Goal: Communication & Community: Answer question/provide support

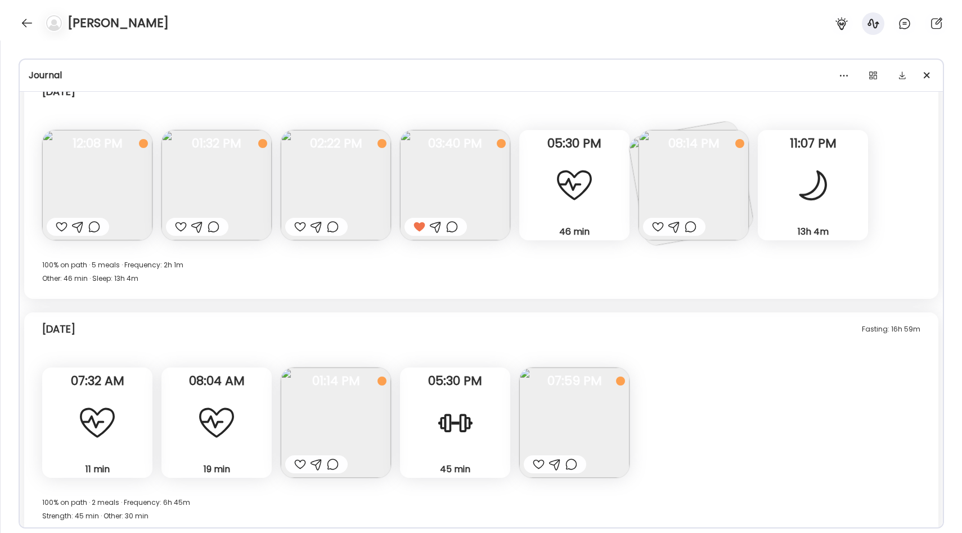
scroll to position [624, 0]
click at [24, 21] on div at bounding box center [27, 23] width 18 height 18
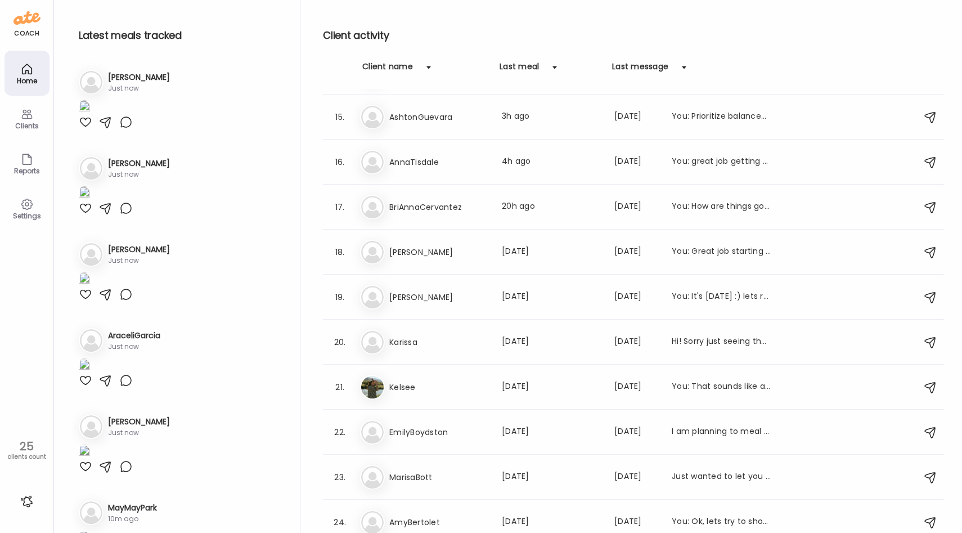
click at [26, 496] on div at bounding box center [27, 501] width 18 height 18
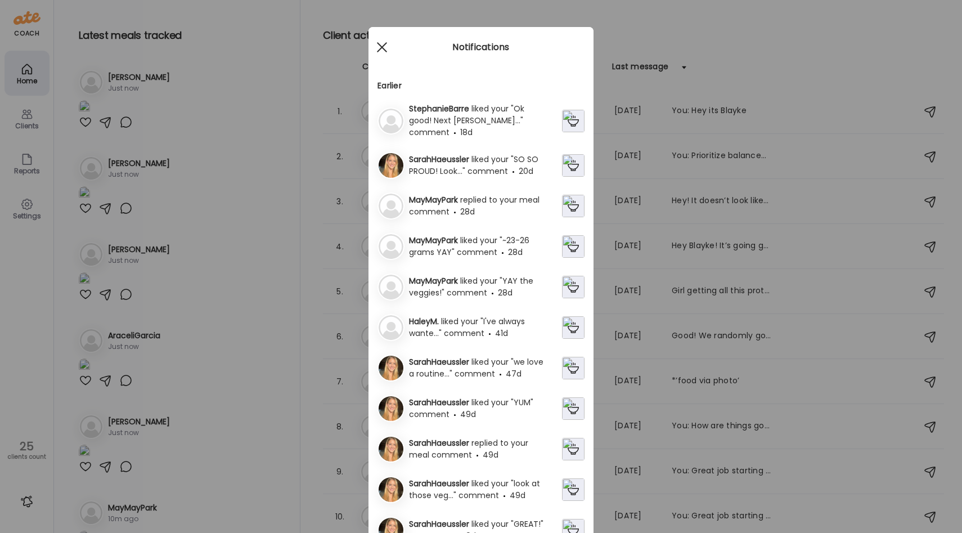
click at [379, 43] on div at bounding box center [382, 47] width 22 height 22
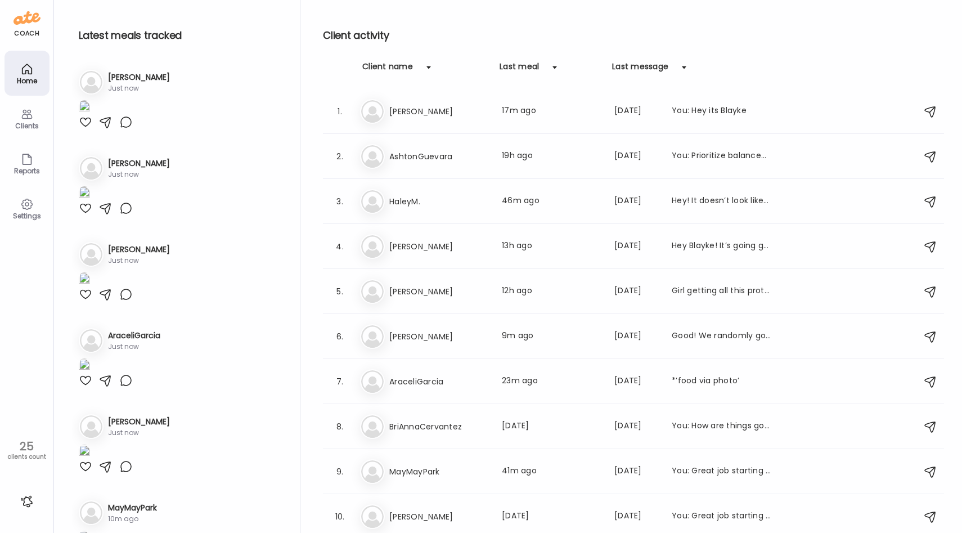
click at [20, 212] on div "Settings" at bounding box center [27, 215] width 40 height 7
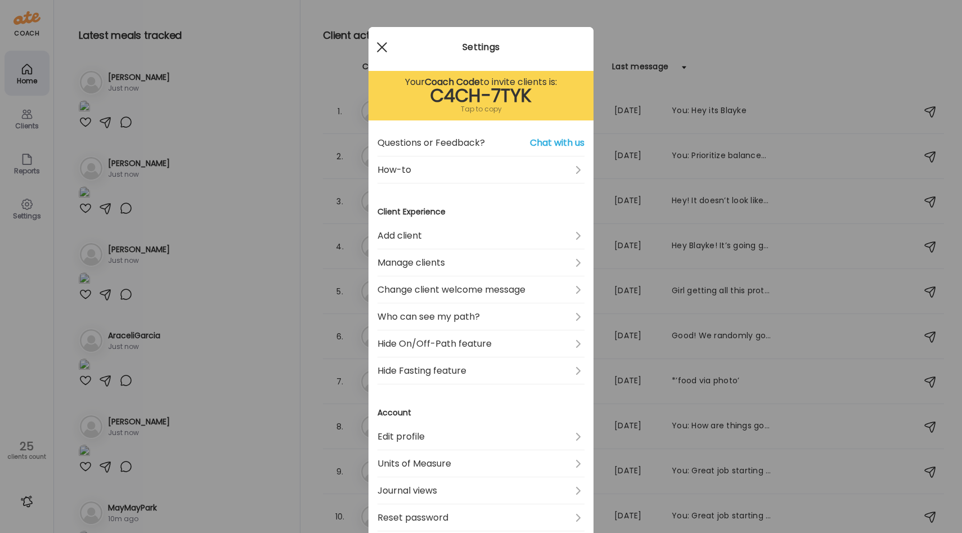
click at [384, 51] on div at bounding box center [382, 47] width 22 height 22
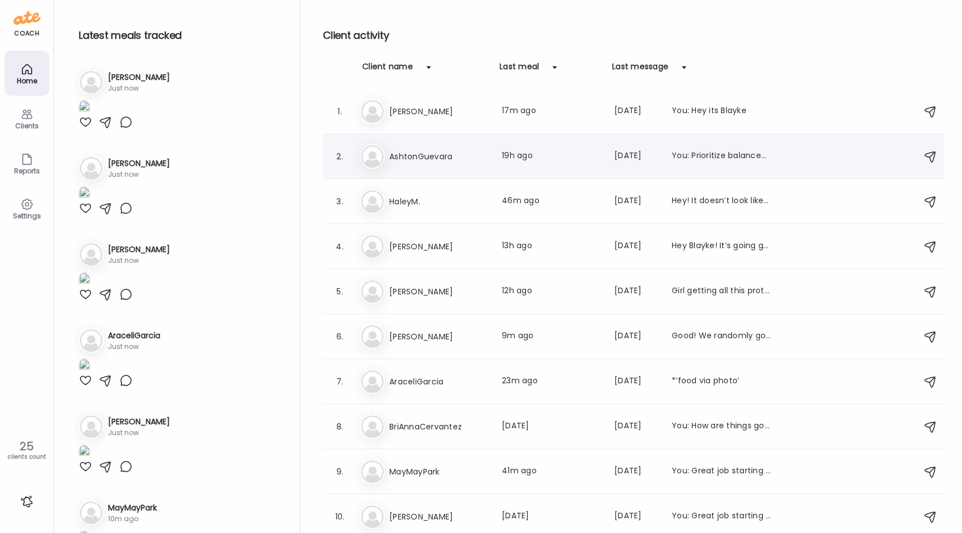
click at [426, 159] on h3 "AshtonGuevara" at bounding box center [438, 156] width 99 height 13
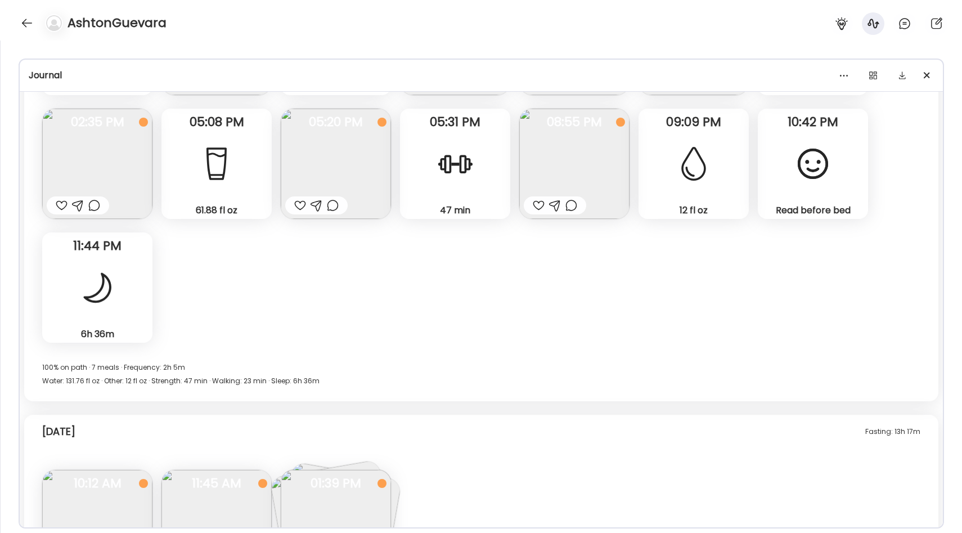
scroll to position [2521, 0]
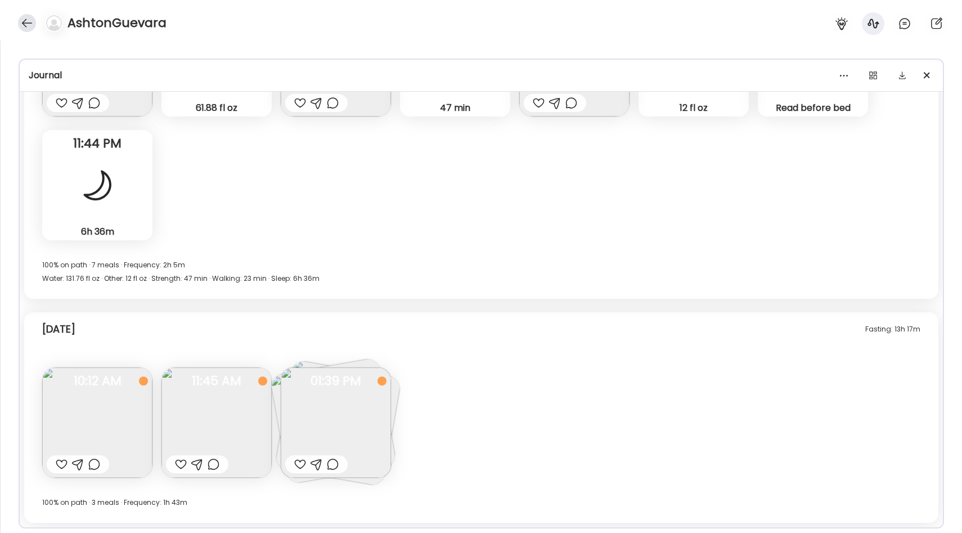
click at [25, 21] on div at bounding box center [27, 23] width 18 height 18
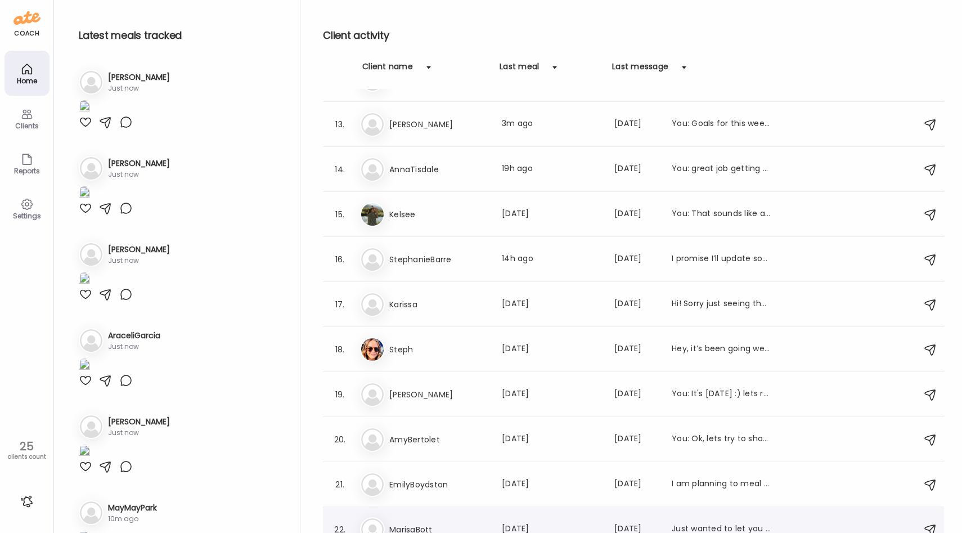
scroll to position [521, 0]
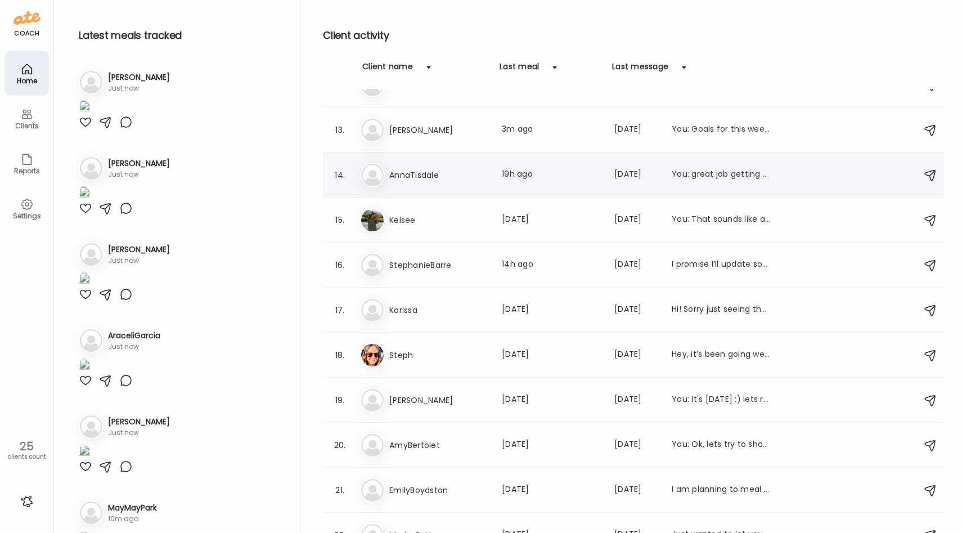
click at [426, 168] on h3 "AnnaTisdale" at bounding box center [438, 174] width 99 height 13
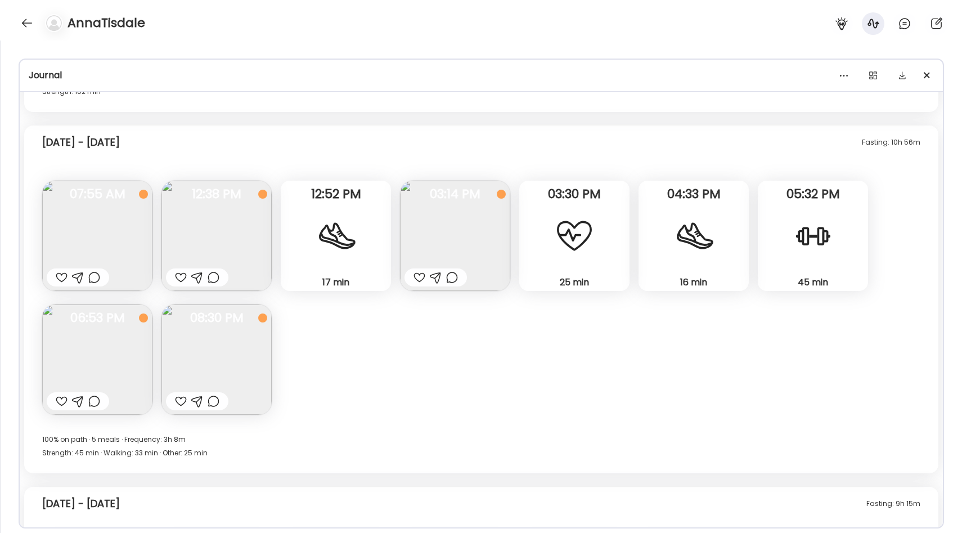
scroll to position [4753, 0]
click at [25, 24] on div at bounding box center [27, 23] width 18 height 18
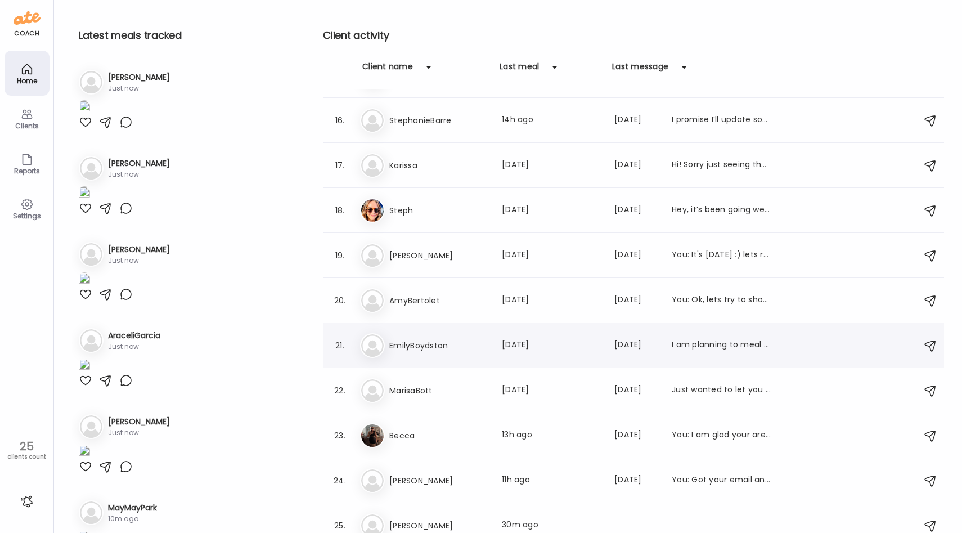
scroll to position [676, 0]
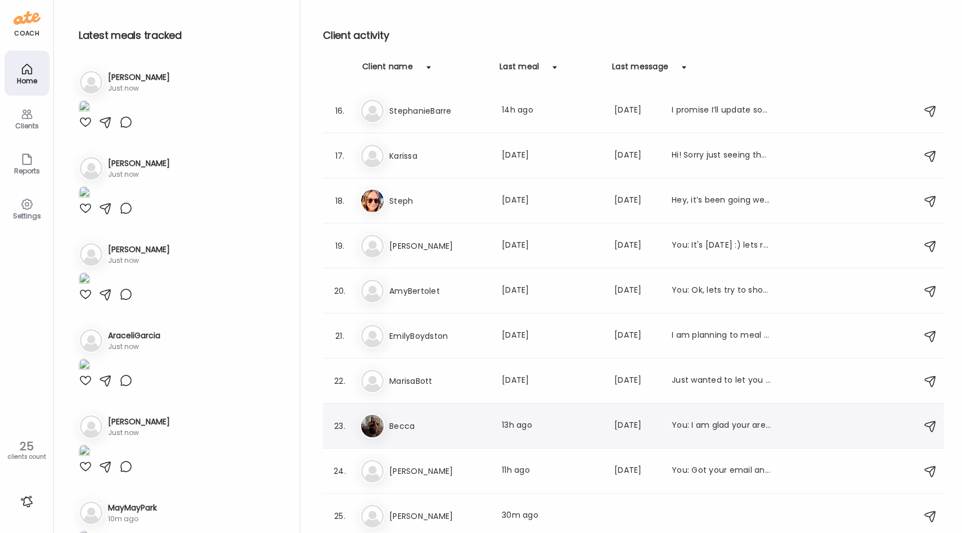
click at [426, 426] on h3 "Becca" at bounding box center [438, 425] width 99 height 13
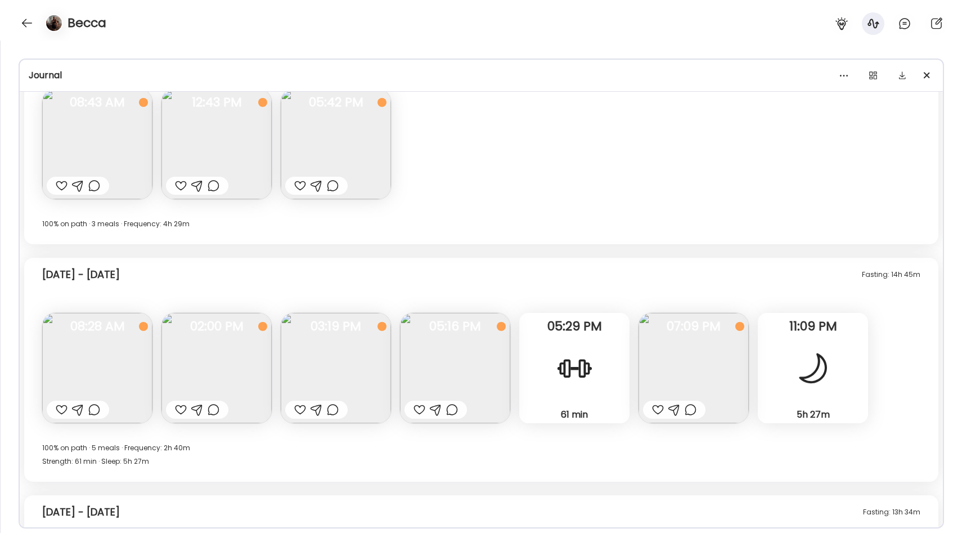
scroll to position [5805, 0]
click at [354, 350] on img at bounding box center [336, 367] width 110 height 110
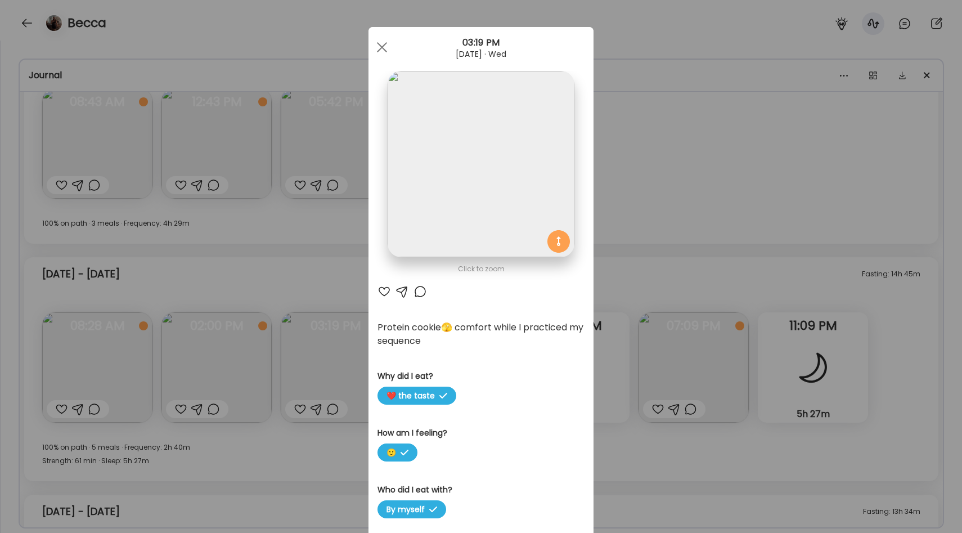
click at [340, 272] on div "Ate Coach Dashboard Wahoo! It’s official Take a moment to set up your Coach Pro…" at bounding box center [481, 266] width 962 height 533
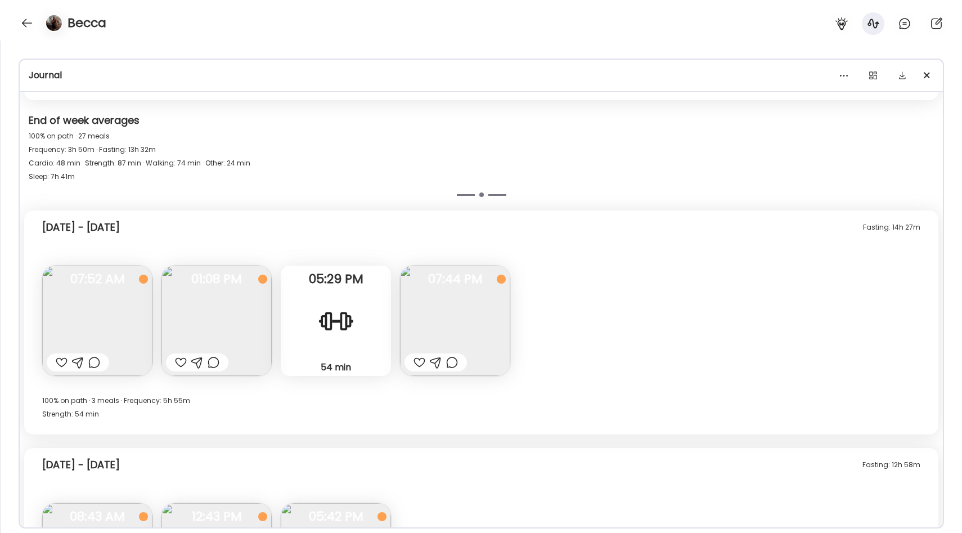
scroll to position [5423, 0]
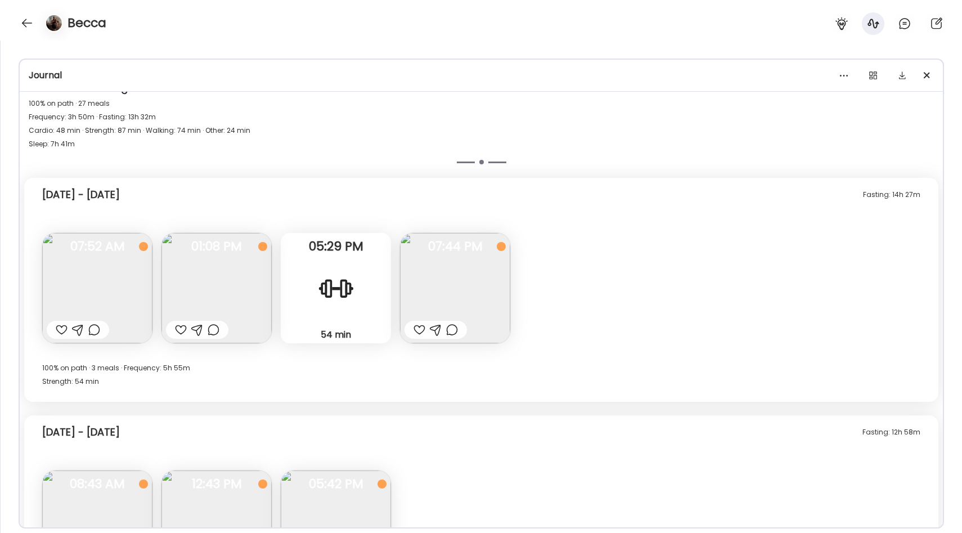
click at [127, 274] on img at bounding box center [97, 288] width 110 height 110
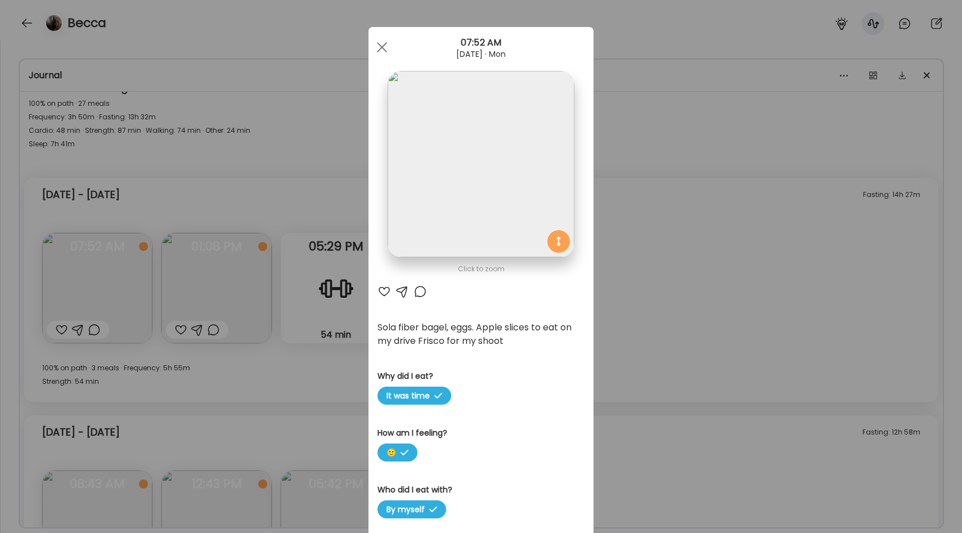
click at [289, 322] on div "Ate Coach Dashboard Wahoo! It’s official Take a moment to set up your Coach Pro…" at bounding box center [481, 266] width 962 height 533
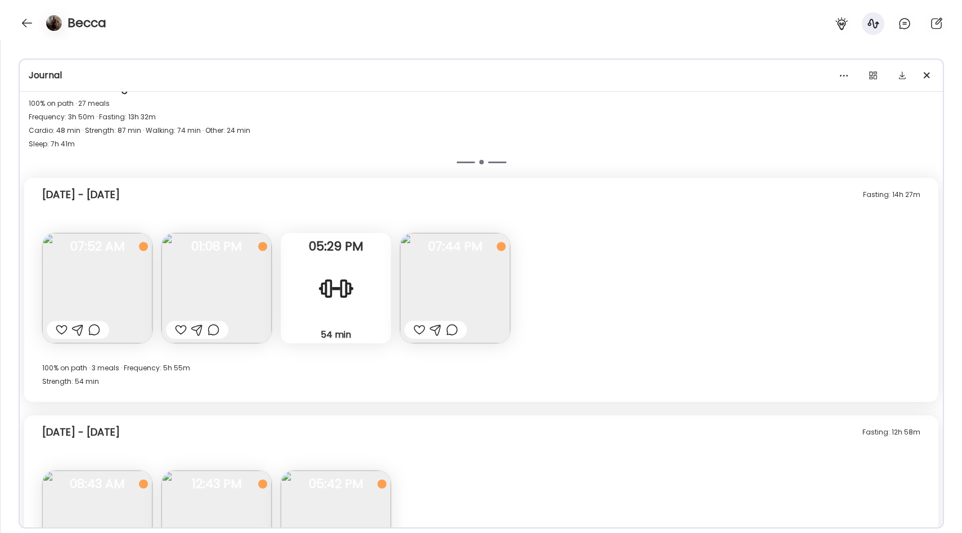
click at [110, 296] on img at bounding box center [97, 288] width 110 height 110
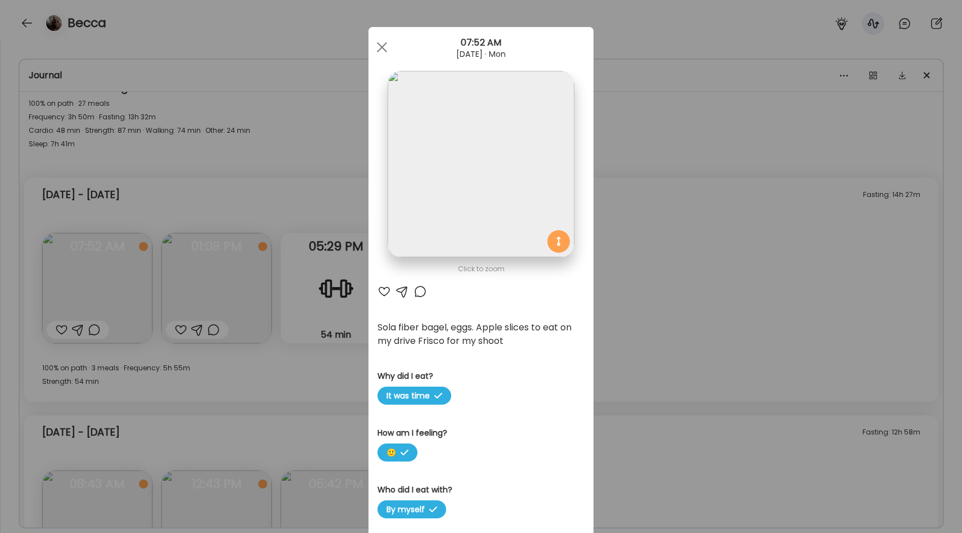
click at [241, 247] on div "Ate Coach Dashboard Wahoo! It’s official Take a moment to set up your Coach Pro…" at bounding box center [481, 266] width 962 height 533
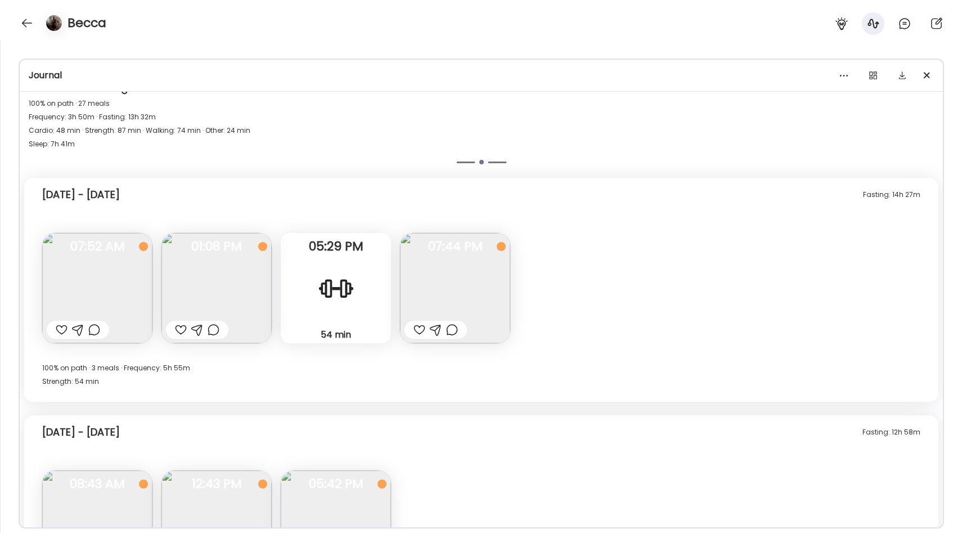
click at [438, 299] on img at bounding box center [455, 288] width 110 height 110
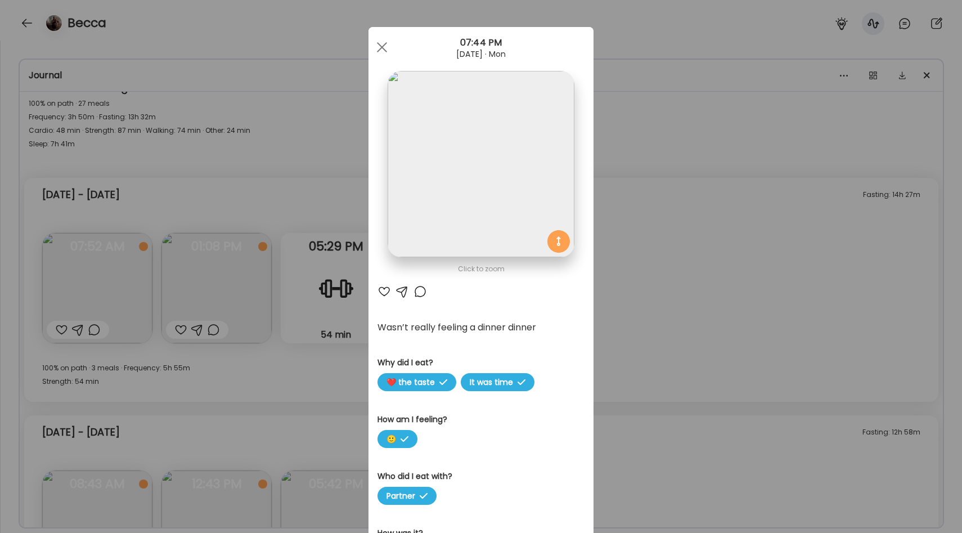
click at [295, 279] on div "Ate Coach Dashboard Wahoo! It’s official Take a moment to set up your Coach Pro…" at bounding box center [481, 266] width 962 height 533
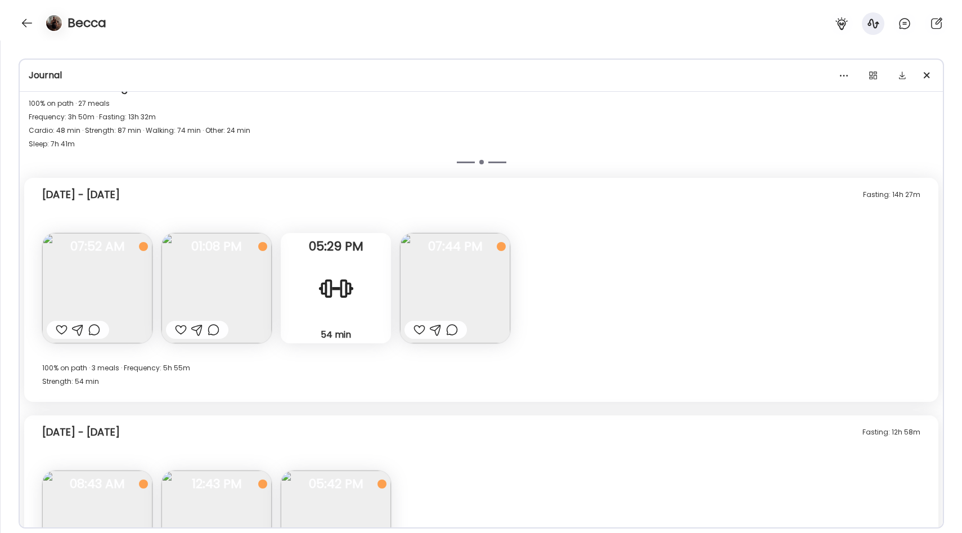
click at [255, 302] on img at bounding box center [216, 288] width 110 height 110
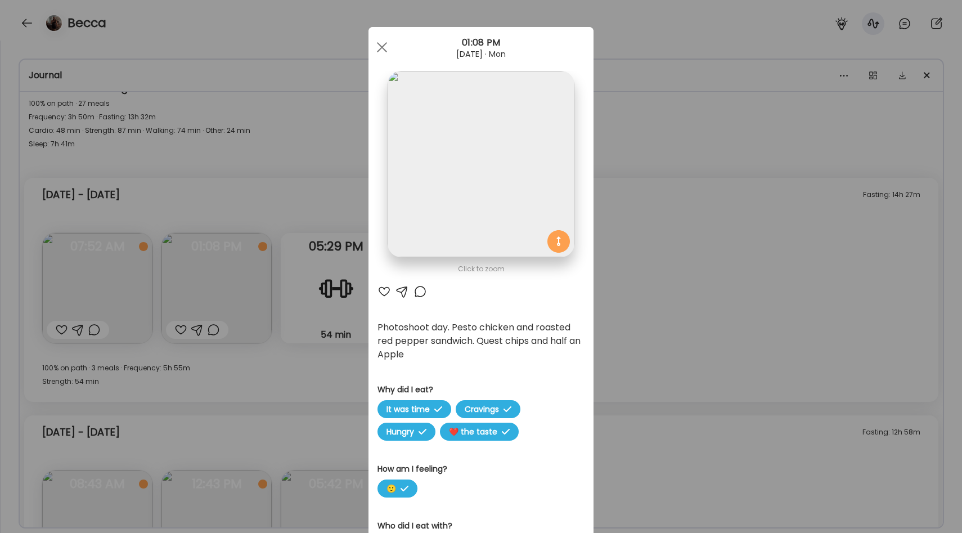
click at [257, 258] on div "Ate Coach Dashboard Wahoo! It’s official Take a moment to set up your Coach Pro…" at bounding box center [481, 266] width 962 height 533
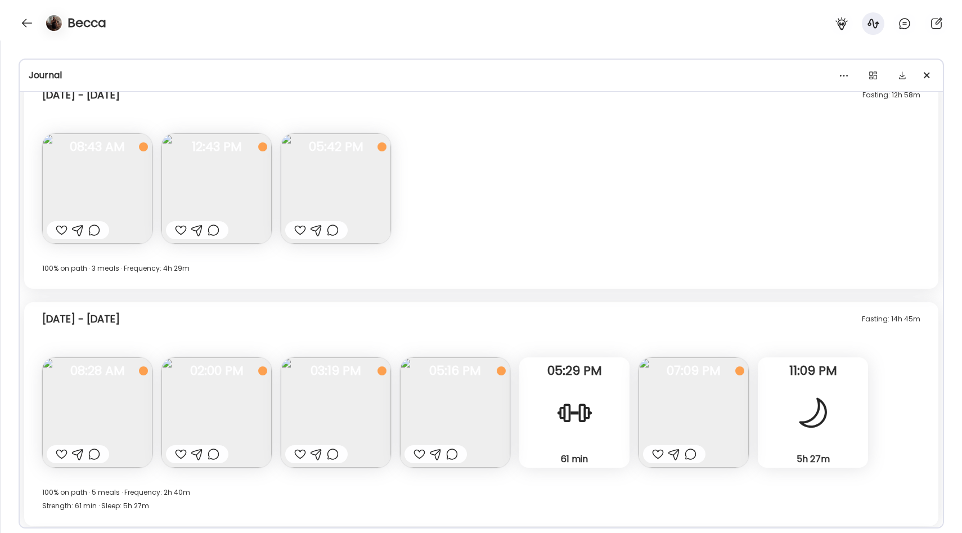
scroll to position [5773, 0]
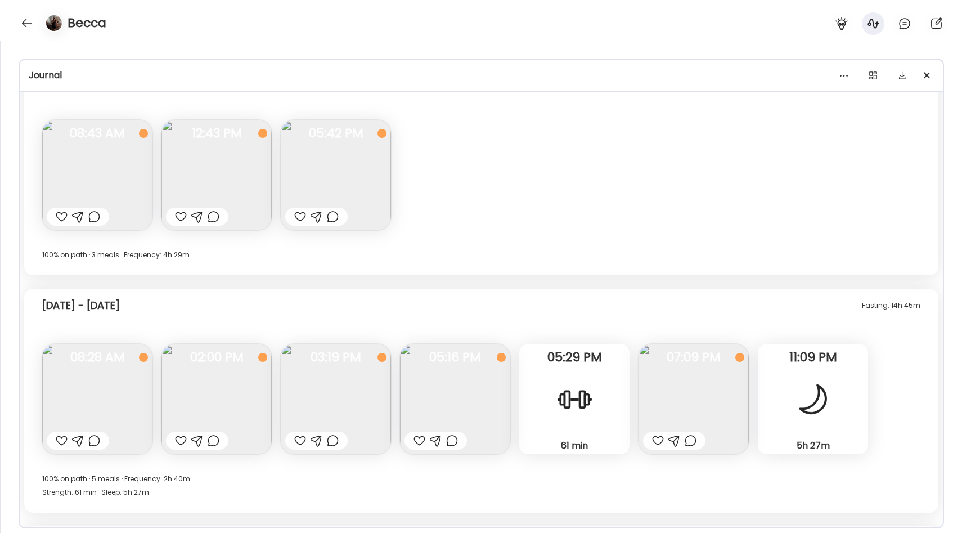
click at [334, 388] on img at bounding box center [336, 399] width 110 height 110
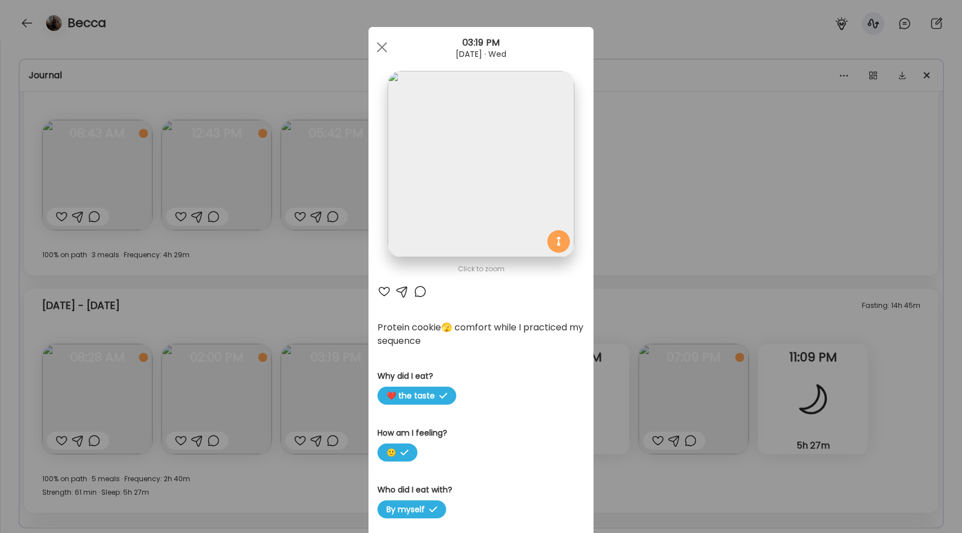
click at [250, 299] on div "Ate Coach Dashboard Wahoo! It’s official Take a moment to set up your Coach Pro…" at bounding box center [481, 266] width 962 height 533
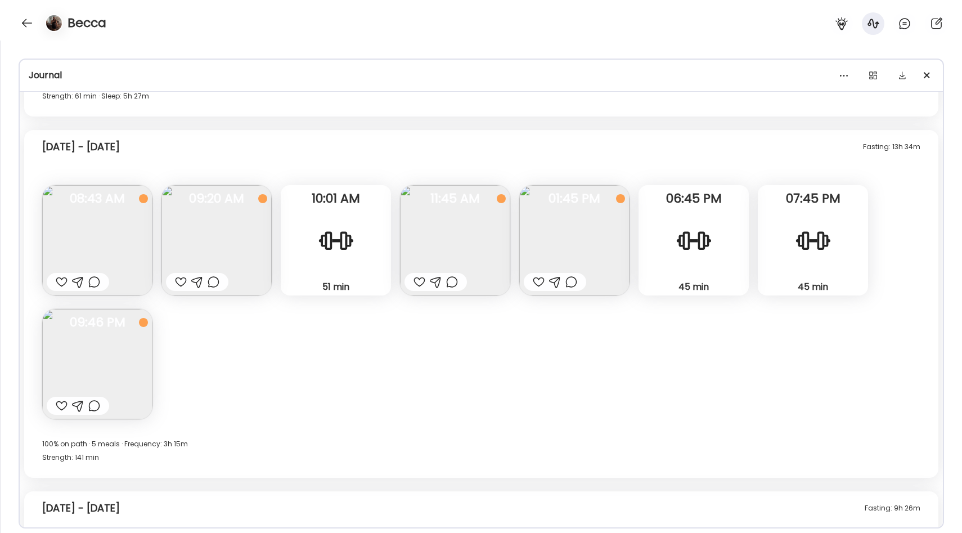
scroll to position [6136, 0]
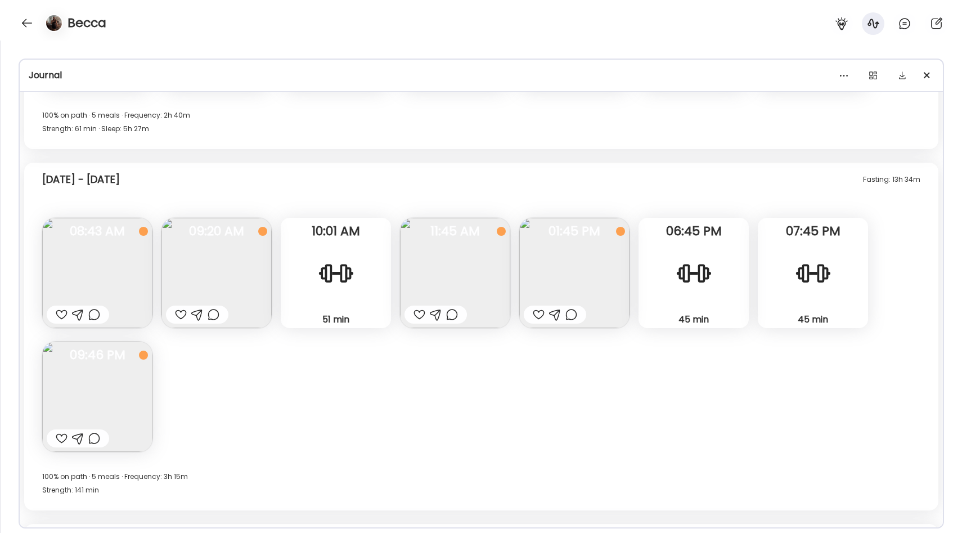
click at [706, 296] on div "45 min Strength" at bounding box center [693, 273] width 110 height 110
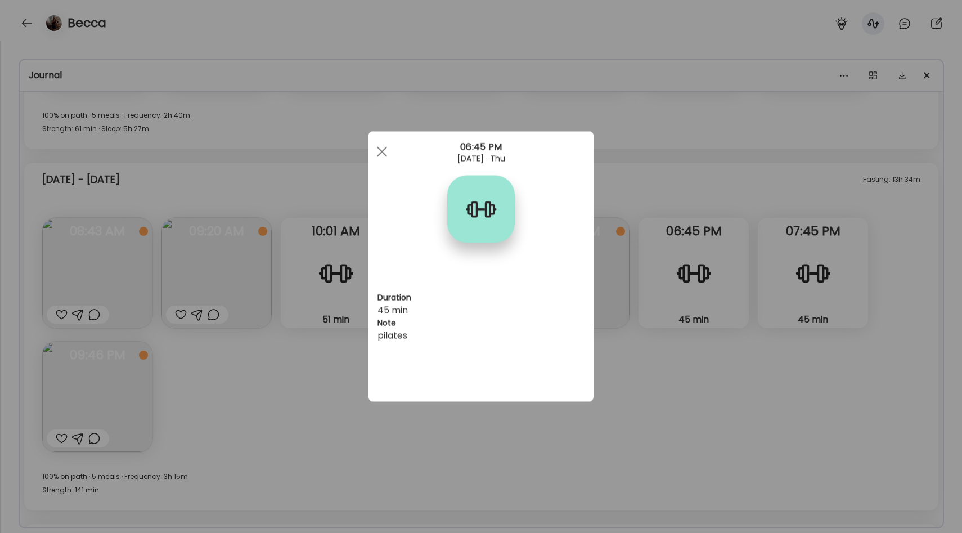
click at [727, 359] on div "Ate Coach Dashboard Wahoo! It’s official Take a moment to set up your Coach Pro…" at bounding box center [481, 266] width 962 height 533
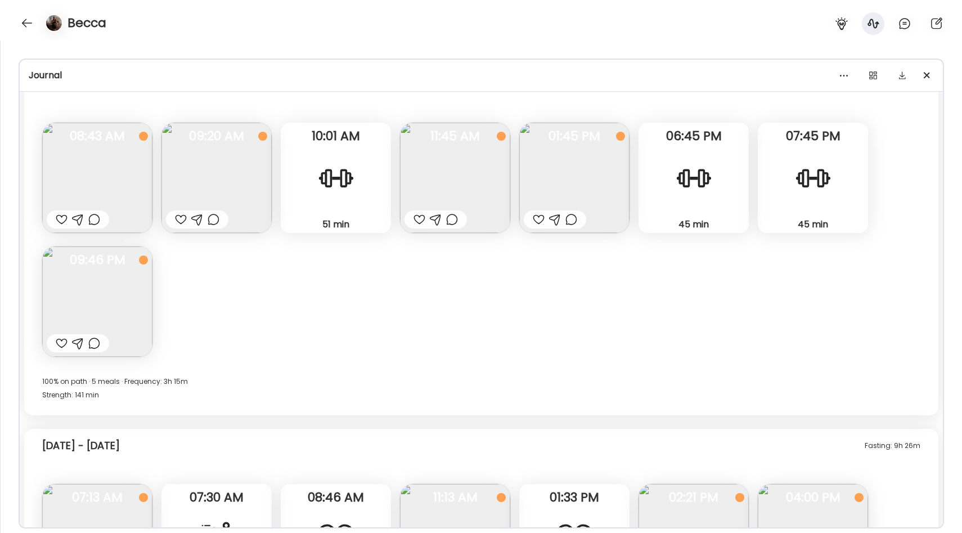
scroll to position [6037, 0]
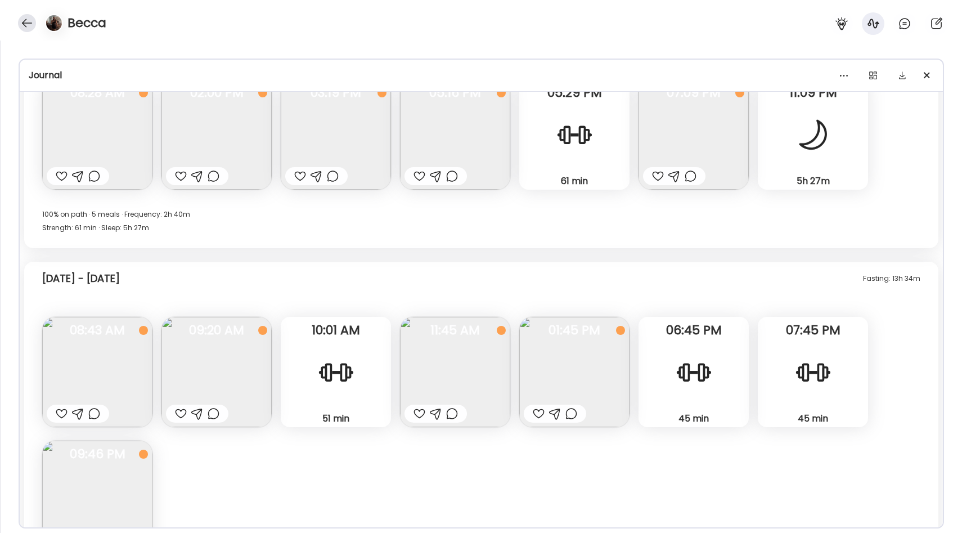
click at [24, 19] on div at bounding box center [27, 23] width 18 height 18
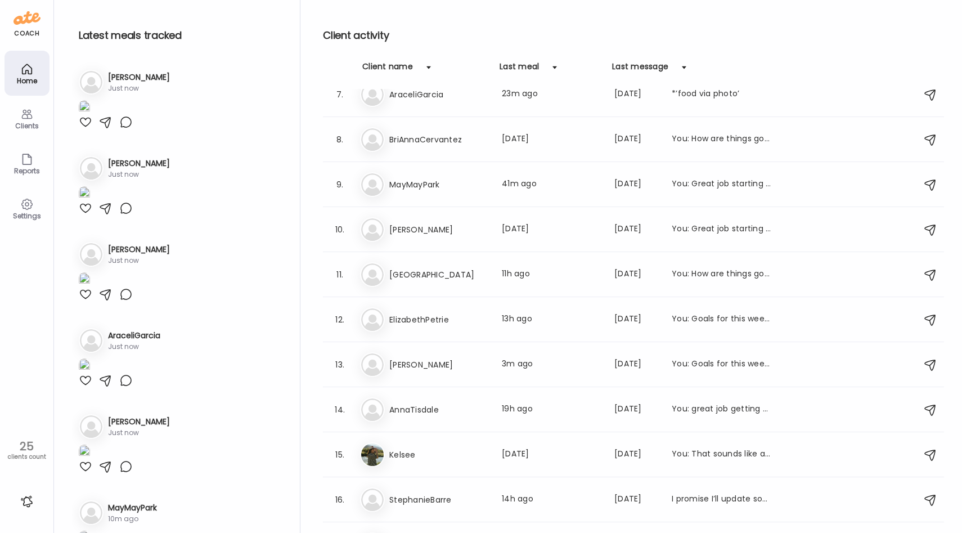
scroll to position [0, 0]
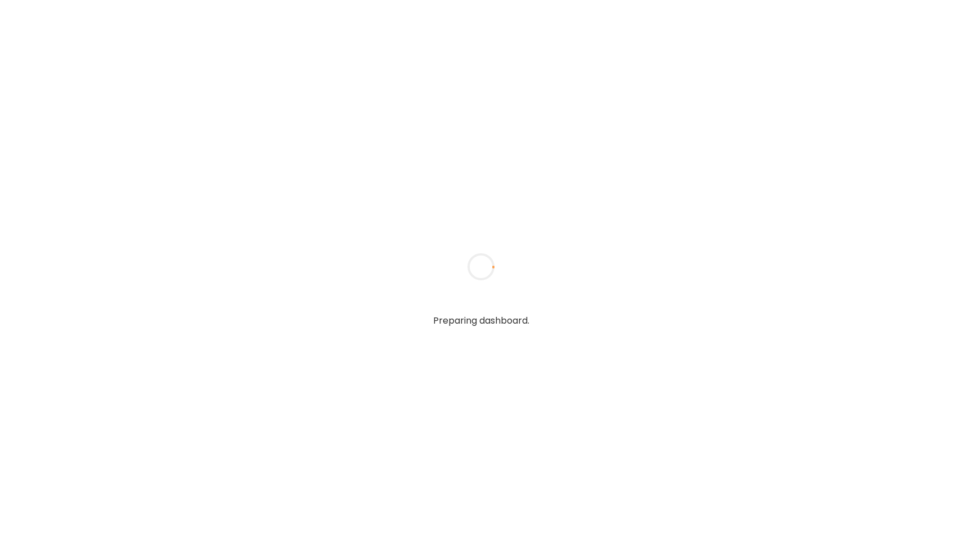
type input "**********"
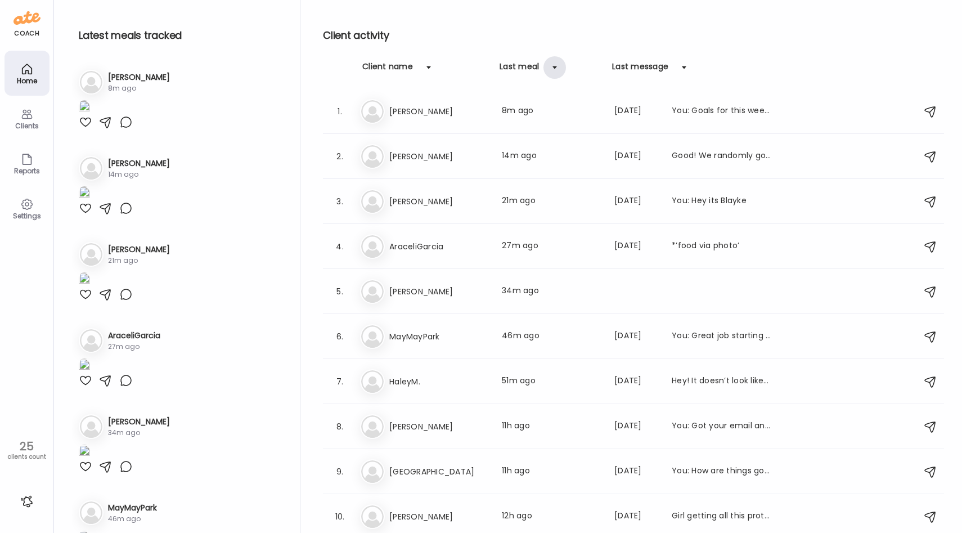
click at [543, 65] on div at bounding box center [554, 67] width 22 height 22
click at [529, 67] on div "Last meal" at bounding box center [518, 70] width 39 height 18
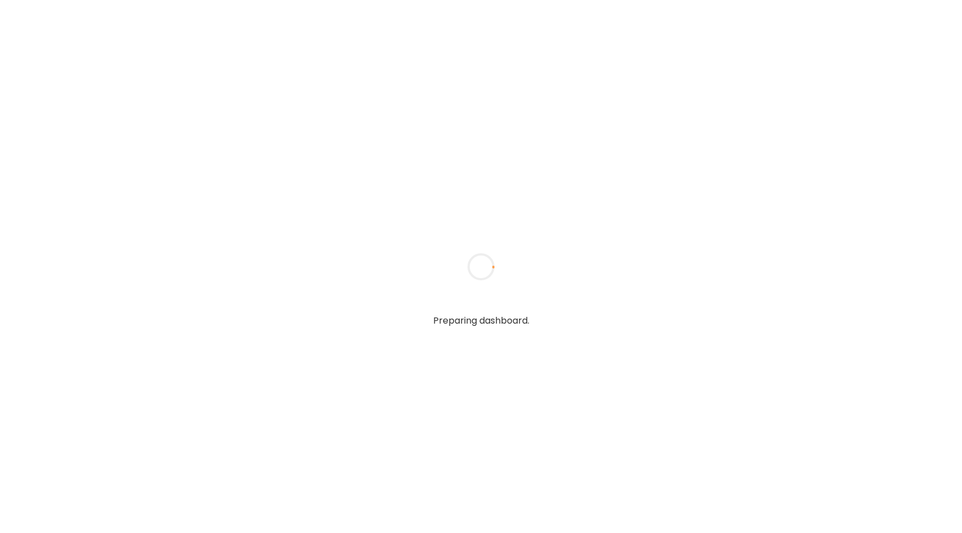
type input "**********"
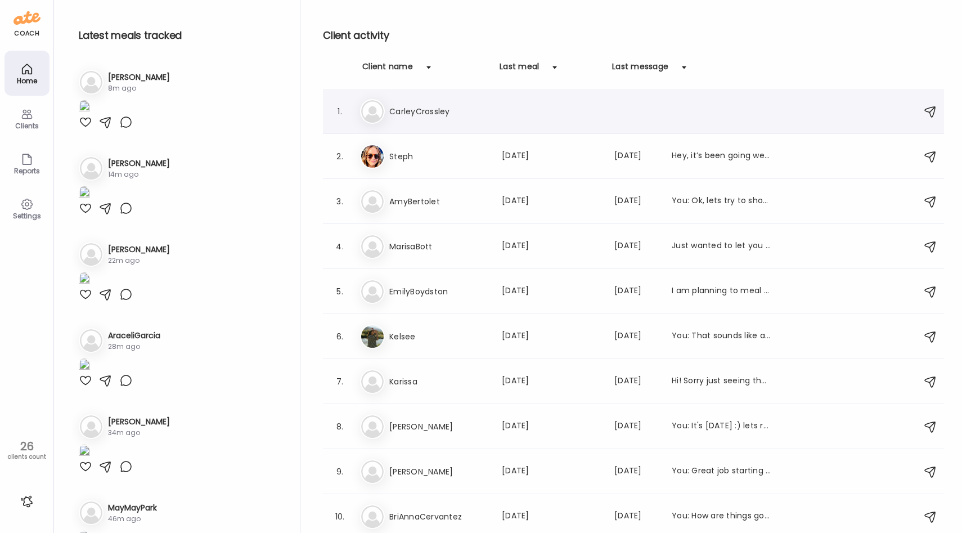
click at [490, 109] on div "Ca CarleyCrossley" at bounding box center [635, 111] width 550 height 25
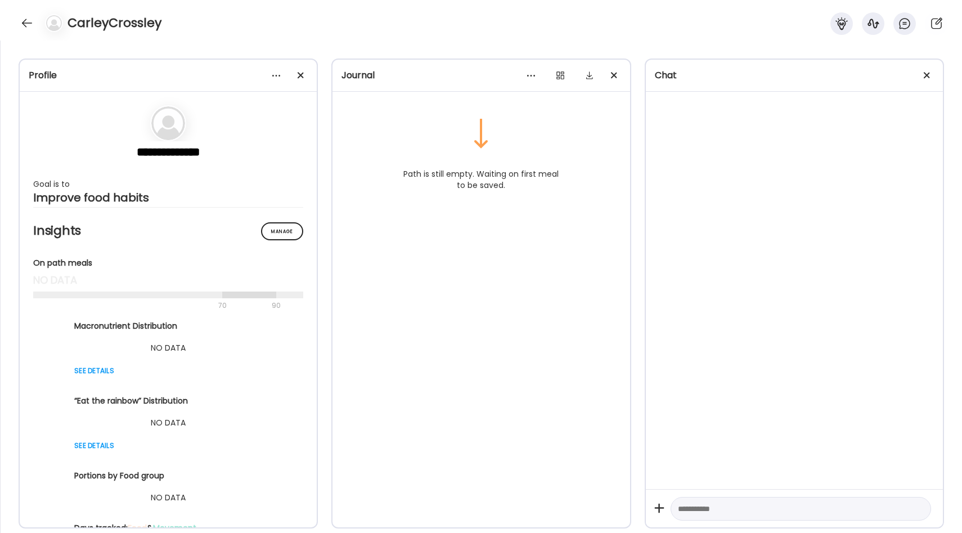
click at [708, 505] on textarea at bounding box center [791, 508] width 226 height 13
type textarea "**********"
click at [931, 76] on div at bounding box center [927, 75] width 22 height 22
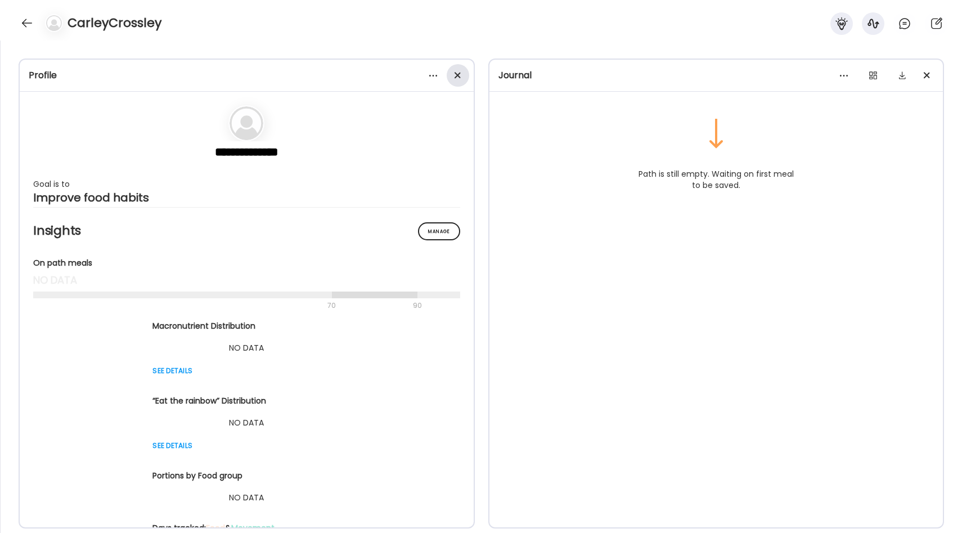
click at [452, 76] on div at bounding box center [458, 75] width 22 height 22
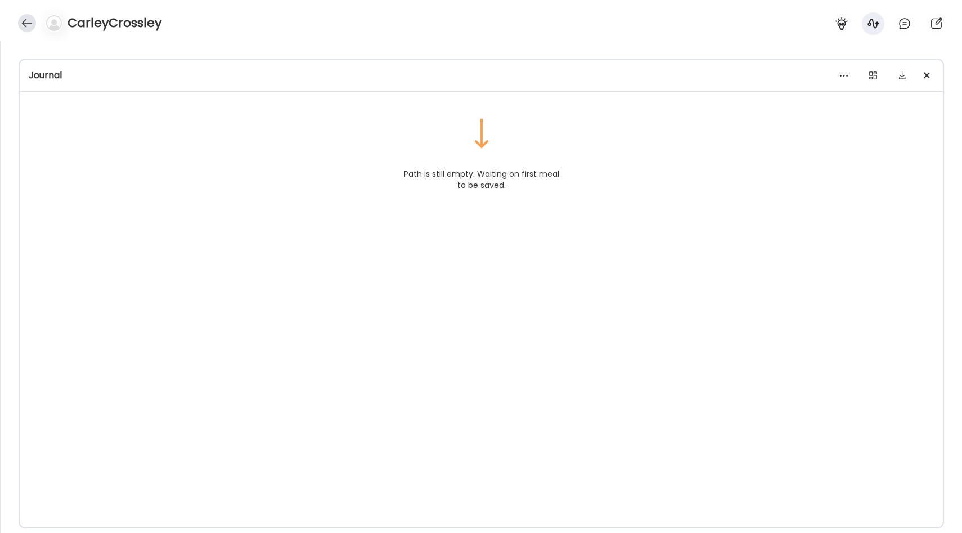
click at [26, 20] on div at bounding box center [27, 23] width 18 height 18
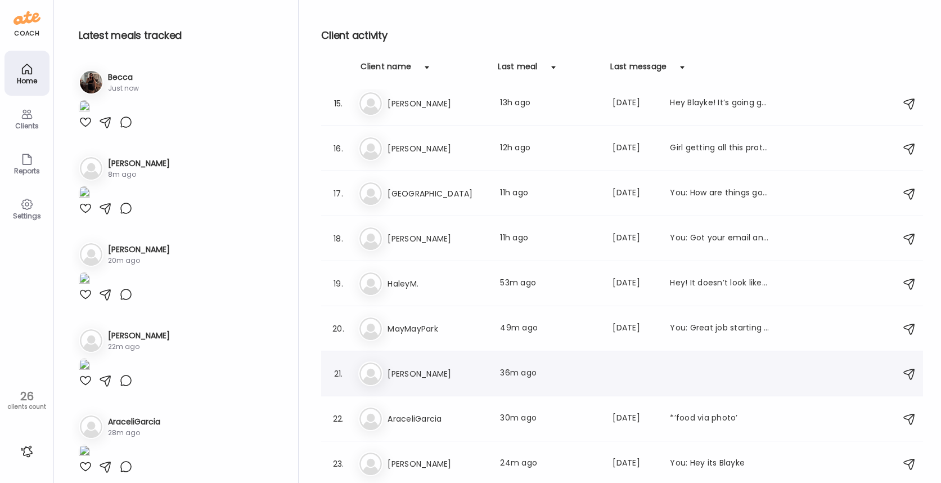
scroll to position [633, 0]
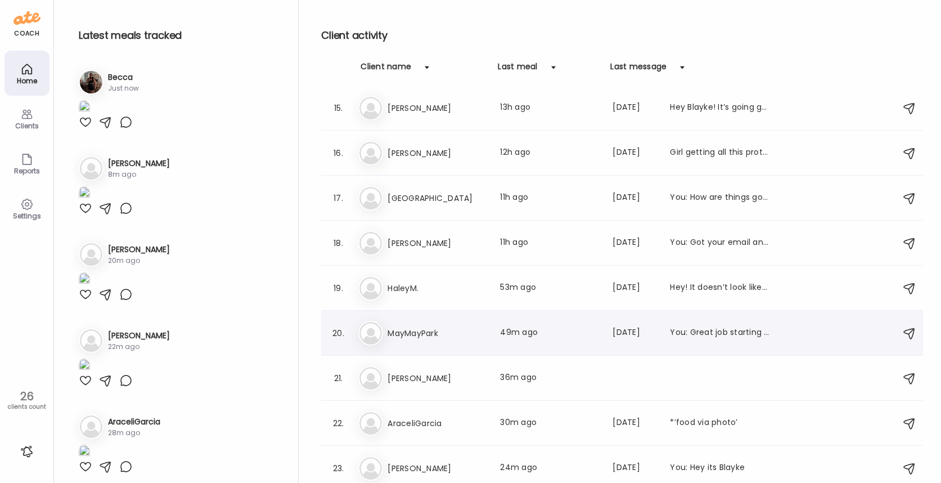
click at [452, 329] on h3 "MayMayPark" at bounding box center [437, 332] width 99 height 13
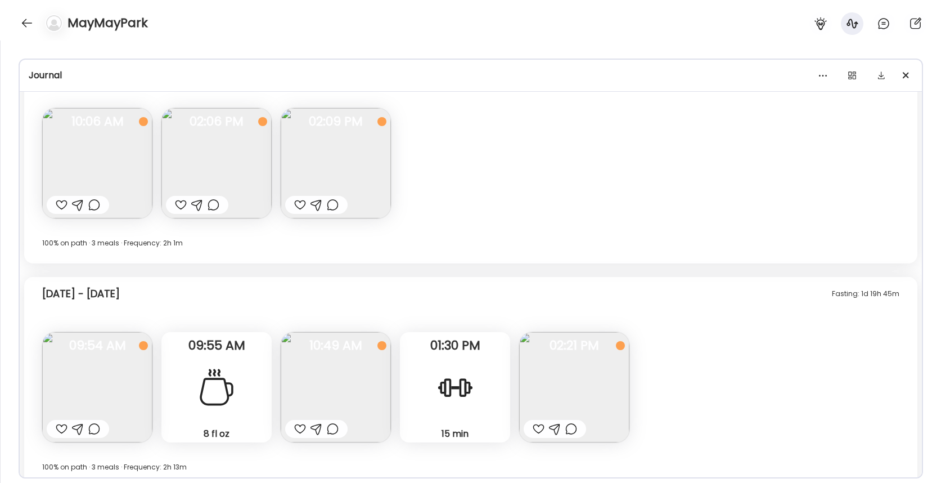
scroll to position [8022, 0]
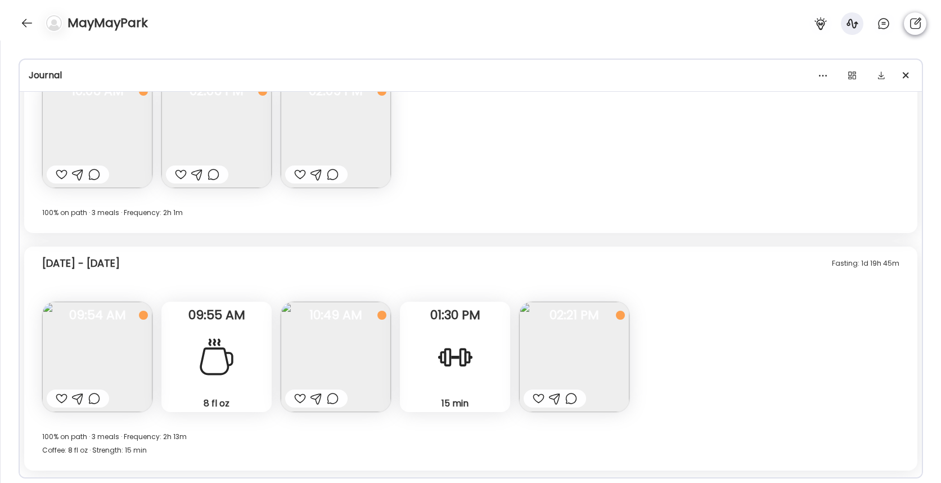
click at [910, 24] on icon at bounding box center [915, 22] width 11 height 11
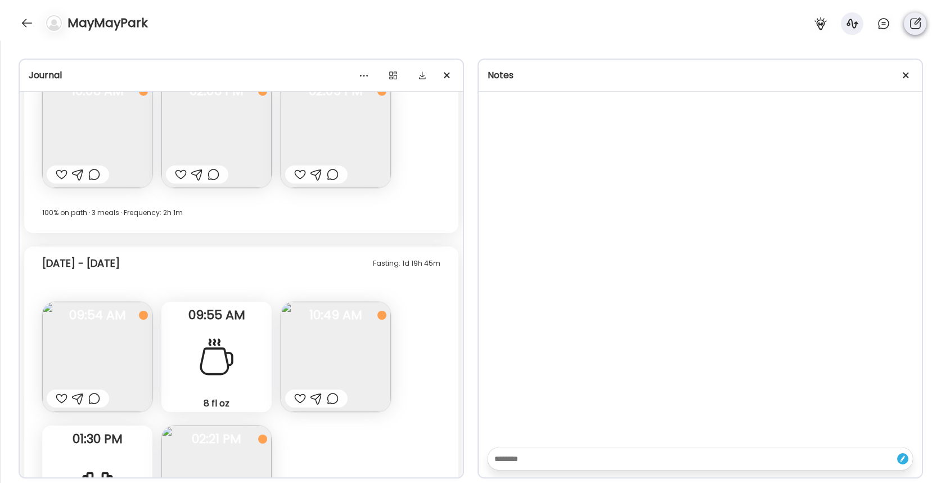
click at [910, 24] on icon at bounding box center [915, 22] width 11 height 11
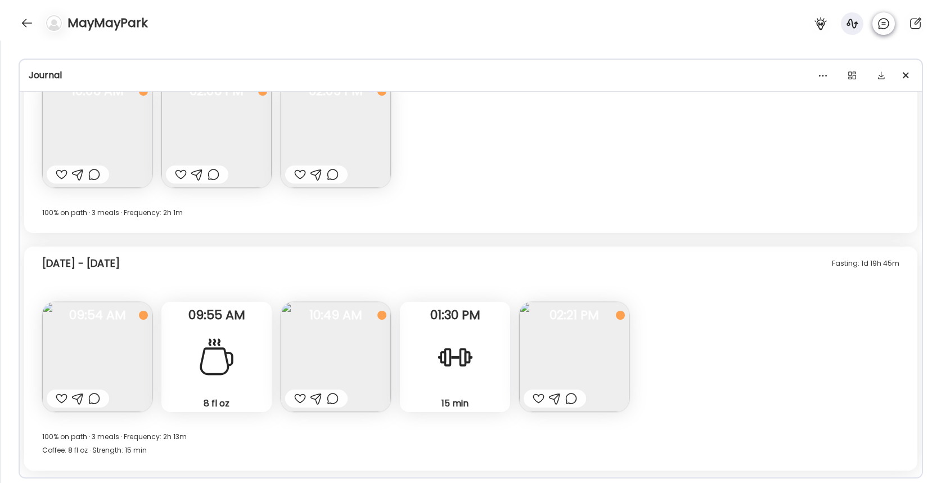
click at [882, 23] on icon at bounding box center [883, 23] width 13 height 13
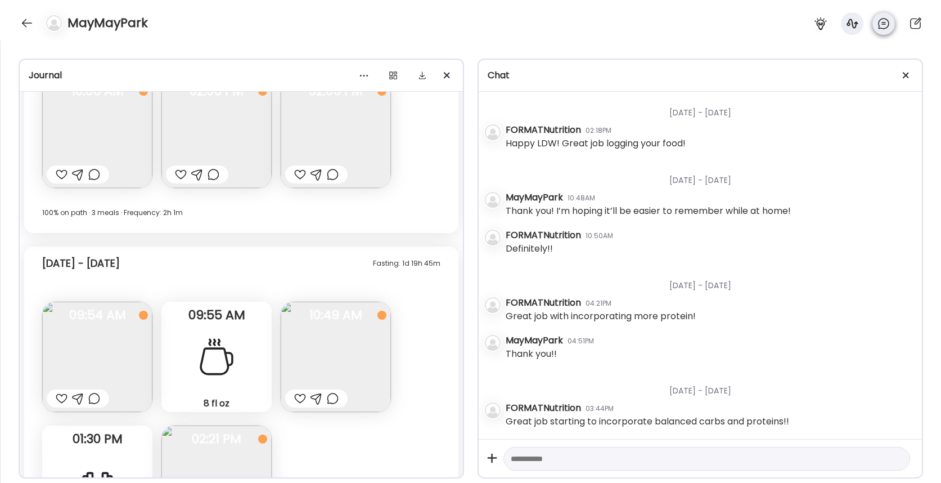
scroll to position [66, 0]
click at [880, 27] on icon at bounding box center [883, 23] width 13 height 13
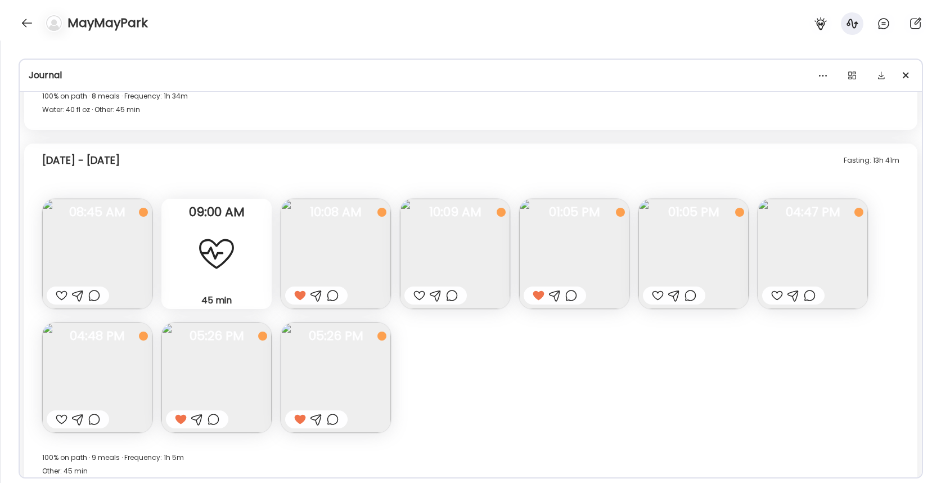
scroll to position [6959, 0]
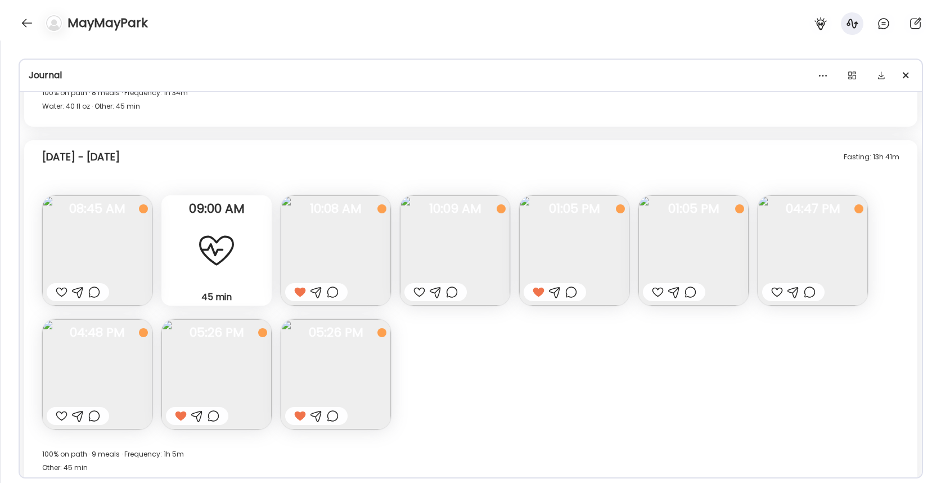
click at [350, 368] on img at bounding box center [336, 374] width 110 height 110
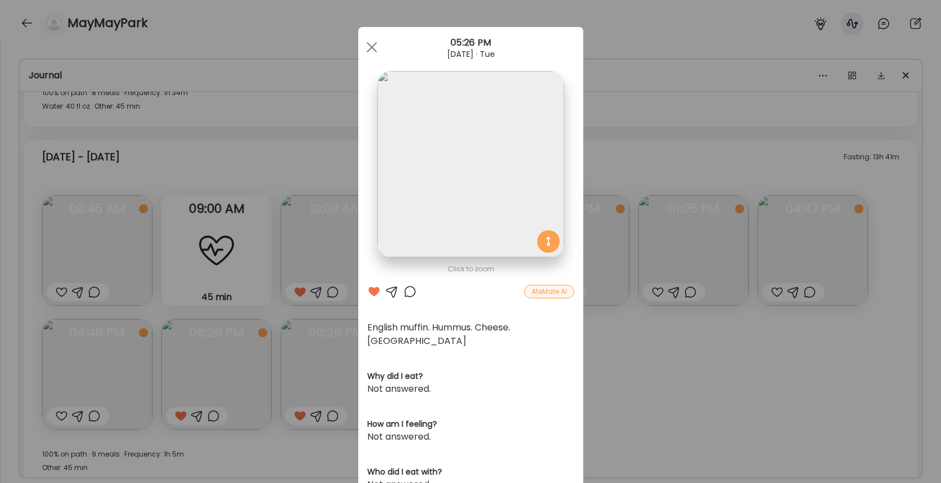
click at [601, 345] on div "Ate Coach Dashboard Wahoo! It’s official Take a moment to set up your Coach Pro…" at bounding box center [470, 241] width 941 height 483
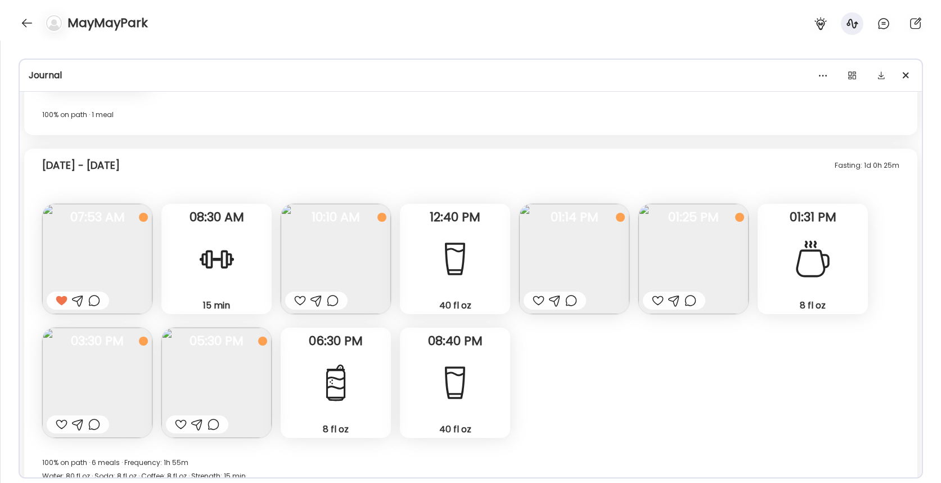
scroll to position [7536, 0]
click at [107, 259] on img at bounding box center [97, 257] width 110 height 110
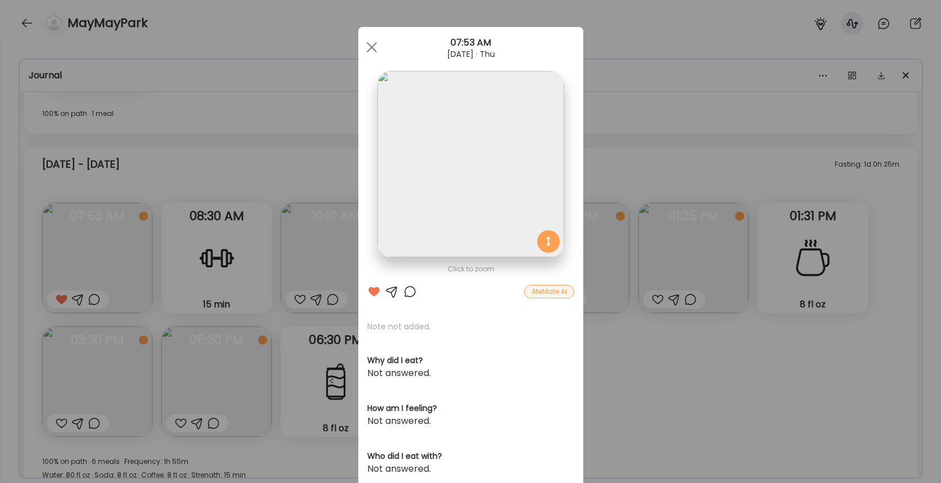
click at [200, 292] on div "Ate Coach Dashboard Wahoo! It’s official Take a moment to set up your Coach Pro…" at bounding box center [470, 241] width 941 height 483
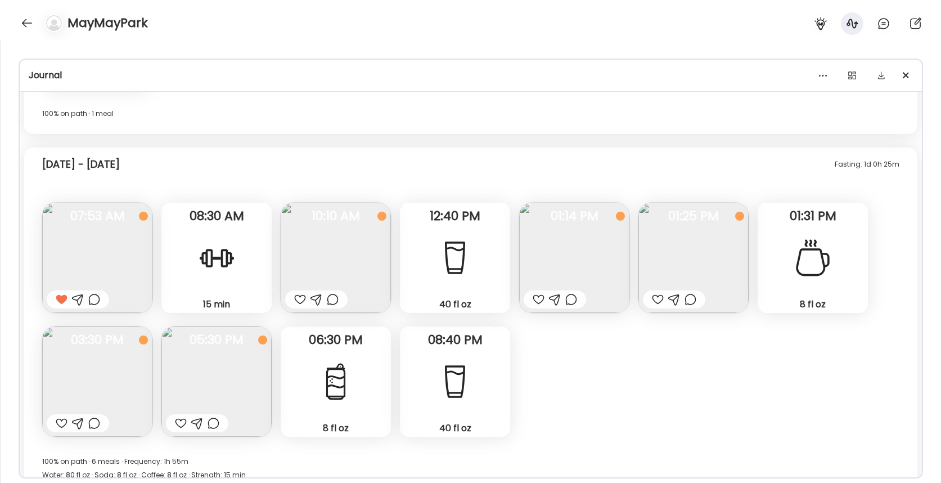
click at [307, 251] on img at bounding box center [336, 257] width 110 height 110
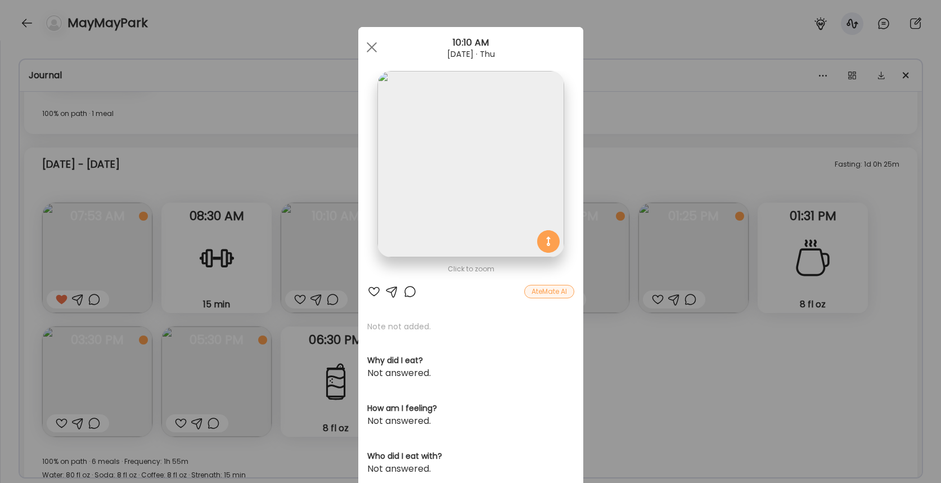
click at [275, 254] on div "Ate Coach Dashboard Wahoo! It’s official Take a moment to set up your Coach Pro…" at bounding box center [470, 241] width 941 height 483
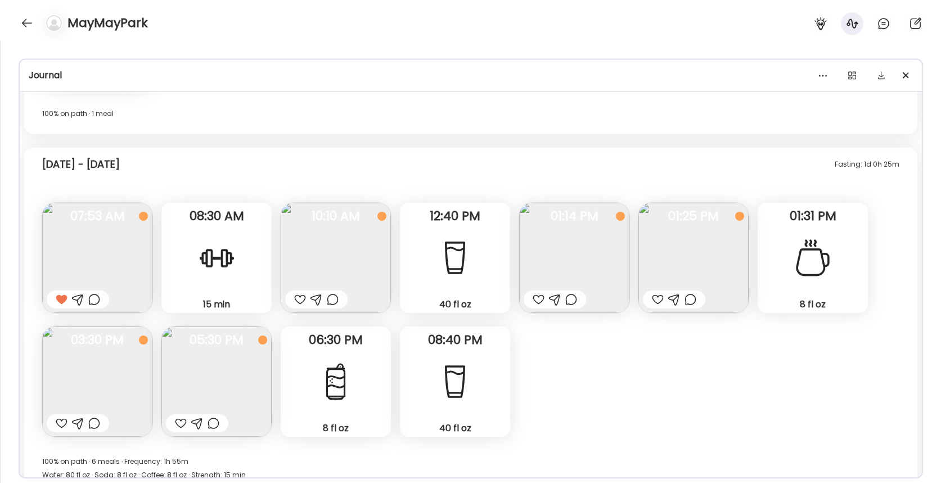
click at [223, 252] on div at bounding box center [216, 257] width 40 height 40
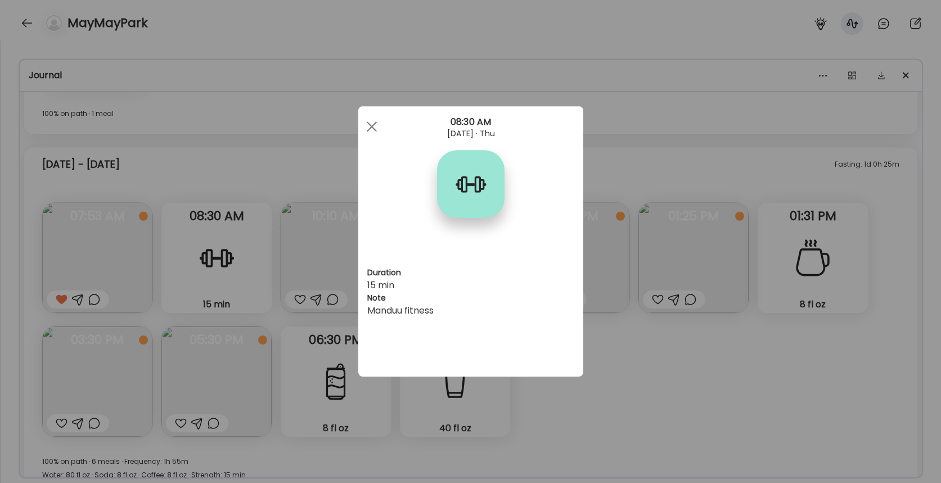
click at [272, 267] on div "Ate Coach Dashboard Wahoo! It’s official Take a moment to set up your Coach Pro…" at bounding box center [470, 241] width 941 height 483
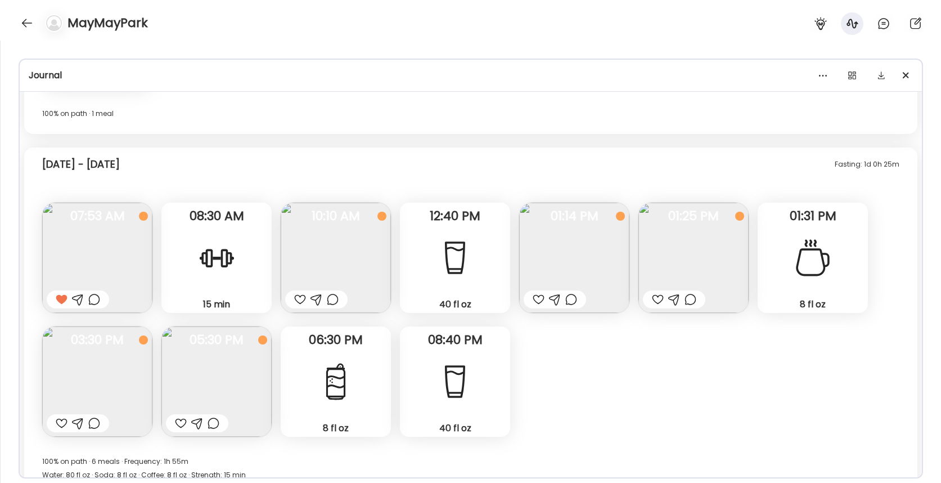
click at [344, 267] on img at bounding box center [336, 257] width 110 height 110
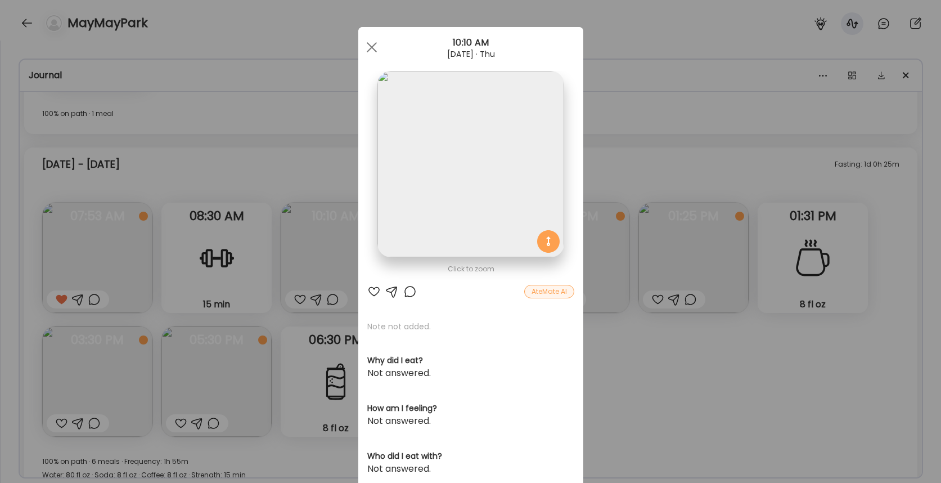
click at [338, 274] on div "Ate Coach Dashboard Wahoo! It’s official Take a moment to set up your Coach Pro…" at bounding box center [470, 241] width 941 height 483
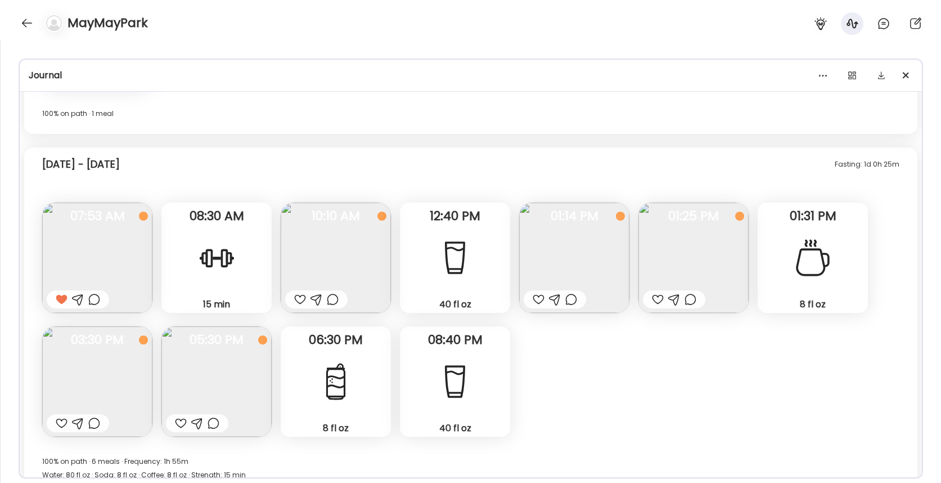
click at [480, 256] on div "40 fl oz Water" at bounding box center [455, 257] width 110 height 110
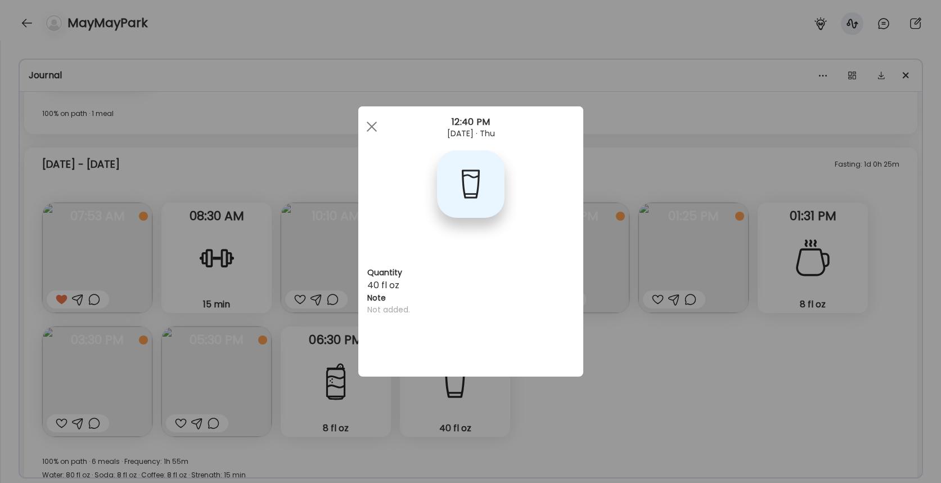
click at [661, 291] on div "Ate Coach Dashboard Wahoo! It’s official Take a moment to set up your Coach Pro…" at bounding box center [470, 241] width 941 height 483
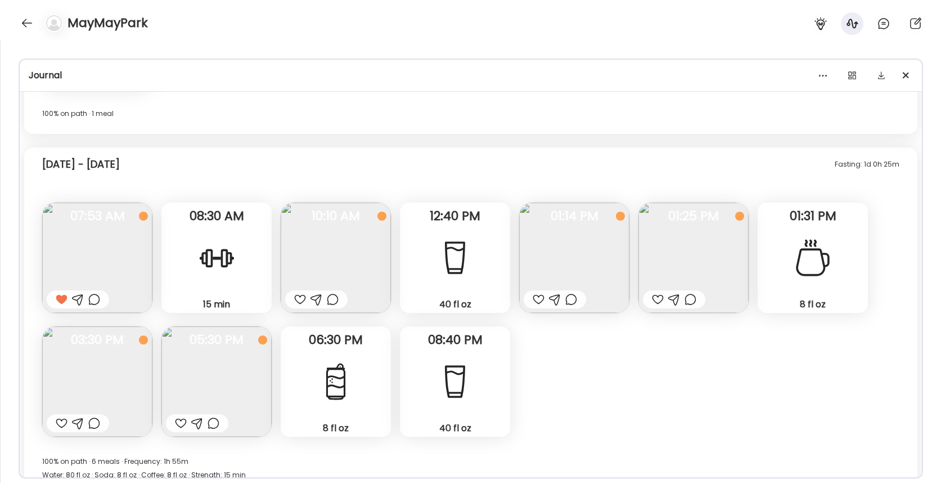
click at [596, 282] on img at bounding box center [574, 257] width 110 height 110
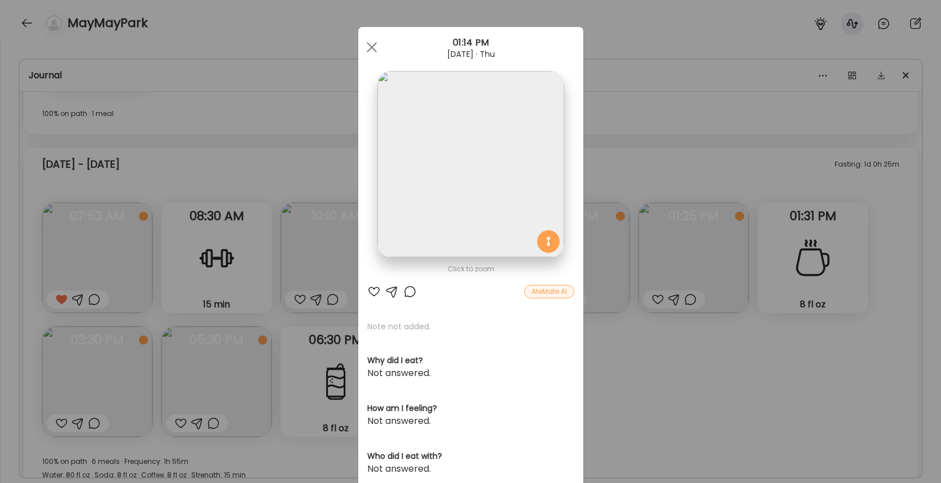
click at [630, 348] on div "Ate Coach Dashboard Wahoo! It’s official Take a moment to set up your Coach Pro…" at bounding box center [470, 241] width 941 height 483
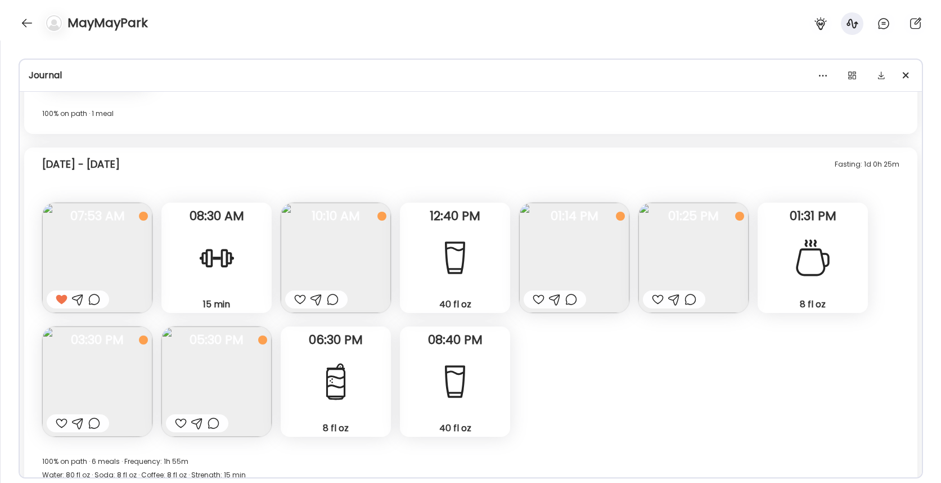
click at [677, 271] on img at bounding box center [693, 257] width 110 height 110
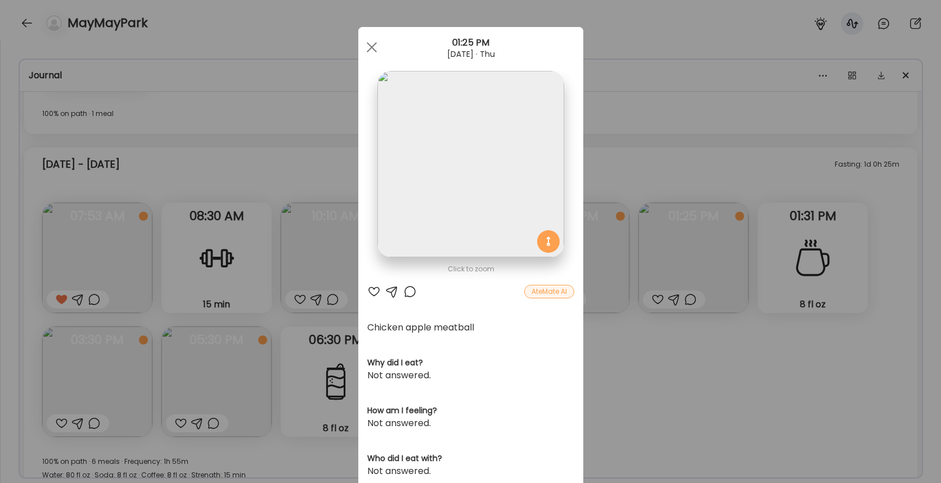
click at [678, 351] on div "Ate Coach Dashboard Wahoo! It’s official Take a moment to set up your Coach Pro…" at bounding box center [470, 241] width 941 height 483
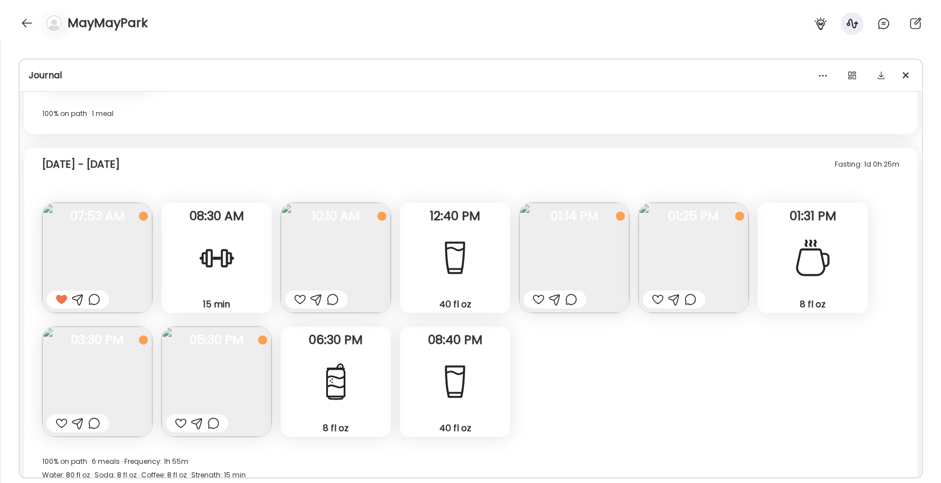
click at [123, 362] on img at bounding box center [97, 381] width 110 height 110
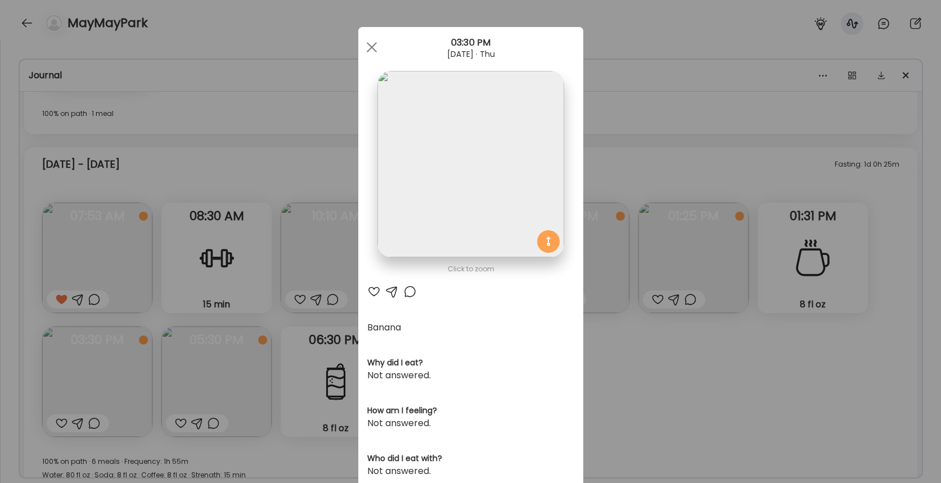
click at [221, 357] on div "Ate Coach Dashboard Wahoo! It’s official Take a moment to set up your Coach Pro…" at bounding box center [470, 241] width 941 height 483
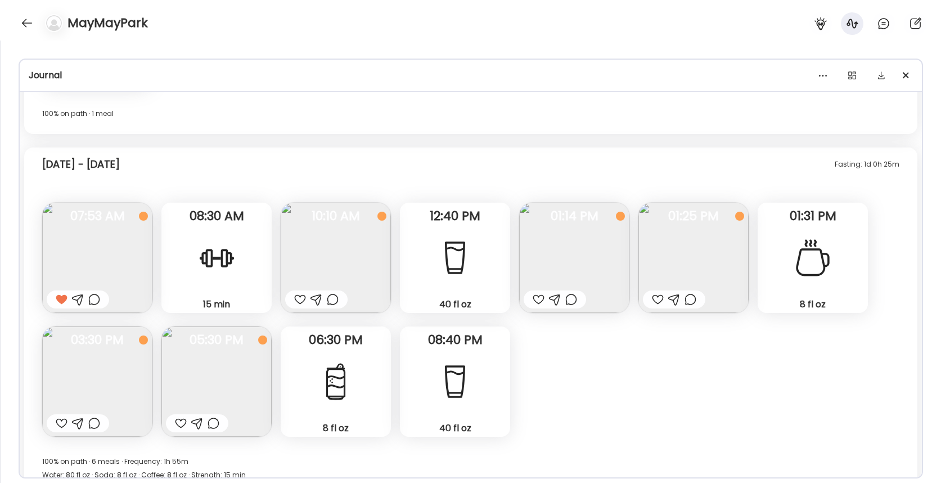
click at [220, 378] on img at bounding box center [216, 381] width 110 height 110
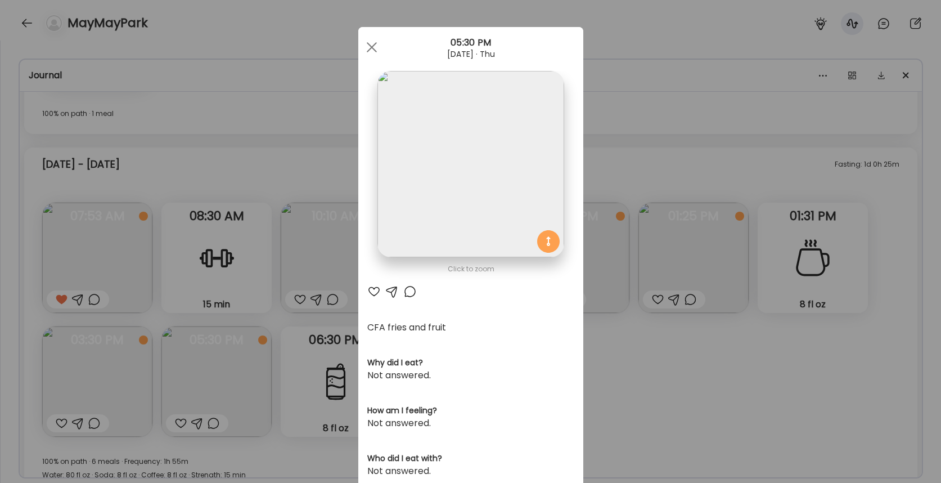
click at [291, 366] on div "Ate Coach Dashboard Wahoo! It’s official Take a moment to set up your Coach Pro…" at bounding box center [470, 241] width 941 height 483
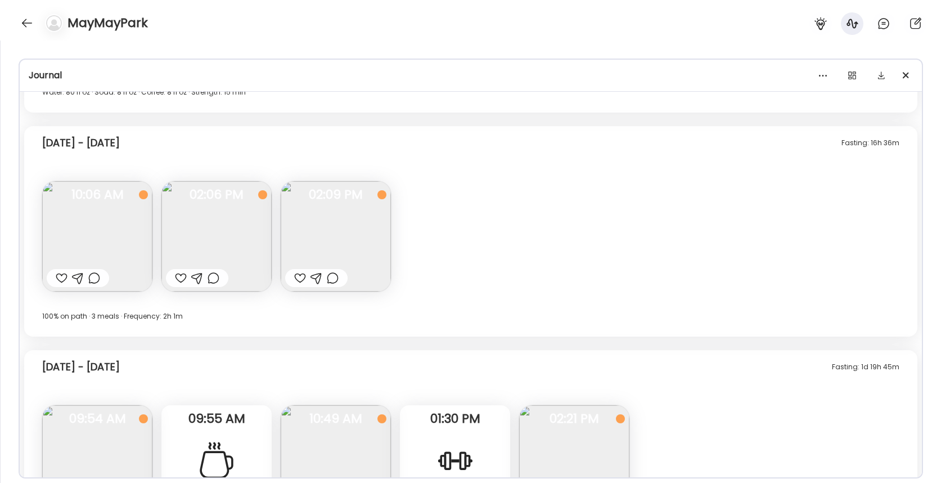
scroll to position [7929, 0]
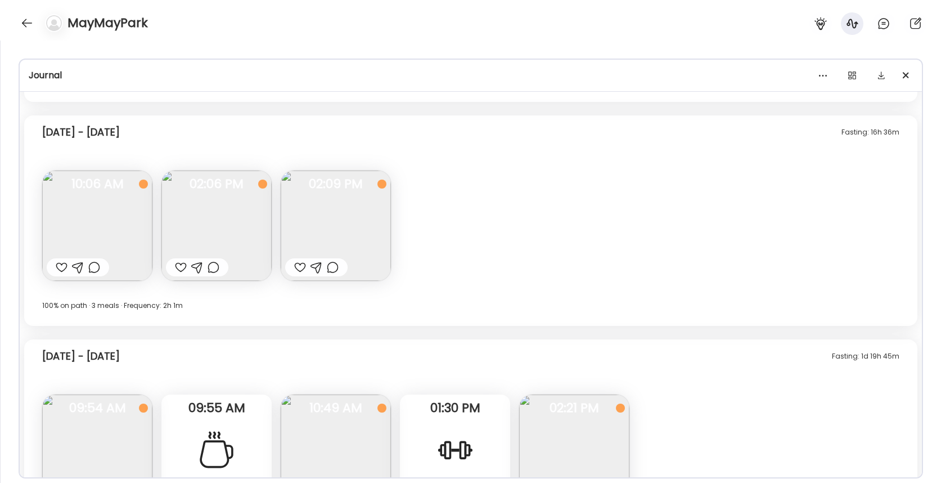
click at [234, 237] on img at bounding box center [216, 225] width 110 height 110
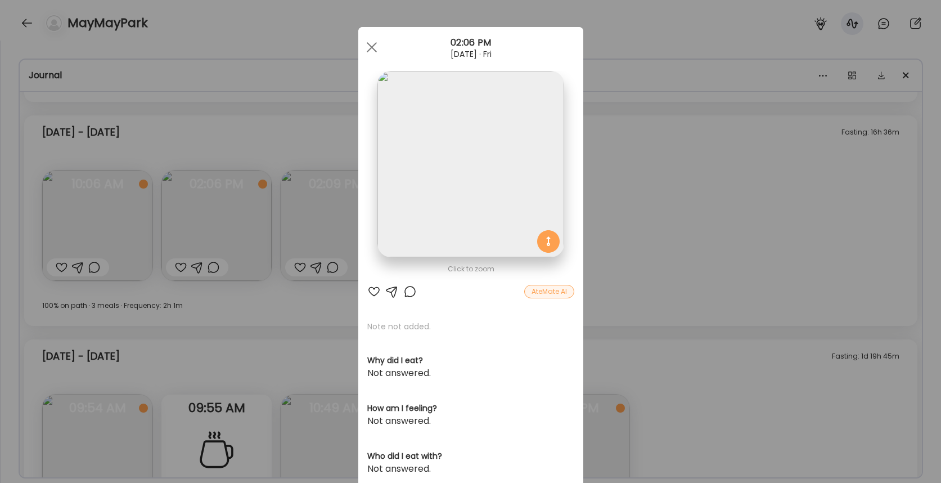
click at [308, 295] on div "Ate Coach Dashboard Wahoo! It’s official Take a moment to set up your Coach Pro…" at bounding box center [470, 241] width 941 height 483
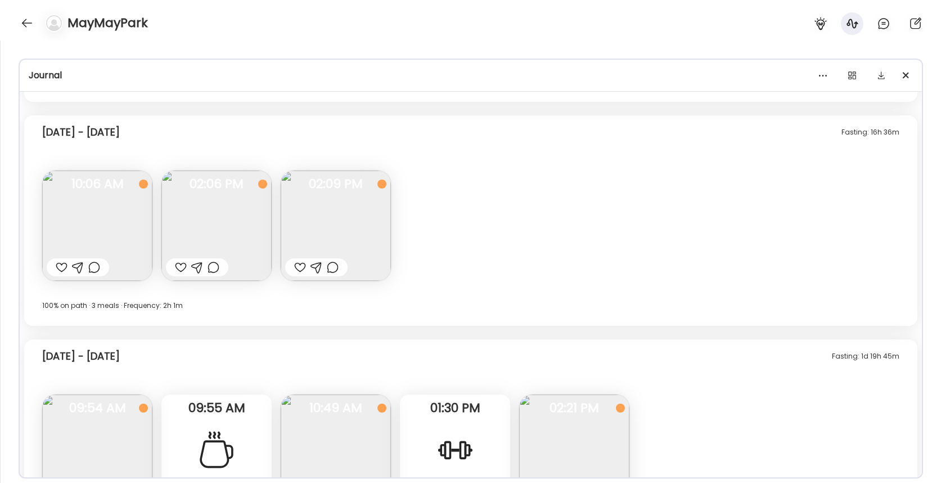
click at [123, 211] on img at bounding box center [97, 225] width 110 height 110
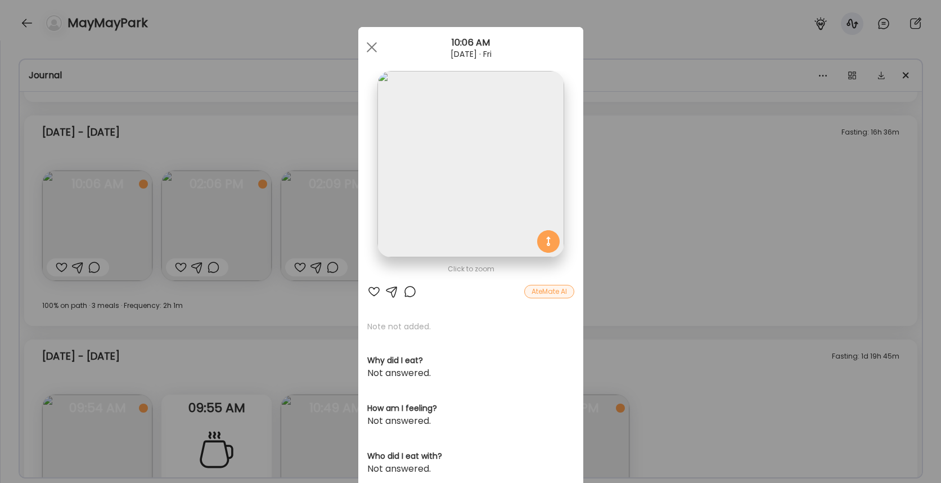
click at [201, 251] on div "Ate Coach Dashboard Wahoo! It’s official Take a moment to set up your Coach Pro…" at bounding box center [470, 241] width 941 height 483
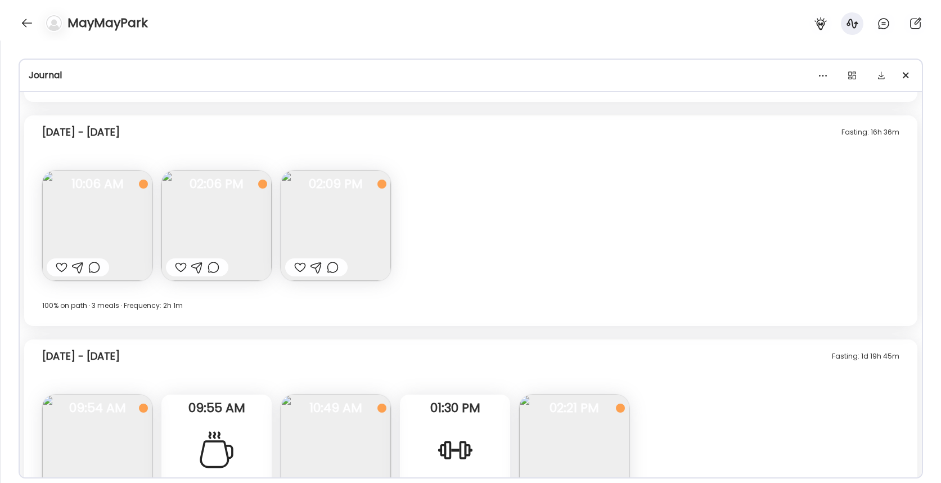
click at [322, 231] on img at bounding box center [336, 225] width 110 height 110
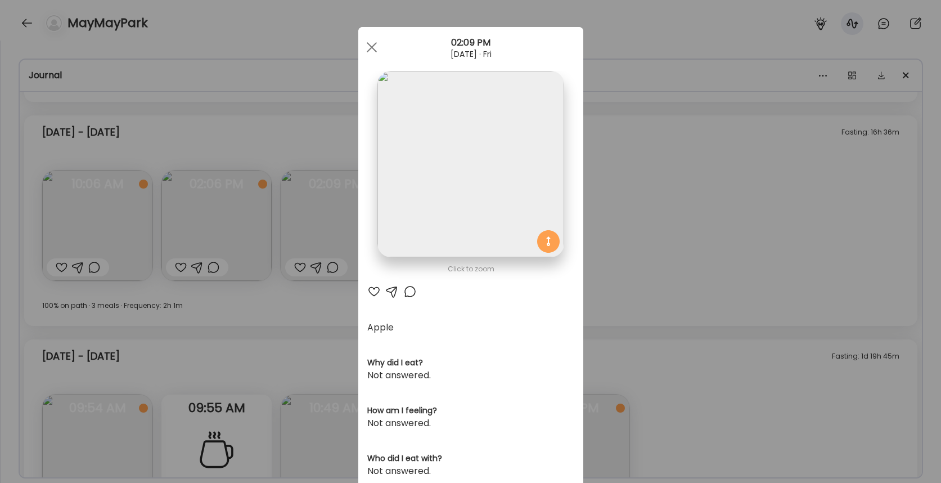
click at [322, 321] on div "Ate Coach Dashboard Wahoo! It’s official Take a moment to set up your Coach Pro…" at bounding box center [470, 241] width 941 height 483
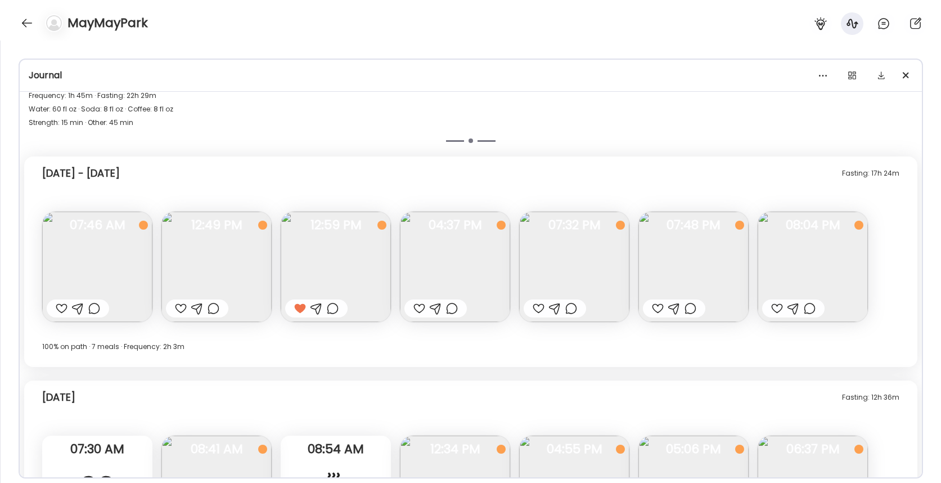
scroll to position [8449, 0]
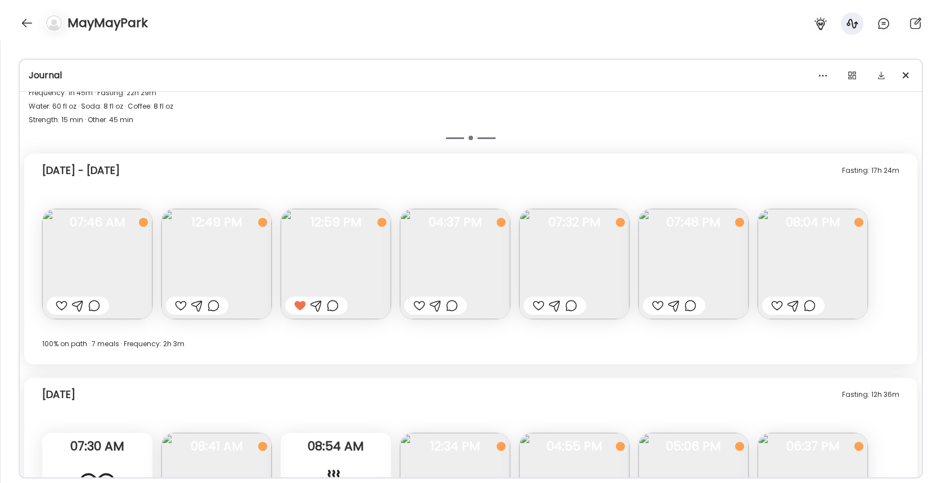
click at [93, 253] on img at bounding box center [97, 264] width 110 height 110
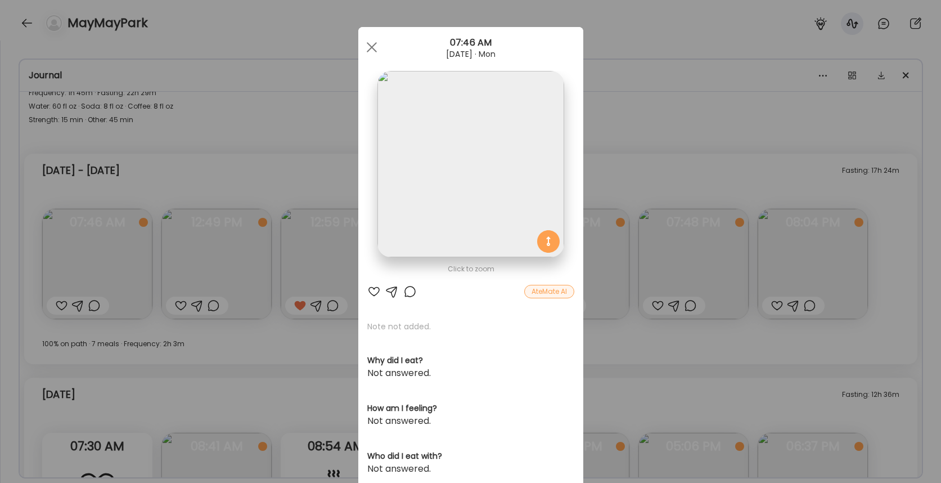
click at [225, 280] on div "Ate Coach Dashboard Wahoo! It’s official Take a moment to set up your Coach Pro…" at bounding box center [470, 241] width 941 height 483
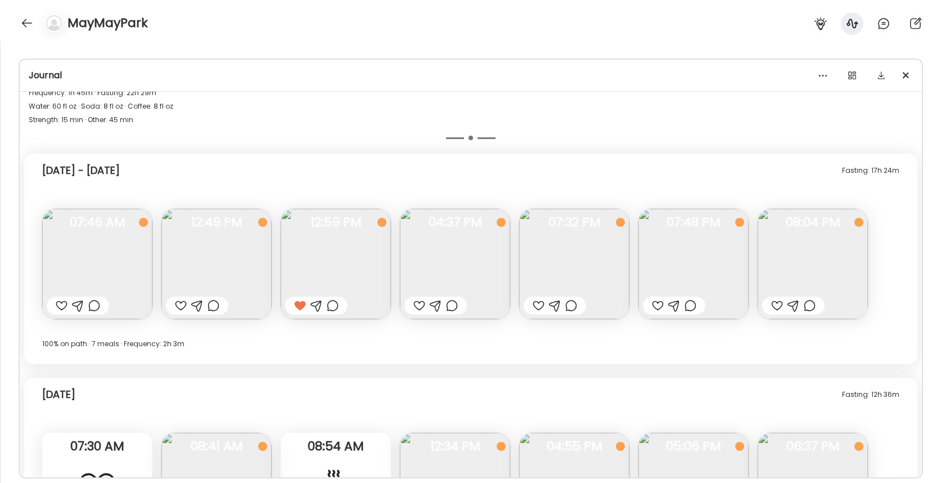
click at [226, 274] on img at bounding box center [216, 264] width 110 height 110
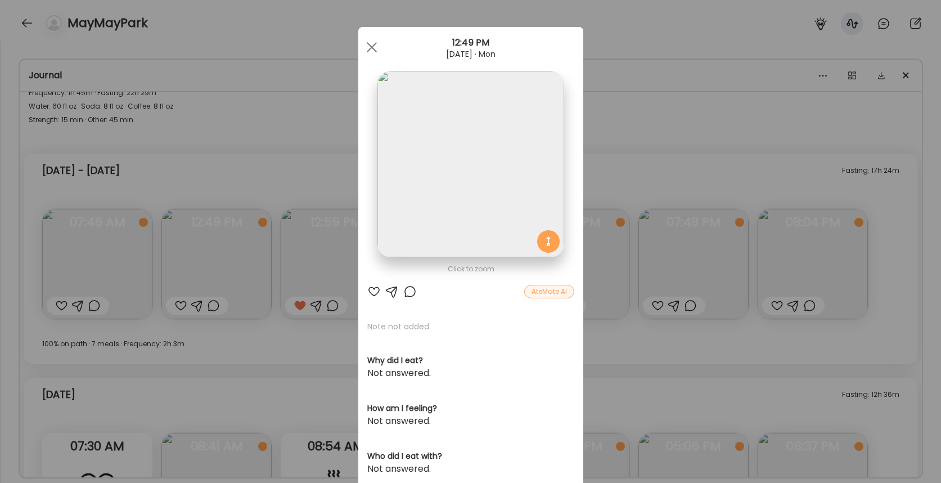
click at [273, 286] on div "Ate Coach Dashboard Wahoo! It’s official Take a moment to set up your Coach Pro…" at bounding box center [470, 241] width 941 height 483
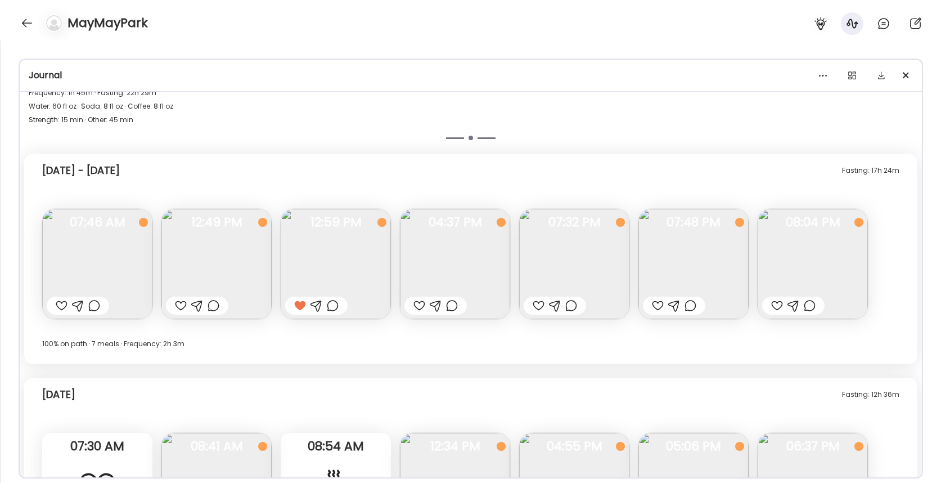
click at [332, 268] on img at bounding box center [336, 264] width 110 height 110
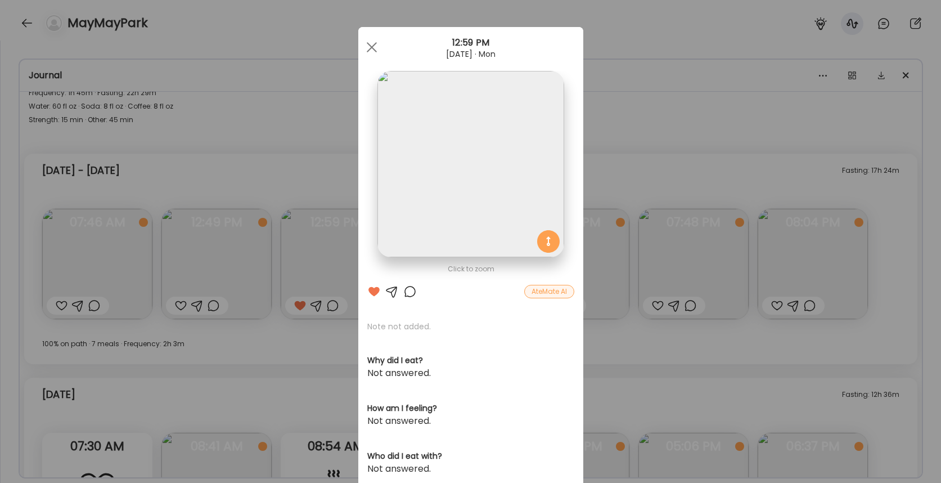
click at [341, 383] on div "Ate Coach Dashboard Wahoo! It’s official Take a moment to set up your Coach Pro…" at bounding box center [470, 241] width 941 height 483
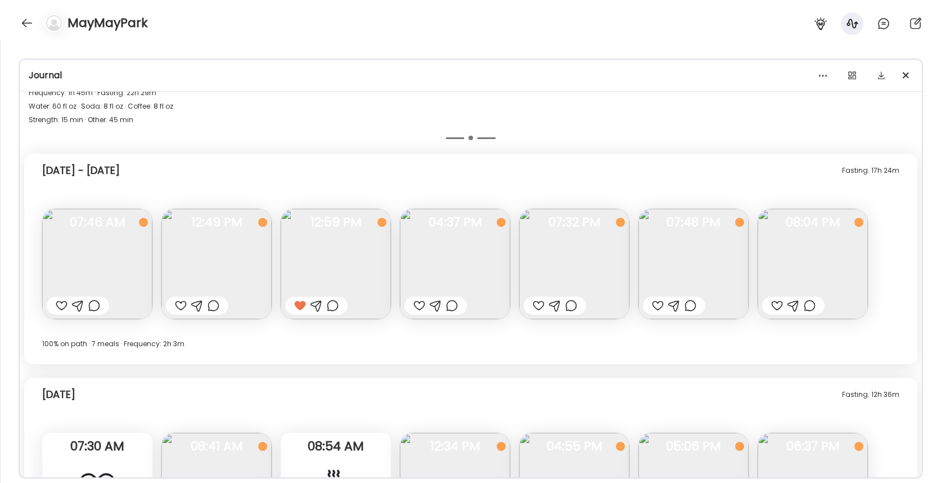
click at [535, 282] on img at bounding box center [574, 264] width 110 height 110
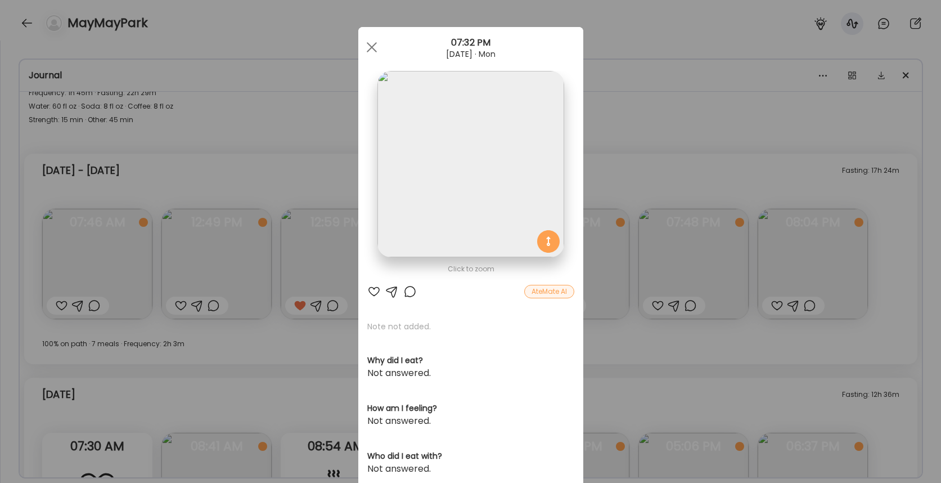
click at [608, 271] on div "Ate Coach Dashboard Wahoo! It’s official Take a moment to set up your Coach Pro…" at bounding box center [470, 241] width 941 height 483
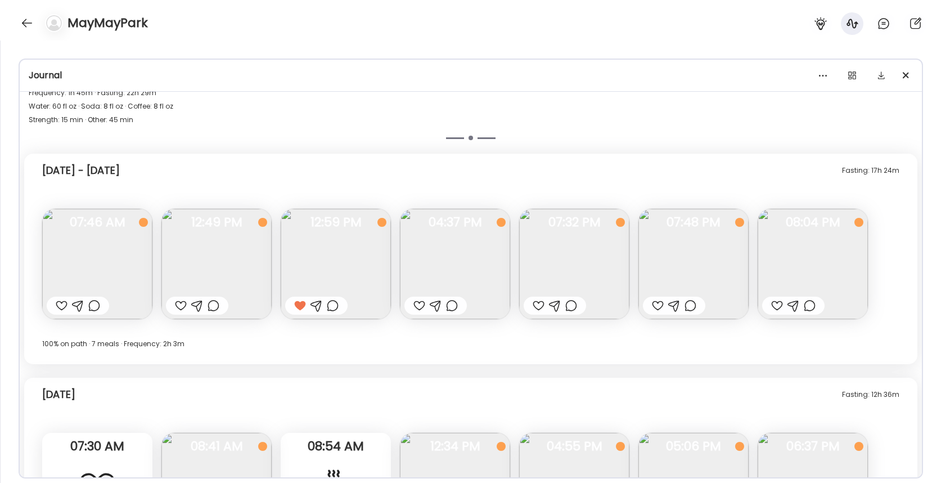
click at [683, 253] on img at bounding box center [693, 264] width 110 height 110
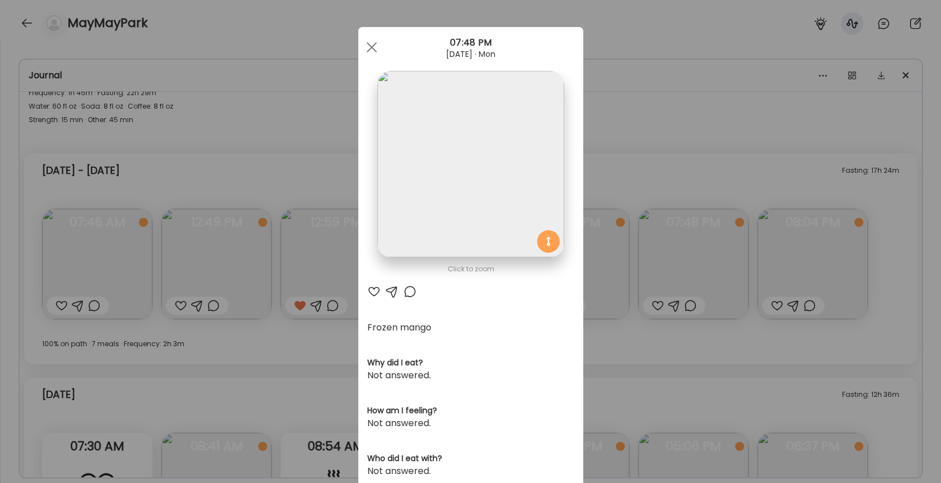
click at [659, 281] on div "Ate Coach Dashboard Wahoo! It’s official Take a moment to set up your Coach Pro…" at bounding box center [470, 241] width 941 height 483
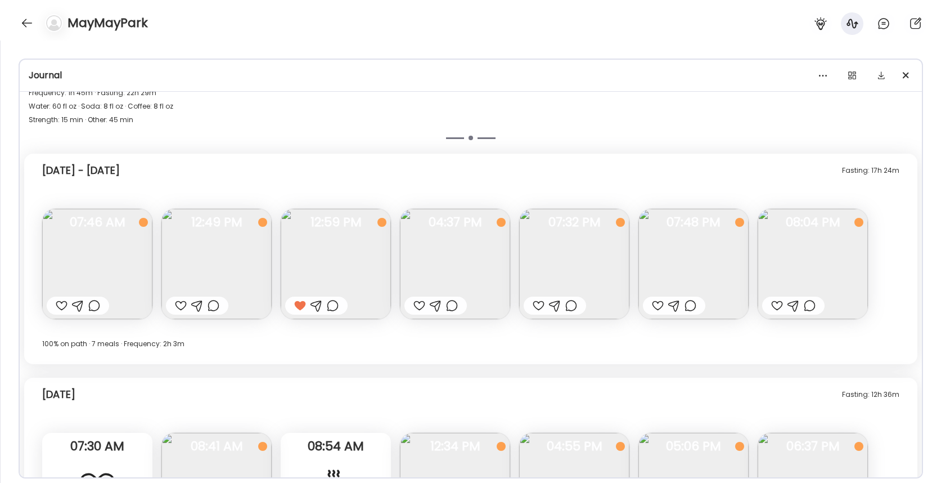
click at [846, 246] on img at bounding box center [813, 264] width 110 height 110
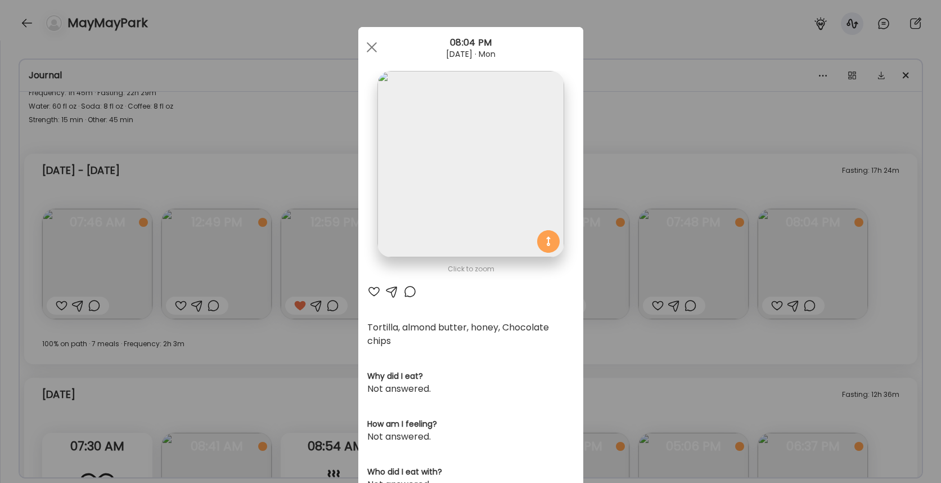
click at [623, 354] on div "Ate Coach Dashboard Wahoo! It’s official Take a moment to set up your Coach Pro…" at bounding box center [470, 241] width 941 height 483
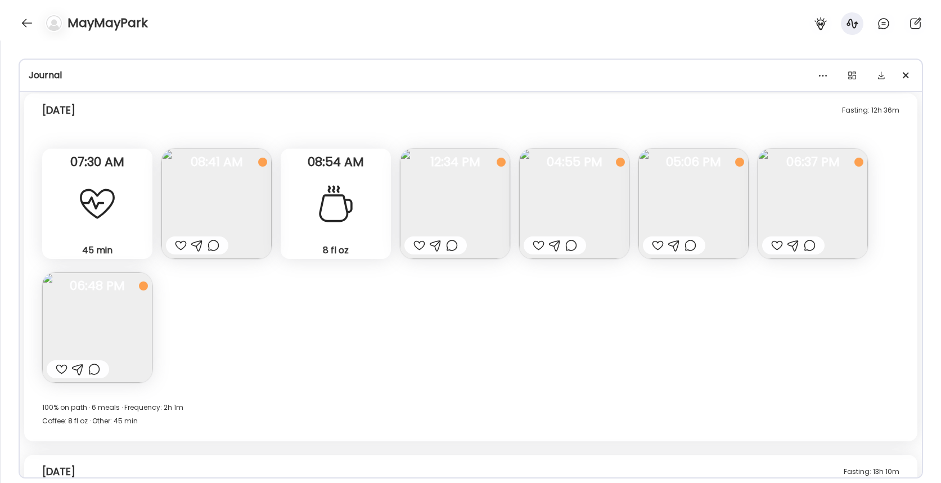
scroll to position [8734, 0]
click at [544, 195] on img at bounding box center [574, 203] width 110 height 110
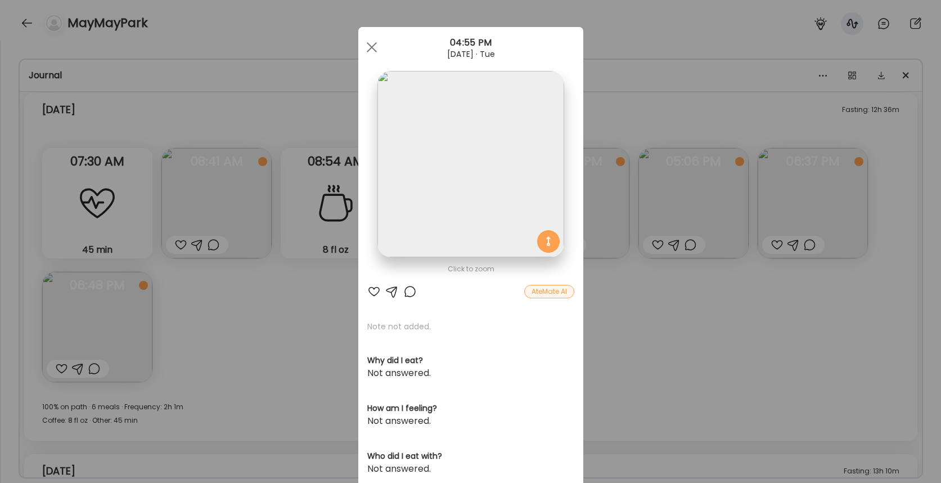
click at [609, 291] on div "Ate Coach Dashboard Wahoo! It’s official Take a moment to set up your Coach Pro…" at bounding box center [470, 241] width 941 height 483
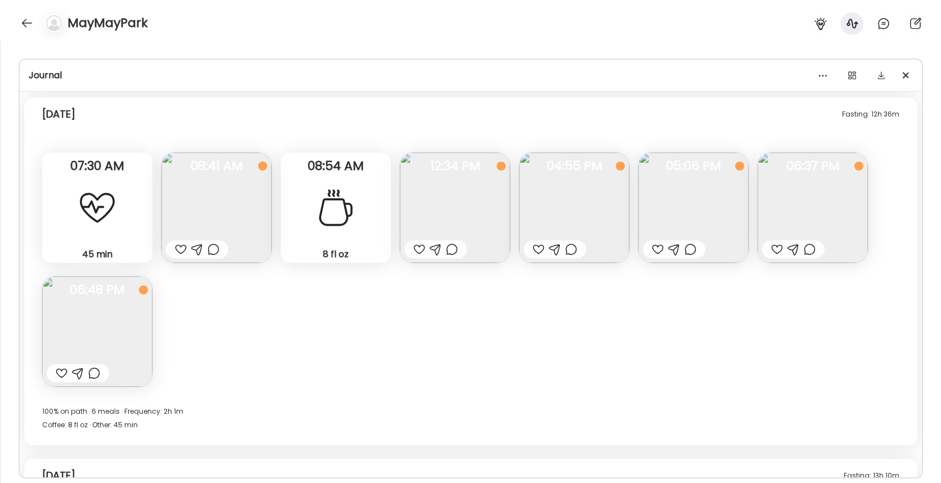
scroll to position [8728, 0]
click at [106, 221] on div at bounding box center [97, 208] width 40 height 40
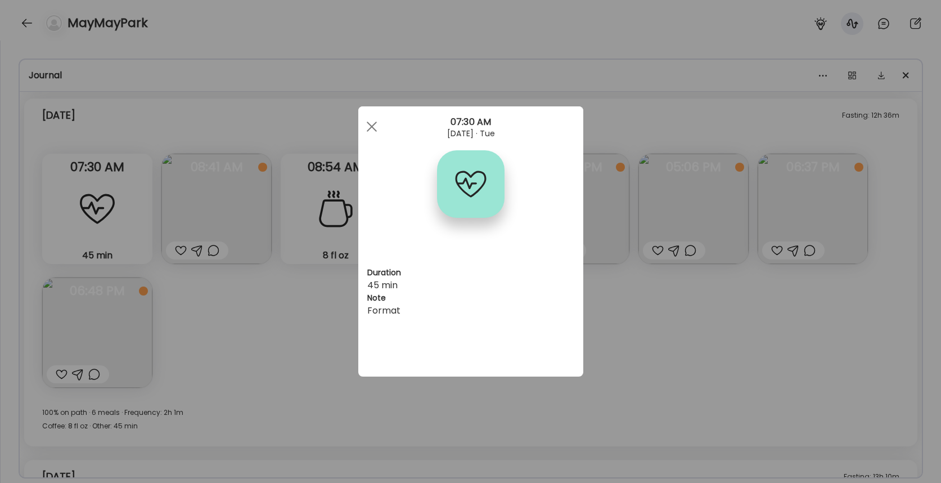
click at [258, 292] on div "Ate Coach Dashboard Wahoo! It’s official Take a moment to set up your Coach Pro…" at bounding box center [470, 241] width 941 height 483
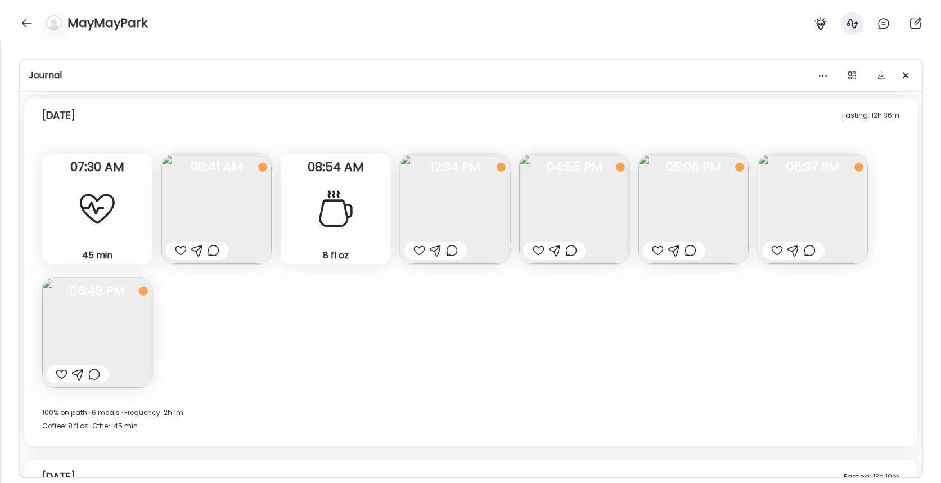
click at [90, 217] on div at bounding box center [97, 208] width 40 height 40
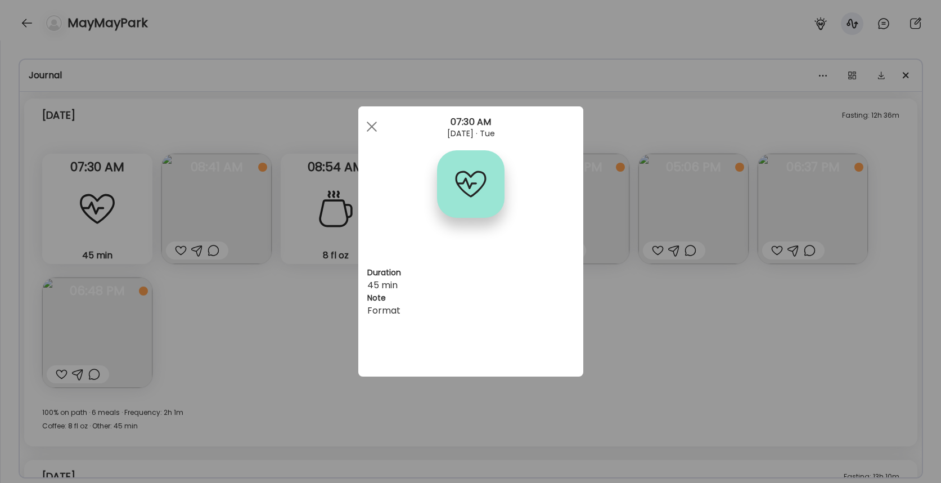
click at [259, 330] on div "Ate Coach Dashboard Wahoo! It’s official Take a moment to set up your Coach Pro…" at bounding box center [470, 241] width 941 height 483
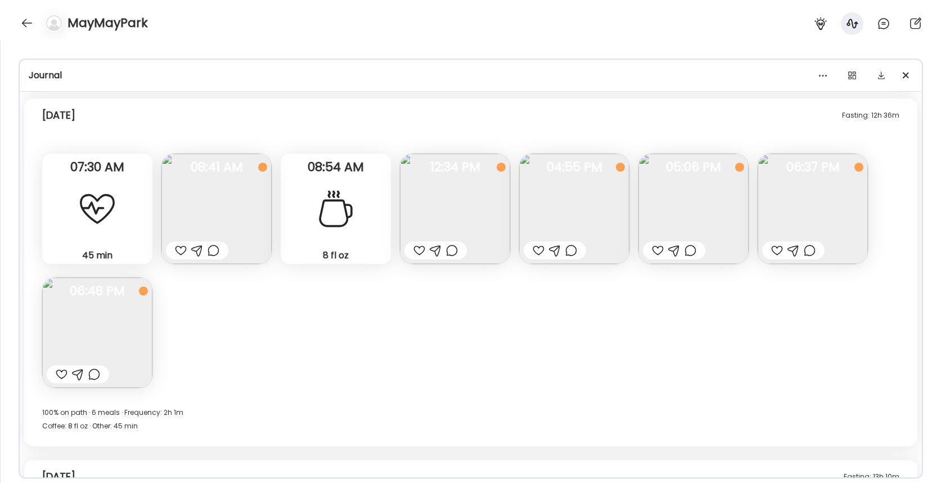
click at [71, 214] on div "45 min Other" at bounding box center [97, 209] width 110 height 110
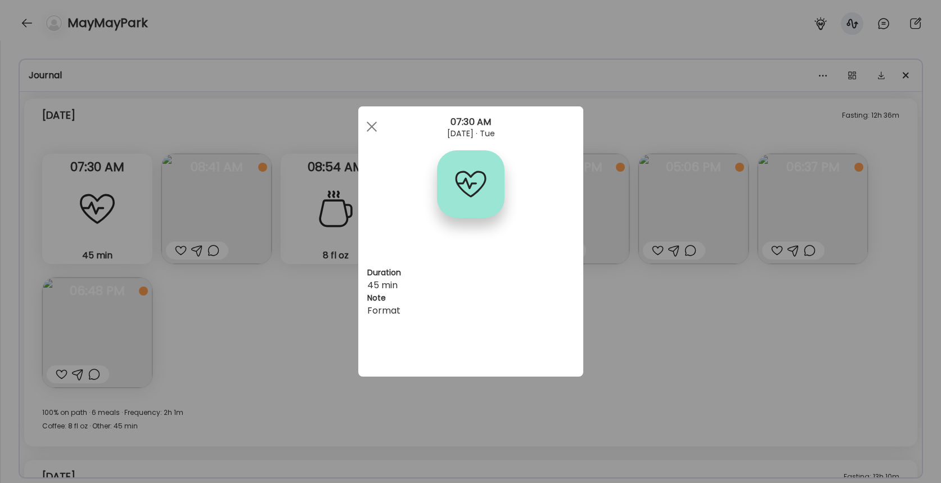
click at [334, 394] on div "Ate Coach Dashboard Wahoo! It’s official Take a moment to set up your Coach Pro…" at bounding box center [470, 241] width 941 height 483
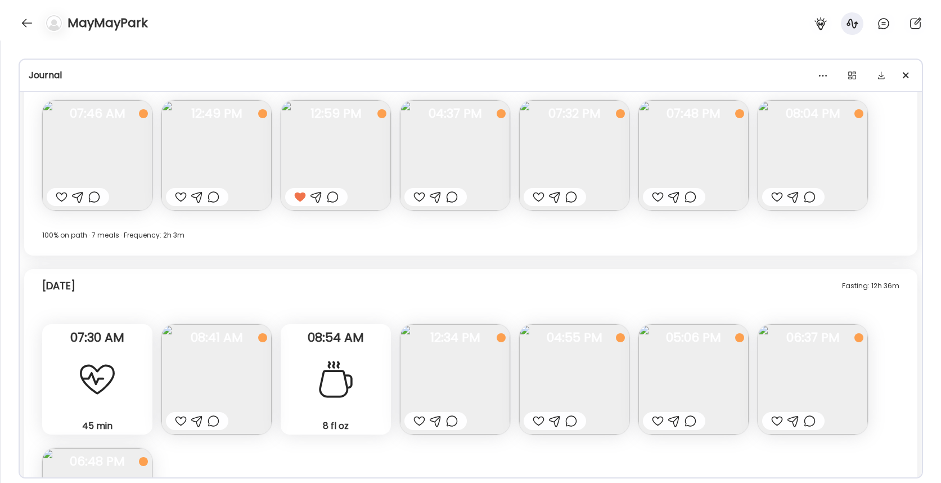
scroll to position [8468, 0]
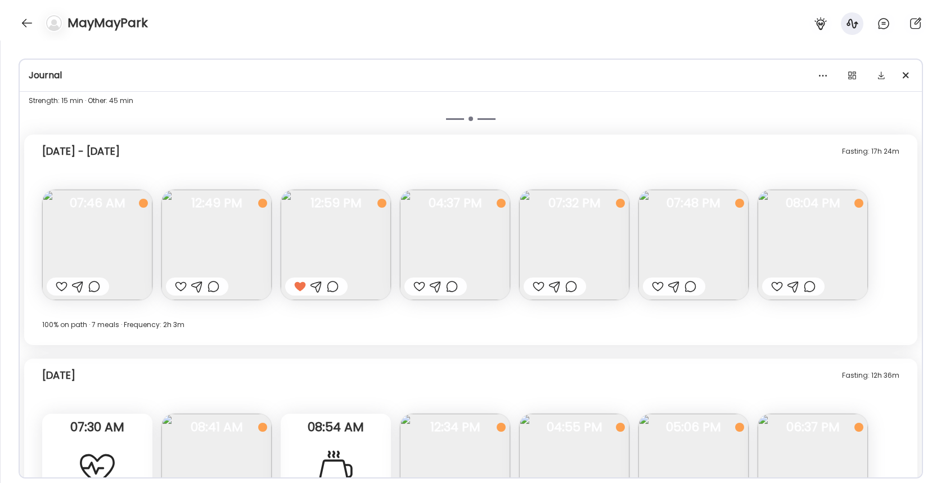
click at [785, 250] on img at bounding box center [813, 245] width 110 height 110
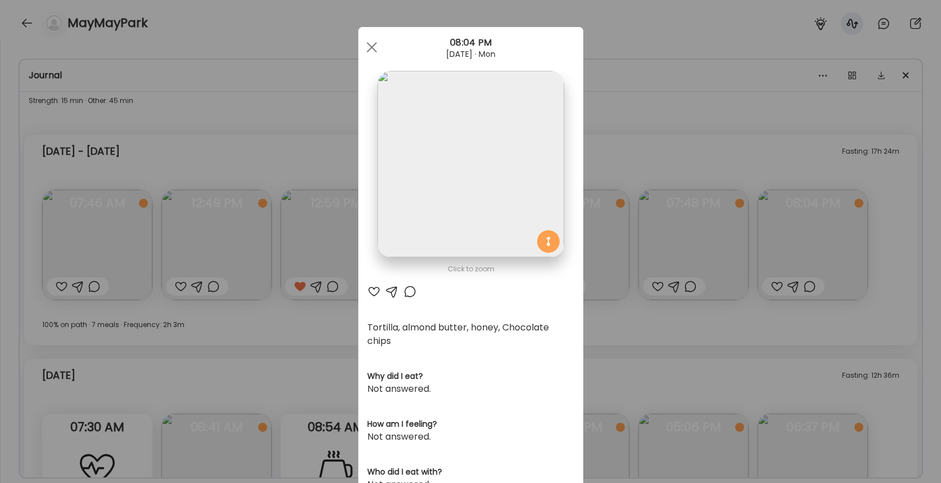
click at [641, 273] on div "Ate Coach Dashboard Wahoo! It’s official Take a moment to set up your Coach Pro…" at bounding box center [470, 241] width 941 height 483
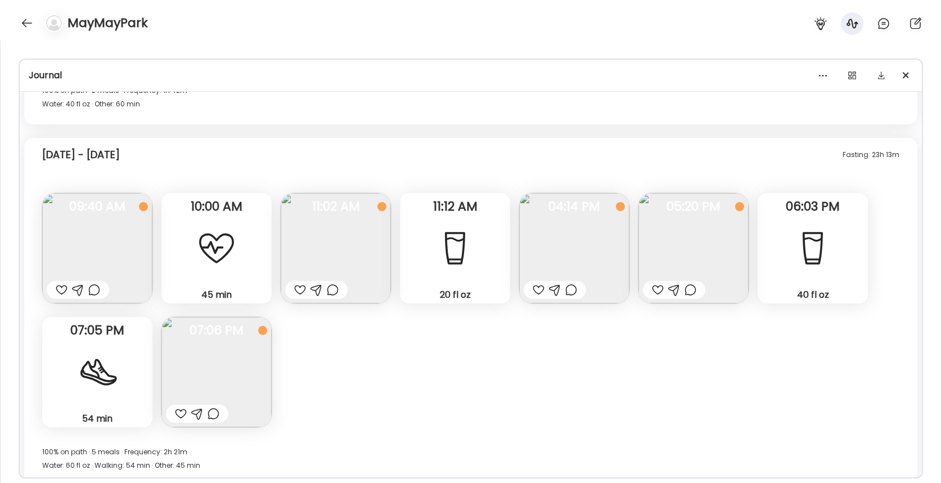
scroll to position [4857, 0]
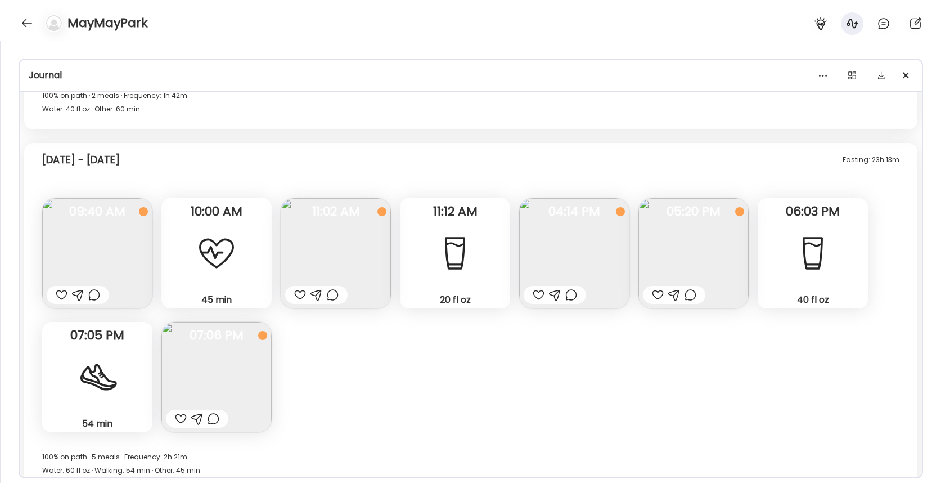
click at [704, 222] on img at bounding box center [693, 253] width 110 height 110
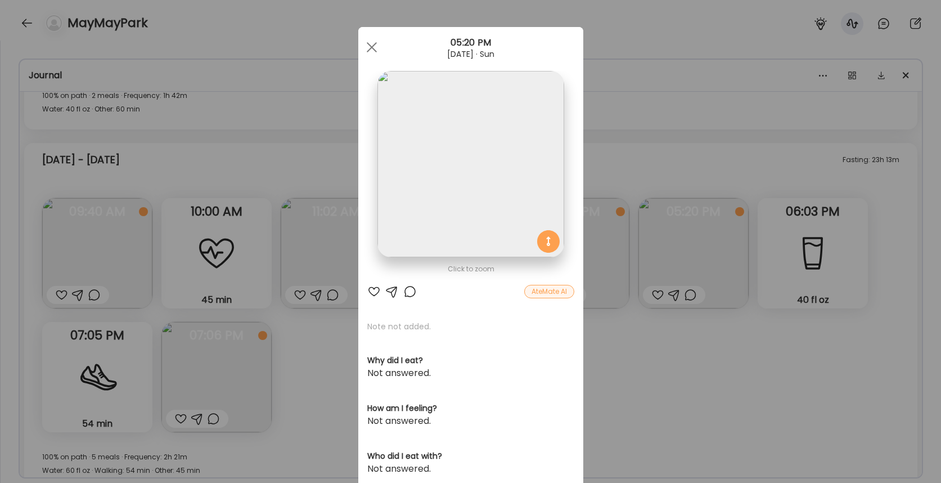
click at [705, 271] on div "Ate Coach Dashboard Wahoo! It’s official Take a moment to set up your Coach Pro…" at bounding box center [470, 241] width 941 height 483
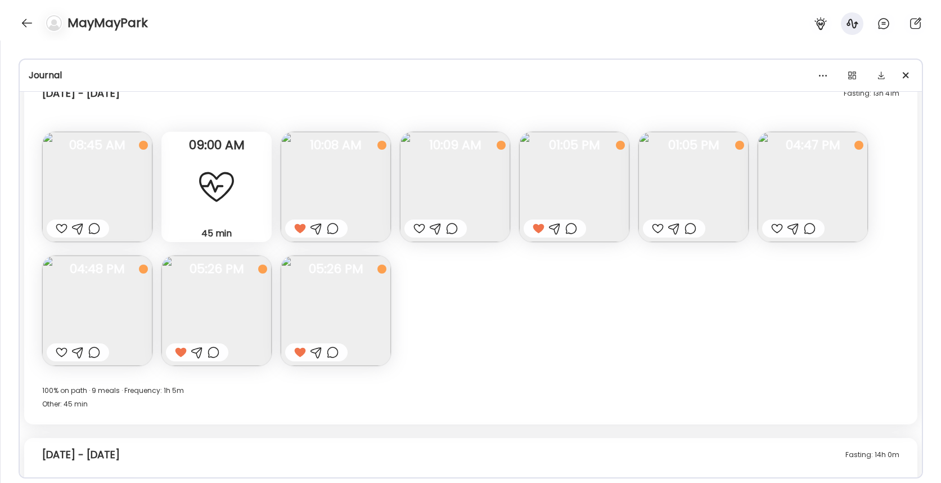
scroll to position [7035, 0]
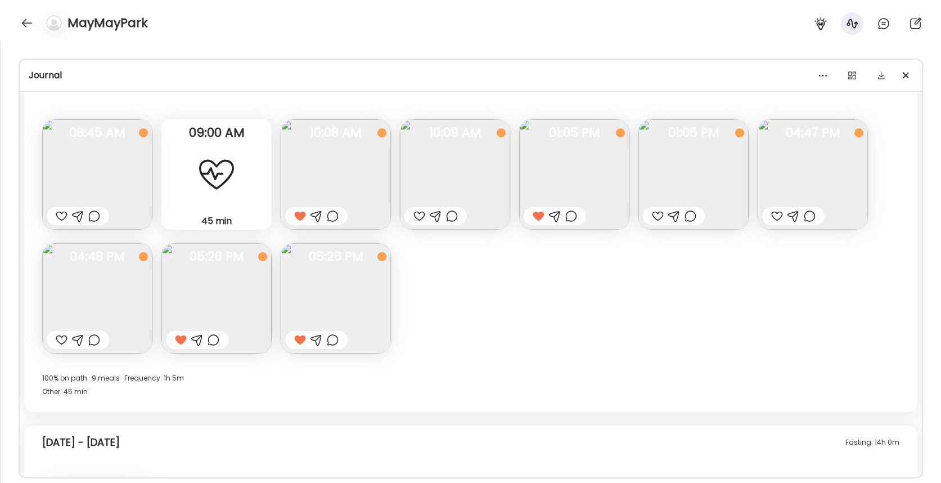
click at [354, 170] on img at bounding box center [336, 174] width 110 height 110
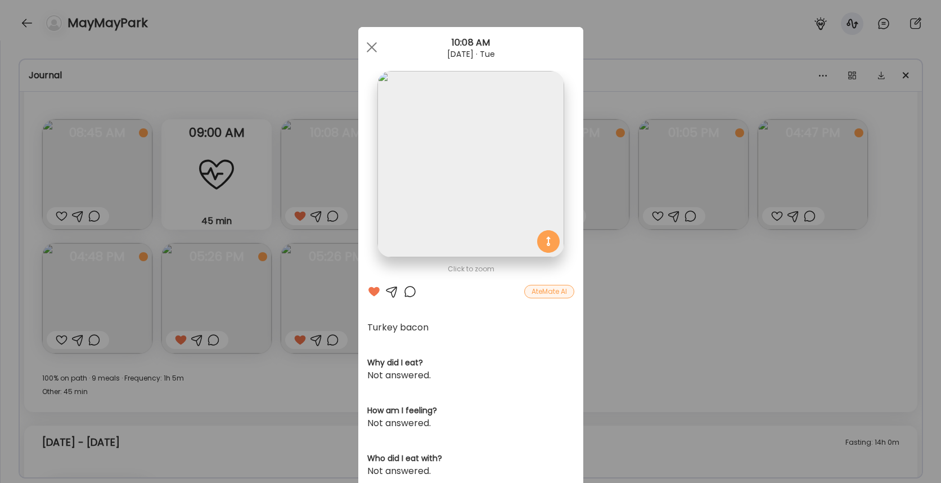
click at [629, 289] on div "Ate Coach Dashboard Wahoo! It’s official Take a moment to set up your Coach Pro…" at bounding box center [470, 241] width 941 height 483
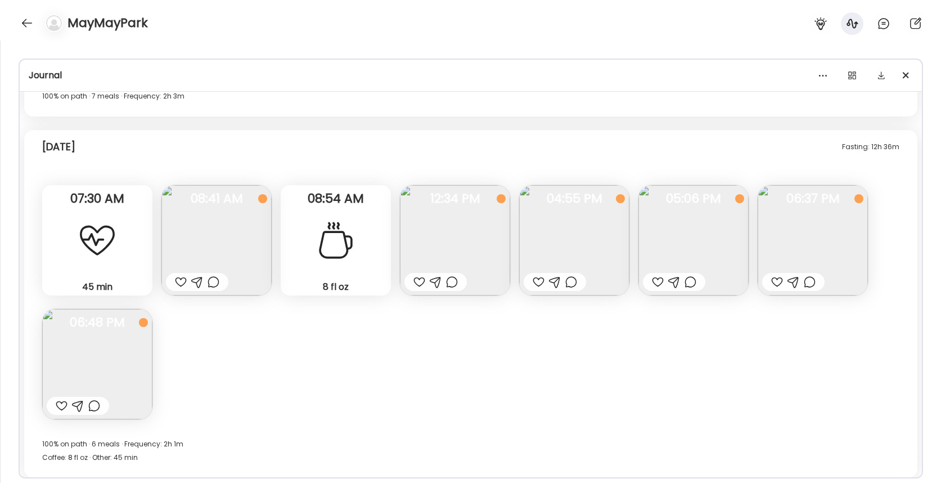
scroll to position [8698, 0]
click at [218, 231] on img at bounding box center [216, 239] width 110 height 110
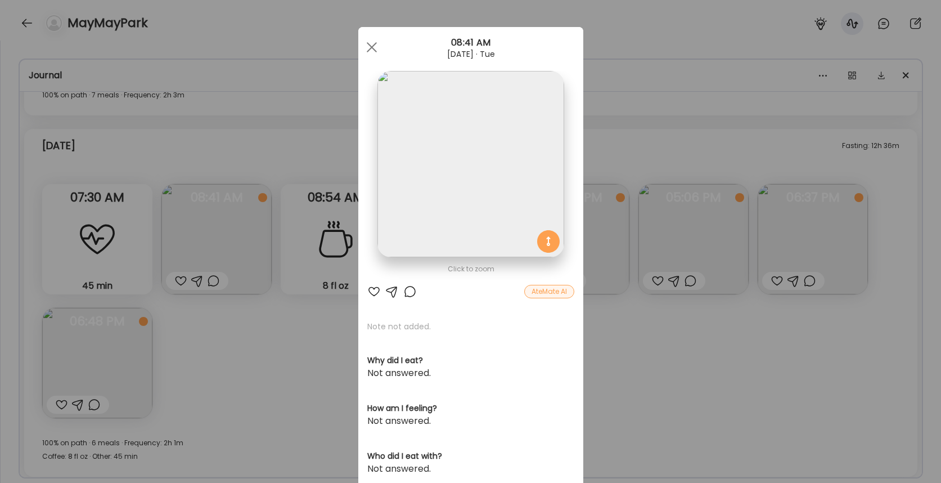
click at [277, 269] on div "Ate Coach Dashboard Wahoo! It’s official Take a moment to set up your Coach Pro…" at bounding box center [470, 241] width 941 height 483
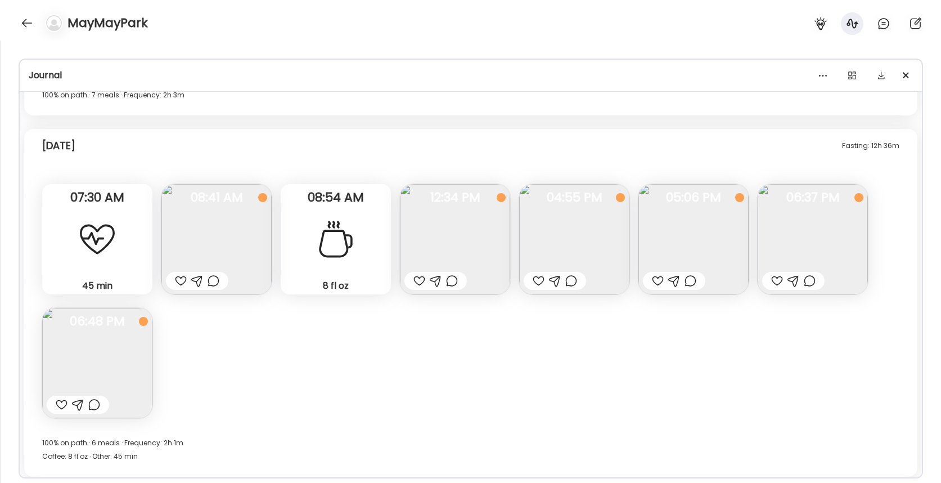
click at [460, 239] on img at bounding box center [455, 239] width 110 height 110
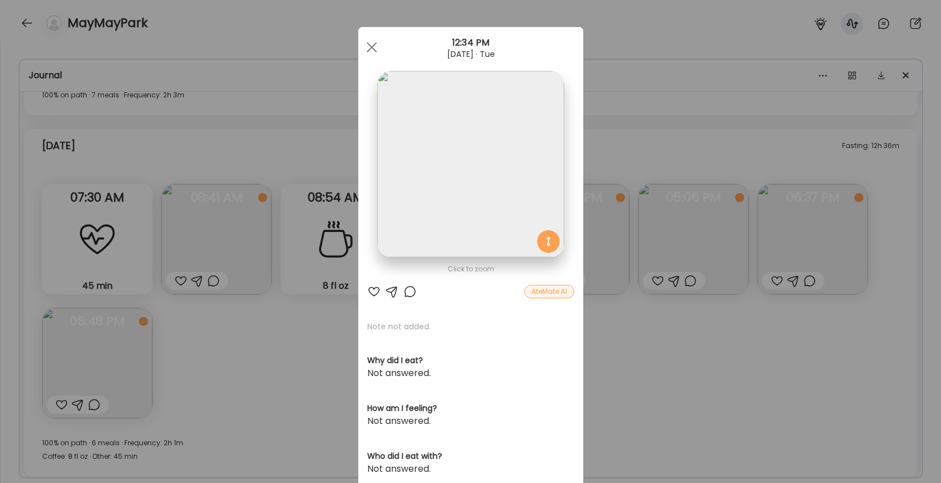
click at [334, 331] on div "Ate Coach Dashboard Wahoo! It’s official Take a moment to set up your Coach Pro…" at bounding box center [470, 241] width 941 height 483
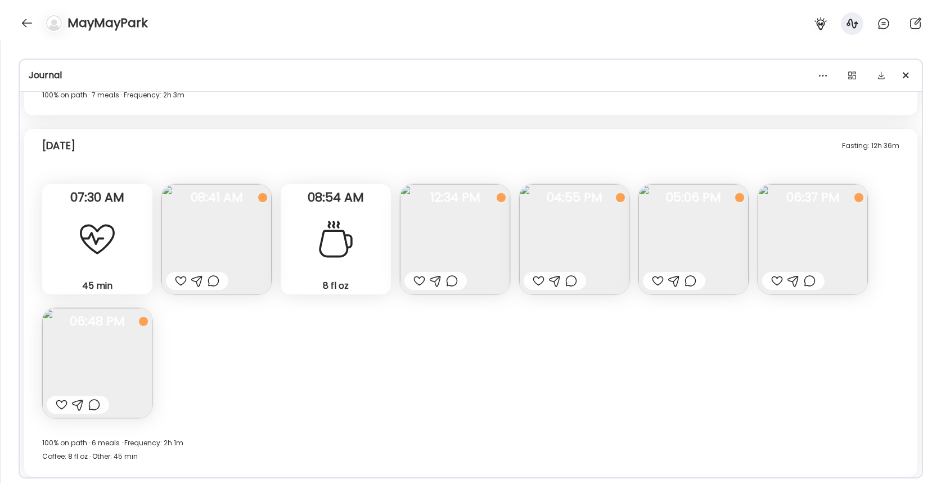
click at [709, 238] on img at bounding box center [693, 239] width 110 height 110
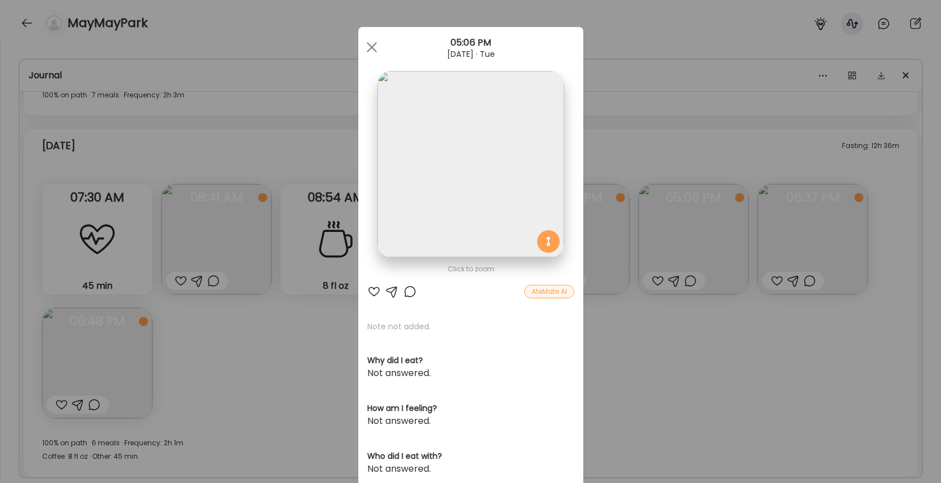
click at [668, 296] on div "Ate Coach Dashboard Wahoo! It’s official Take a moment to set up your Coach Pro…" at bounding box center [470, 241] width 941 height 483
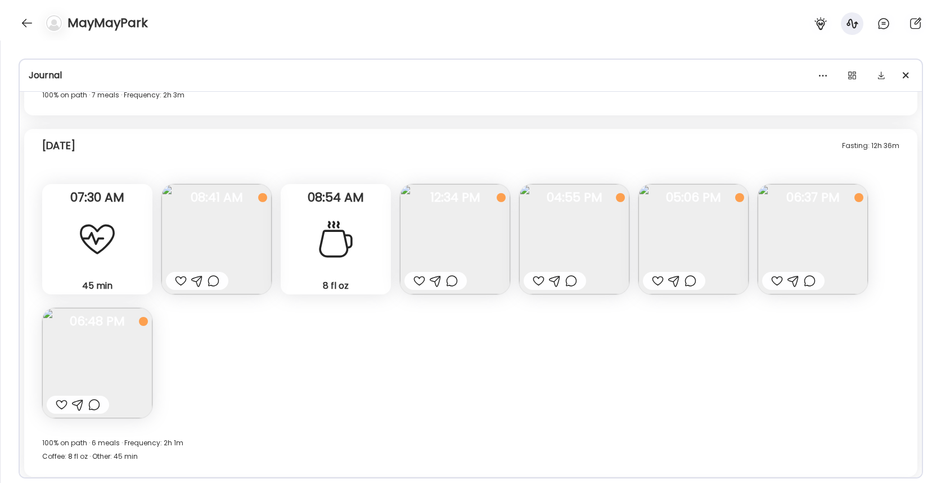
click at [809, 231] on img at bounding box center [813, 239] width 110 height 110
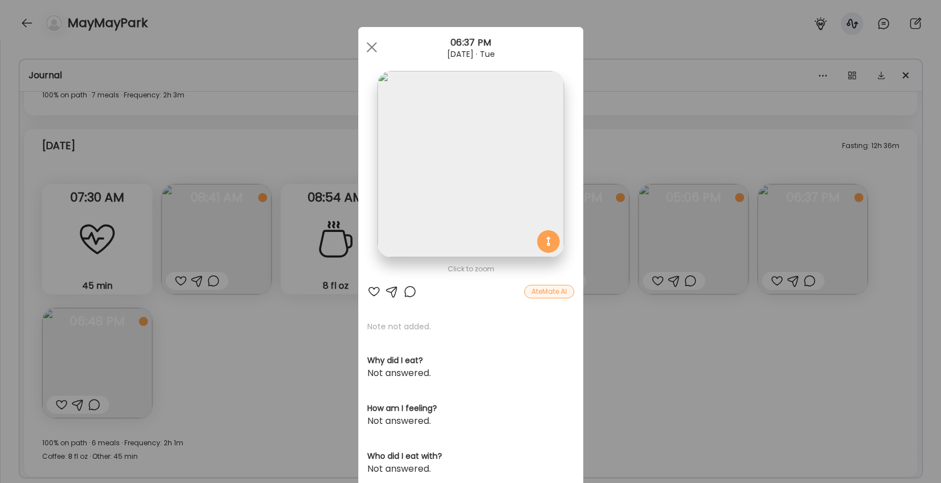
click at [716, 318] on div "Ate Coach Dashboard Wahoo! It’s official Take a moment to set up your Coach Pro…" at bounding box center [470, 241] width 941 height 483
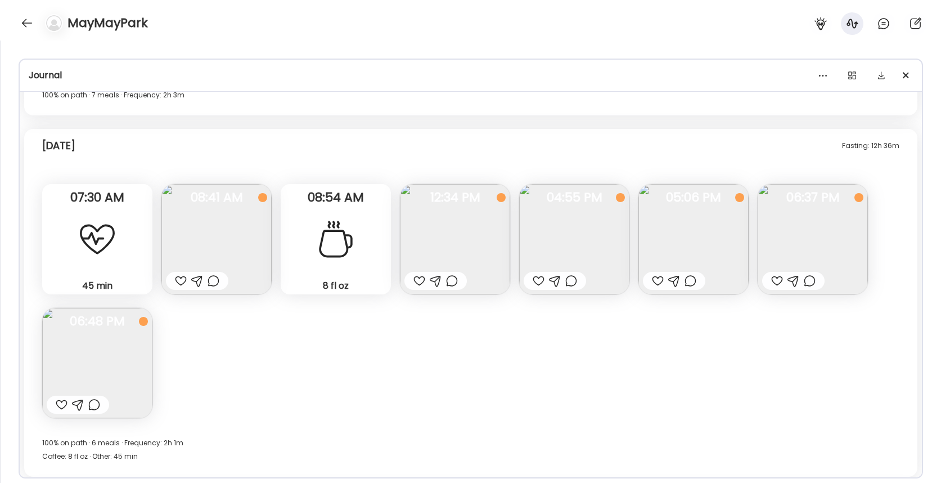
click at [583, 255] on img at bounding box center [574, 239] width 110 height 110
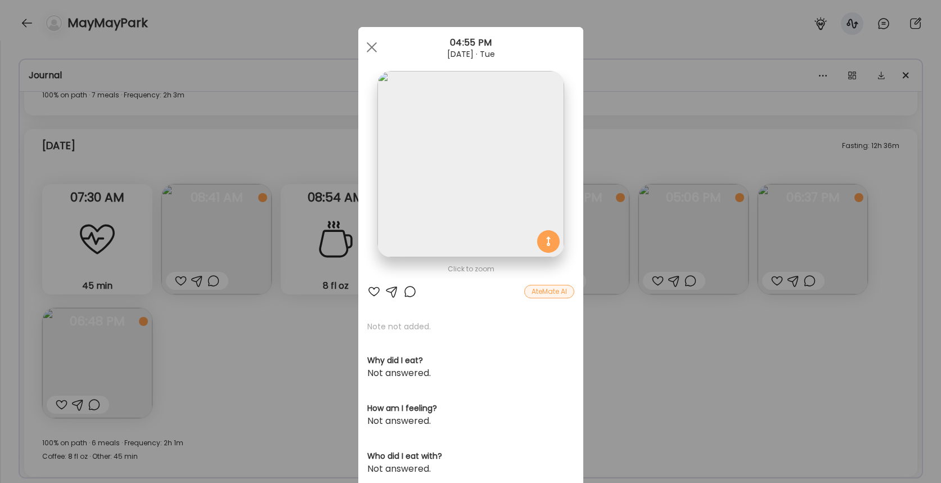
click at [511, 209] on img at bounding box center [470, 164] width 186 height 186
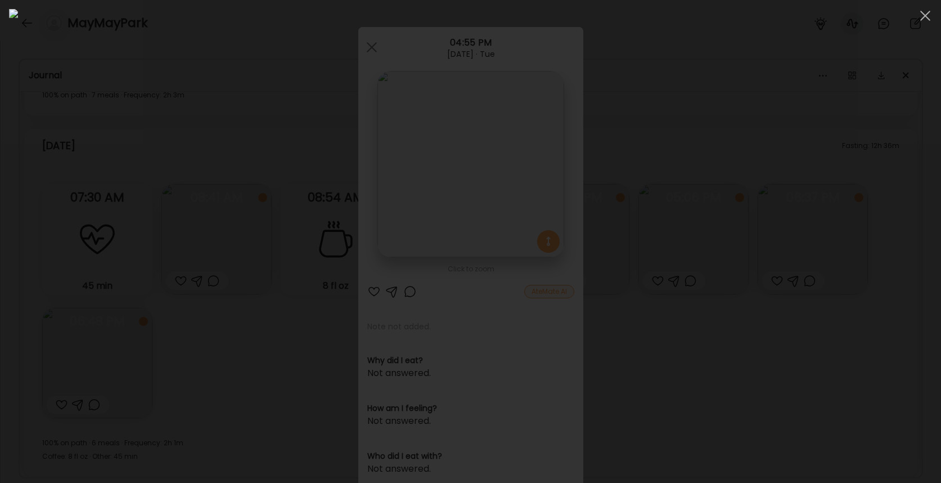
click at [763, 241] on div at bounding box center [470, 241] width 923 height 465
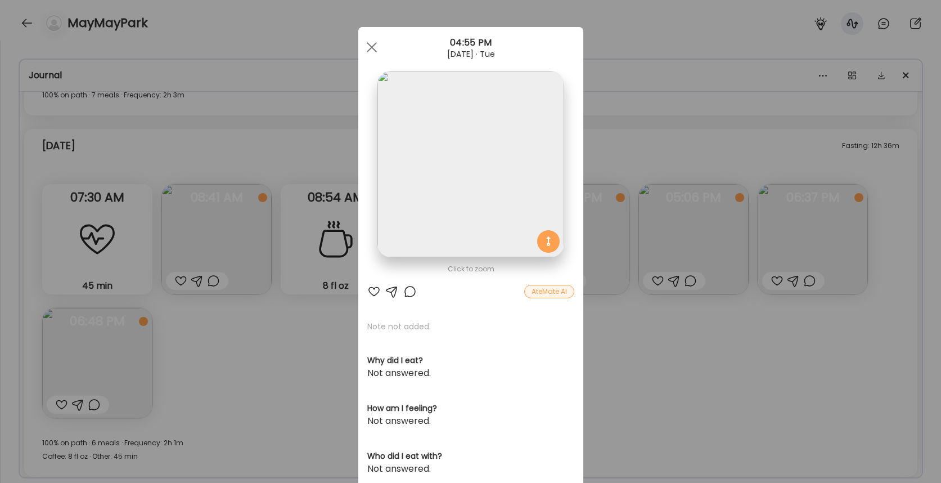
click at [614, 177] on div "Ate Coach Dashboard Wahoo! It’s official Take a moment to set up your Coach Pro…" at bounding box center [470, 241] width 941 height 483
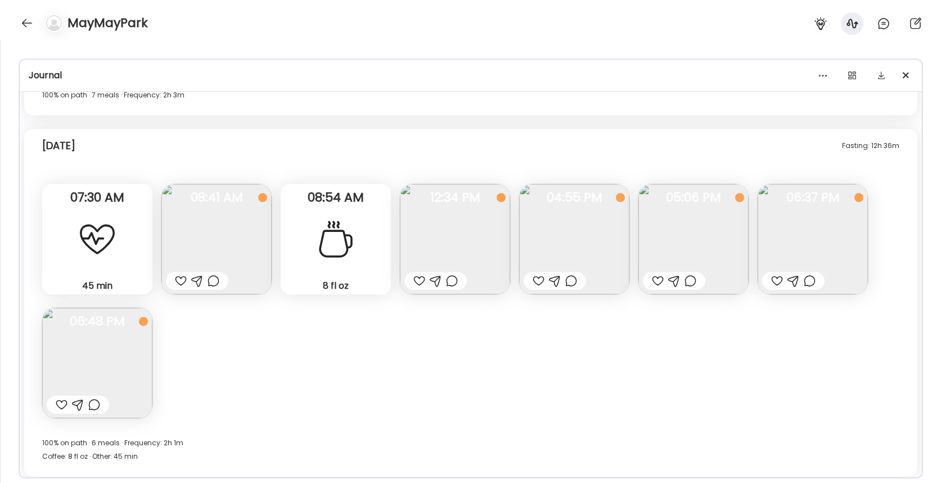
click at [792, 220] on img at bounding box center [813, 239] width 110 height 110
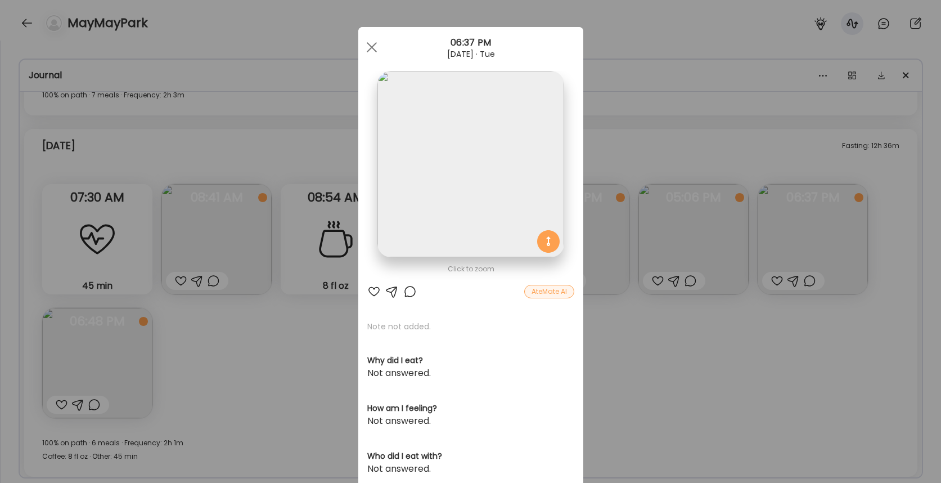
click at [684, 325] on div "Ate Coach Dashboard Wahoo! It’s official Take a moment to set up your Coach Pro…" at bounding box center [470, 241] width 941 height 483
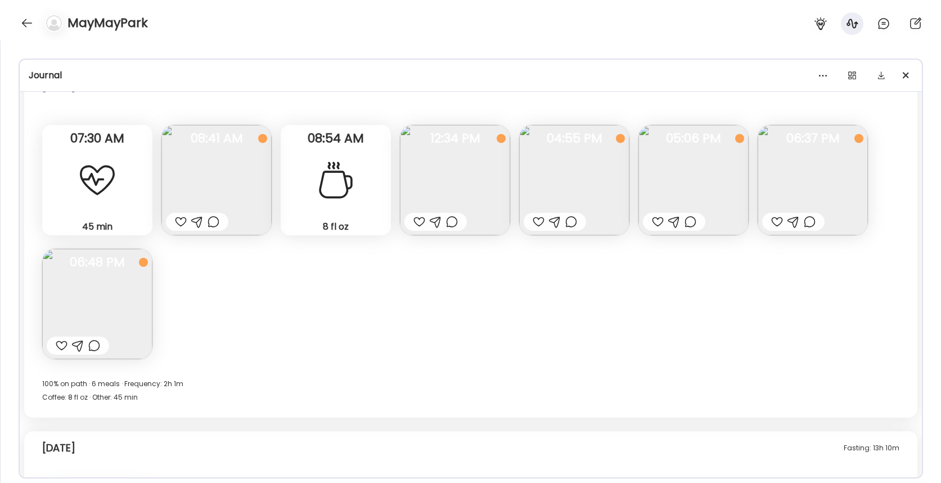
scroll to position [8926, 0]
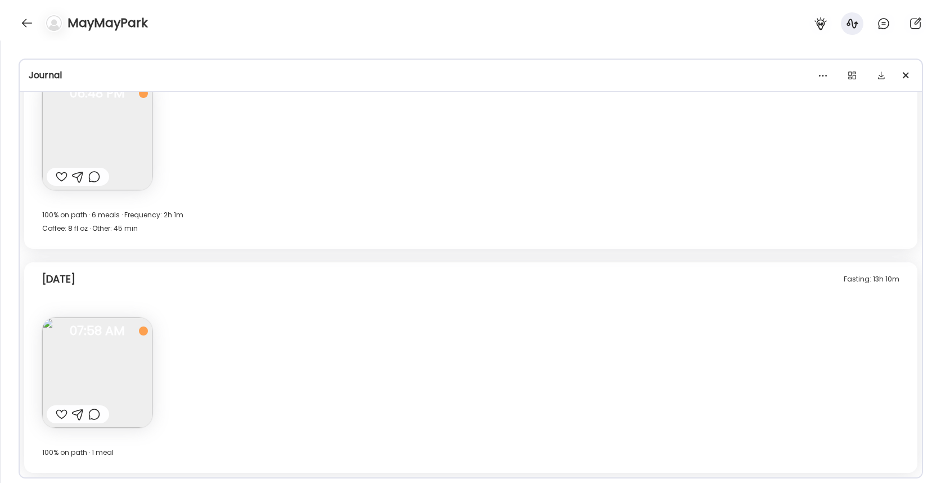
click at [139, 360] on img at bounding box center [97, 372] width 110 height 110
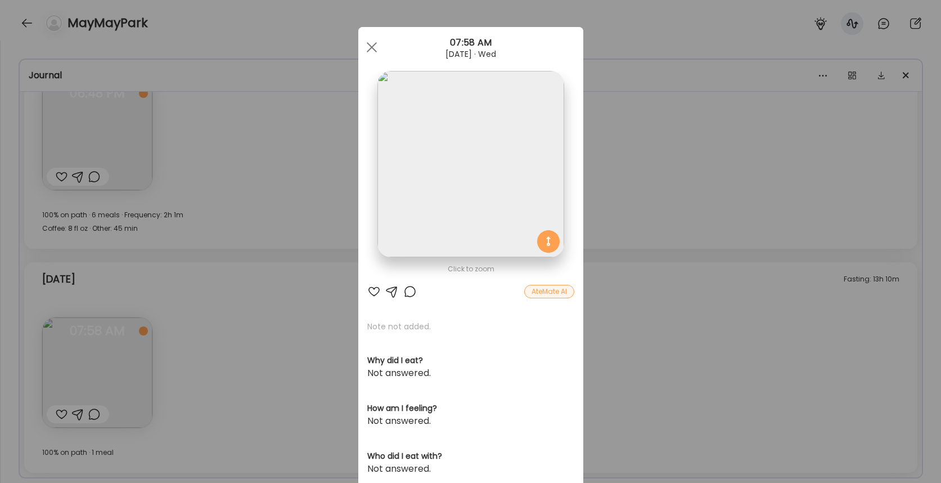
click at [268, 265] on div "Ate Coach Dashboard Wahoo! It’s official Take a moment to set up your Coach Pro…" at bounding box center [470, 241] width 941 height 483
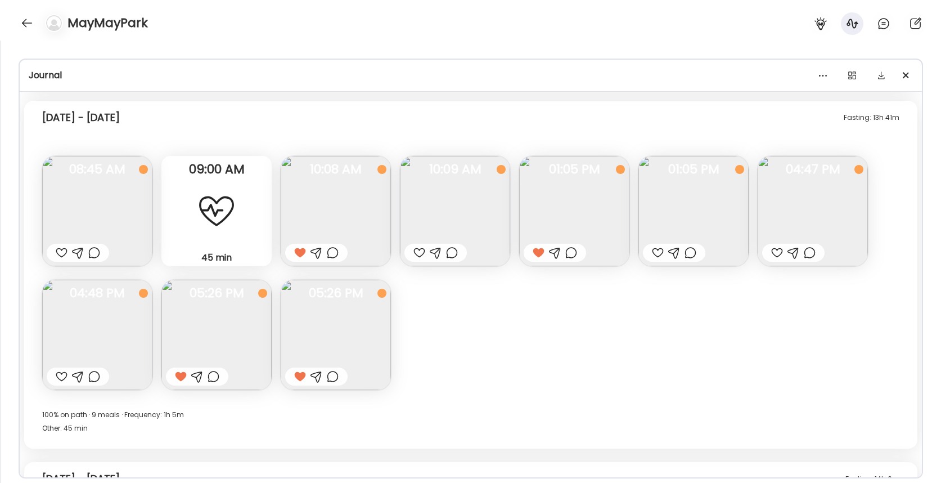
scroll to position [7004, 0]
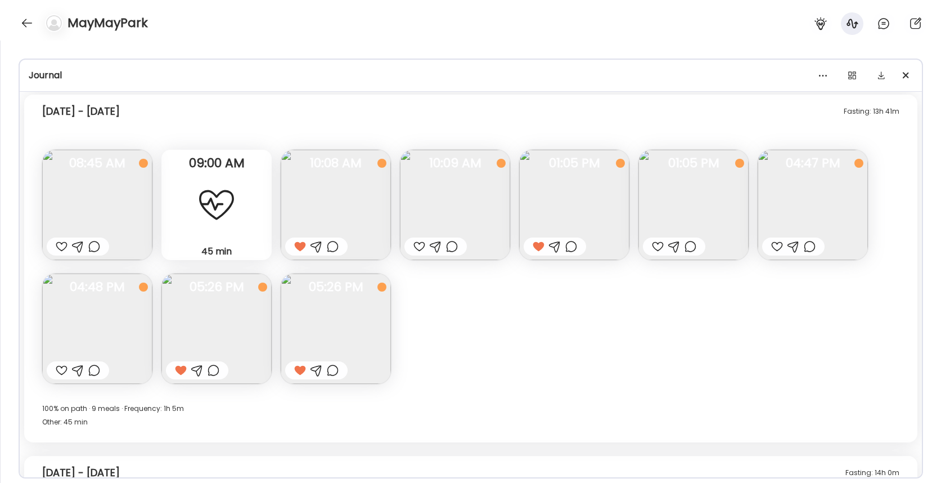
click at [496, 336] on div "Fasting: 13h 41m Tuesday - Oct 07 Banana Questions not answered 08:45 AM 45 min…" at bounding box center [470, 268] width 893 height 348
click at [776, 220] on img at bounding box center [813, 205] width 110 height 110
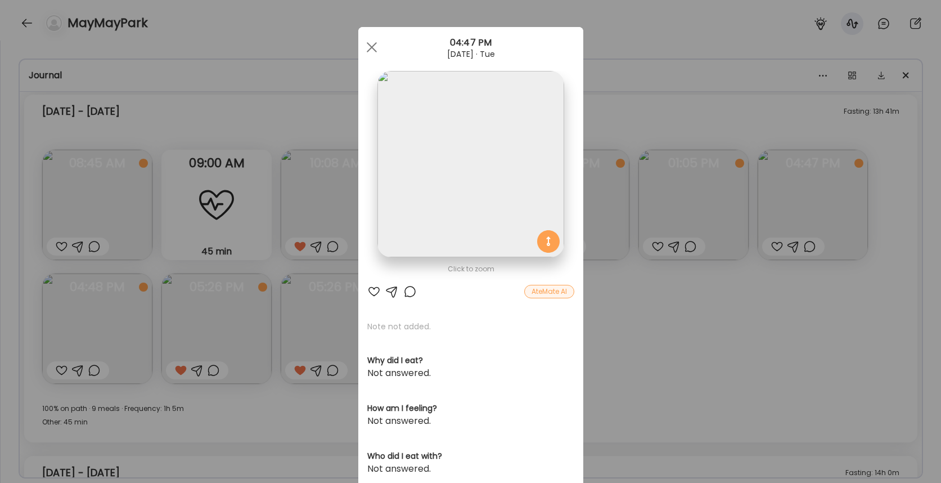
click at [710, 331] on div "Ate Coach Dashboard Wahoo! It’s official Take a moment to set up your Coach Pro…" at bounding box center [470, 241] width 941 height 483
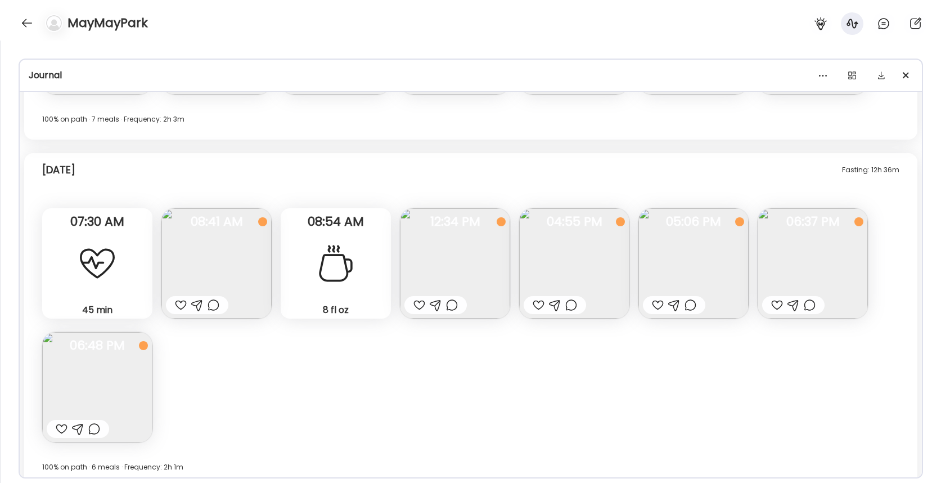
scroll to position [8671, 0]
click at [115, 276] on div at bounding box center [97, 266] width 40 height 40
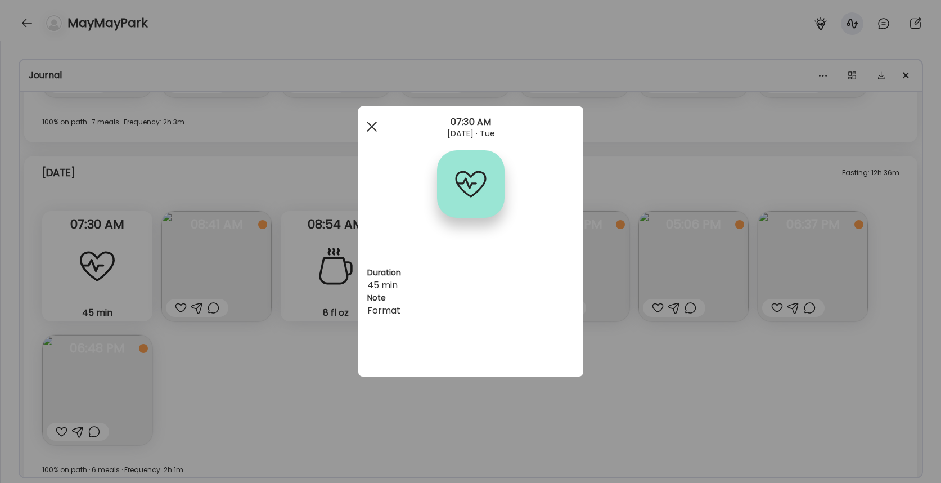
click at [367, 134] on div at bounding box center [372, 126] width 22 height 22
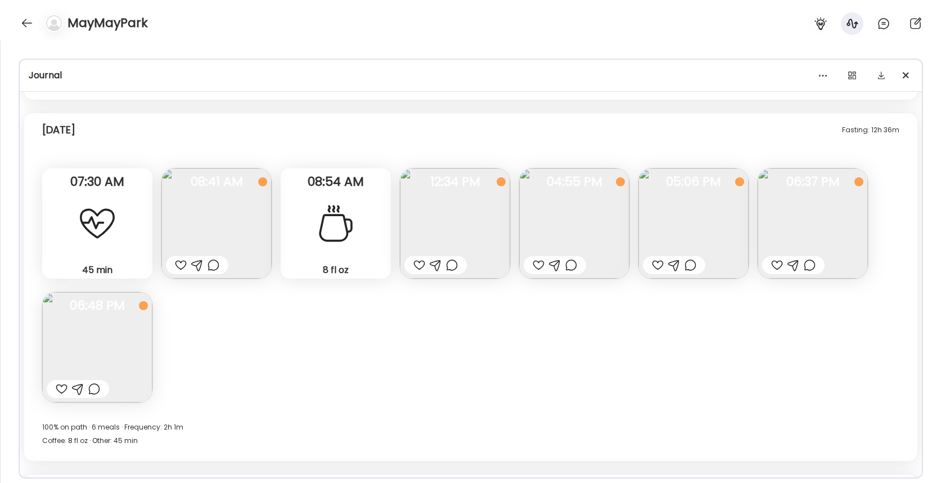
scroll to position [8716, 0]
click at [486, 326] on div "Fasting: 12h 36m Yesterday 45 min Other Format 07:30 AM Note not added Question…" at bounding box center [470, 285] width 893 height 348
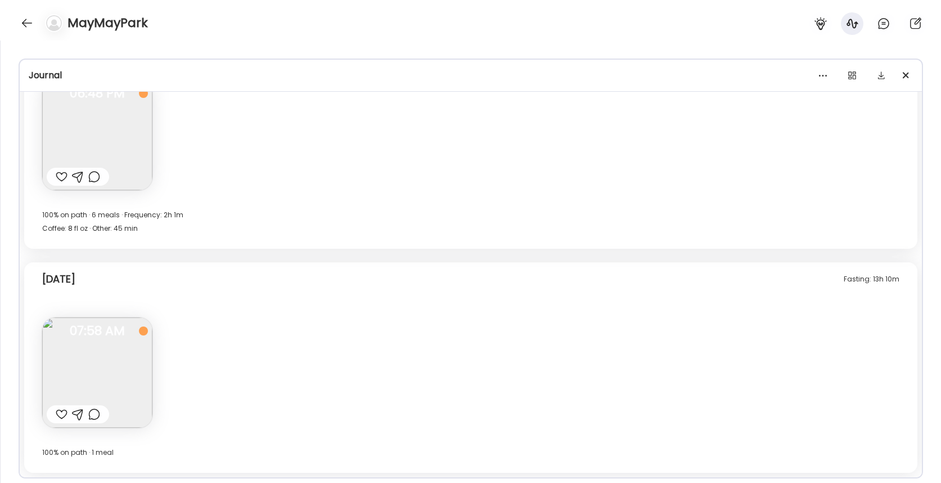
drag, startPoint x: 493, startPoint y: 303, endPoint x: 493, endPoint y: 297, distance: 6.2
click at [493, 301] on div "Fasting: 13h 10m Today Note not added Questions not answered 07:58 AM Today 100…" at bounding box center [470, 367] width 893 height 210
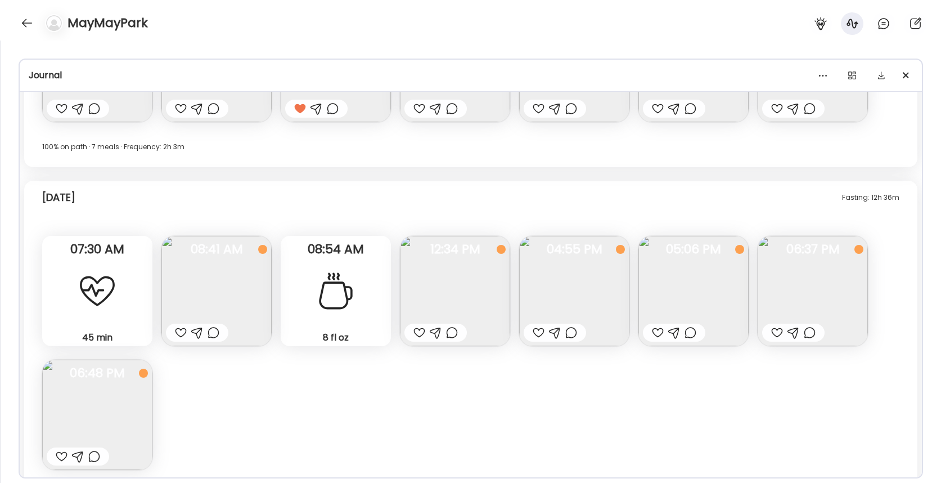
scroll to position [8634, 0]
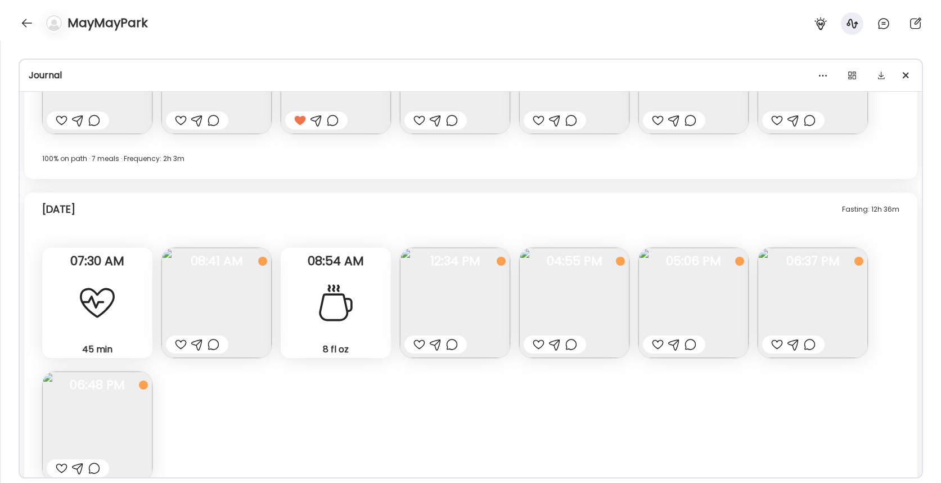
click at [131, 289] on div "45 min Other" at bounding box center [97, 302] width 110 height 110
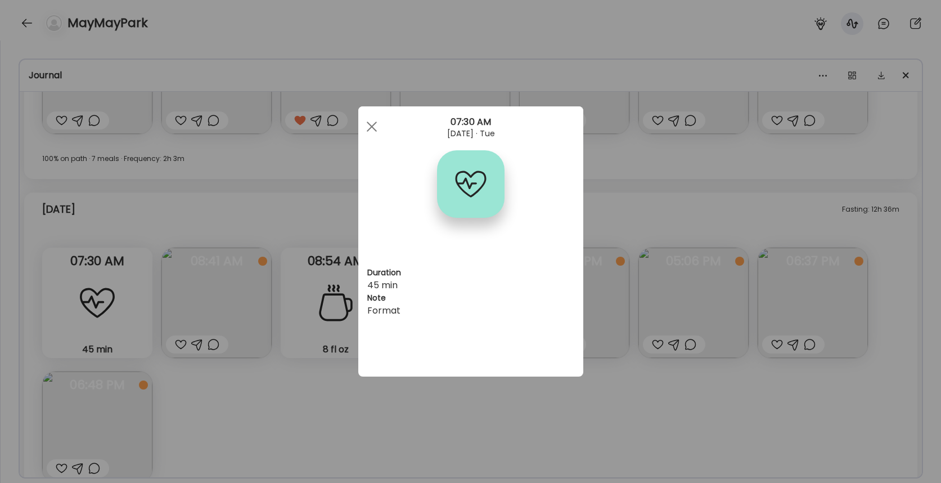
click at [237, 265] on div "Ate Coach Dashboard Wahoo! It’s official Take a moment to set up your Coach Pro…" at bounding box center [470, 241] width 941 height 483
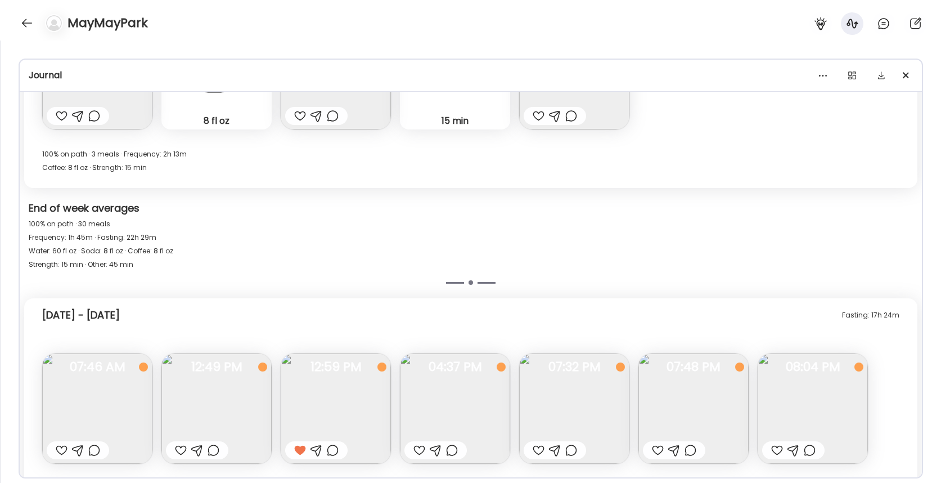
scroll to position [8264, 0]
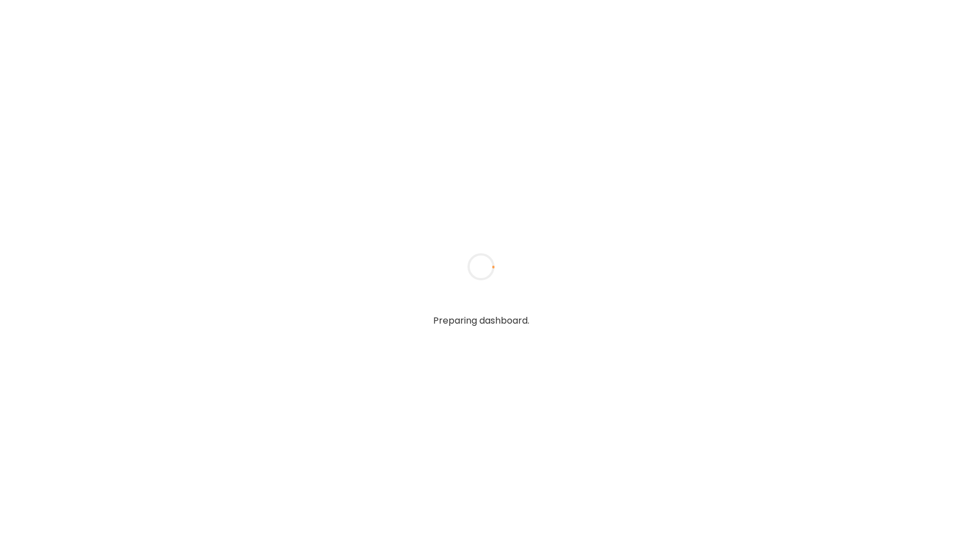
type input "**********"
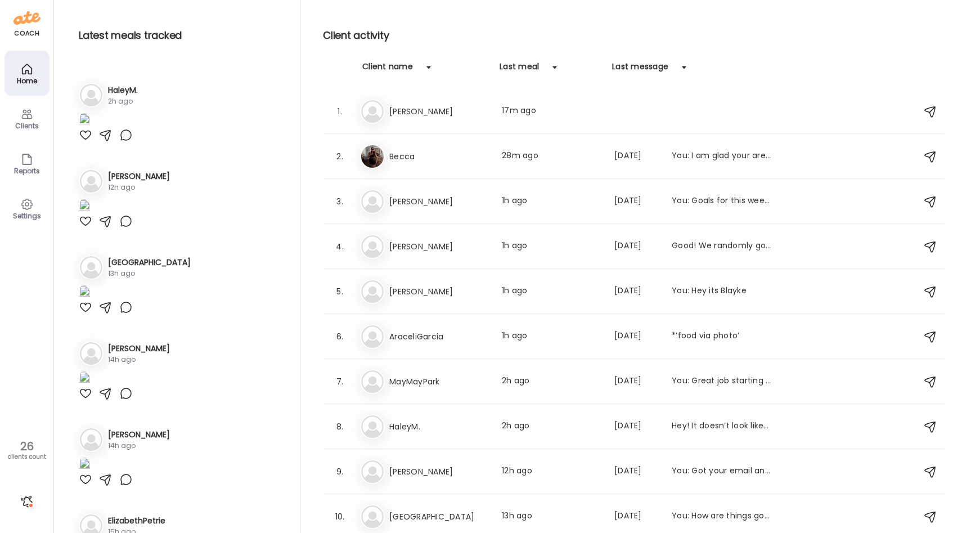
click at [7, 267] on div "coach Home Clients Coaches Teams Reports Settings 26 clients count" at bounding box center [27, 266] width 54 height 533
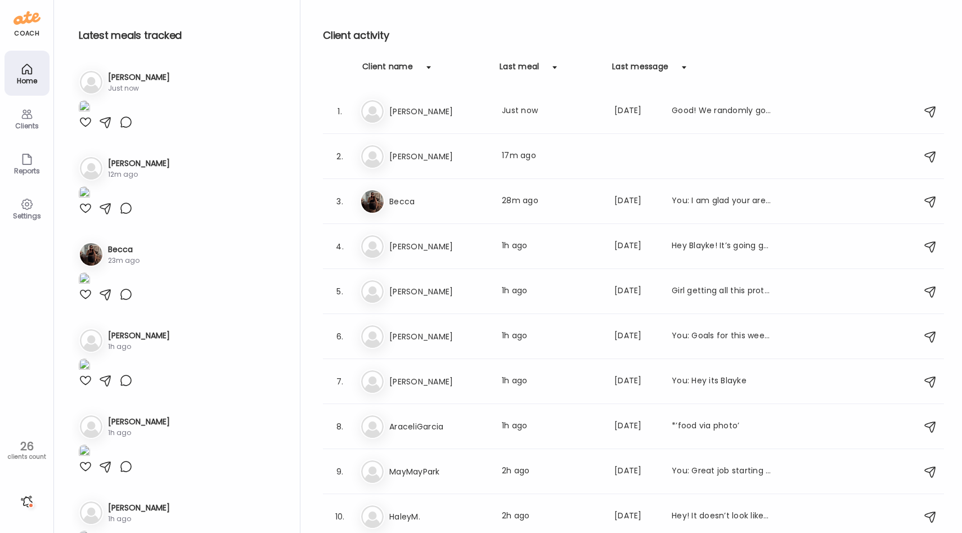
click at [89, 129] on div at bounding box center [85, 121] width 13 height 13
click at [26, 212] on div "Settings" at bounding box center [27, 215] width 40 height 7
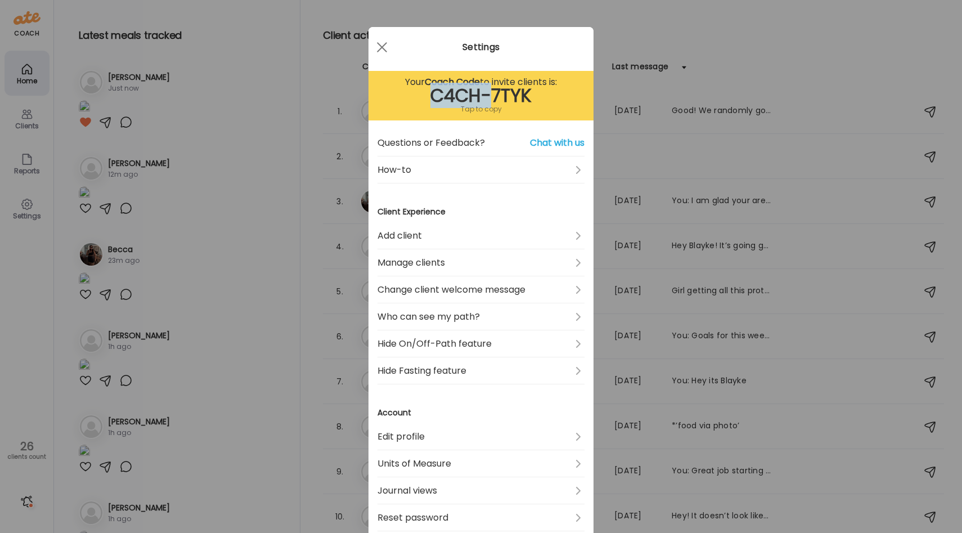
drag, startPoint x: 427, startPoint y: 96, endPoint x: 492, endPoint y: 95, distance: 64.1
click at [491, 95] on div "C4CH-7TYK" at bounding box center [480, 95] width 207 height 13
click at [499, 95] on div "C4CH-7TYK" at bounding box center [480, 95] width 207 height 13
drag, startPoint x: 532, startPoint y: 100, endPoint x: 404, endPoint y: 100, distance: 127.7
click at [404, 100] on div "C4CH-7TYK" at bounding box center [480, 95] width 207 height 13
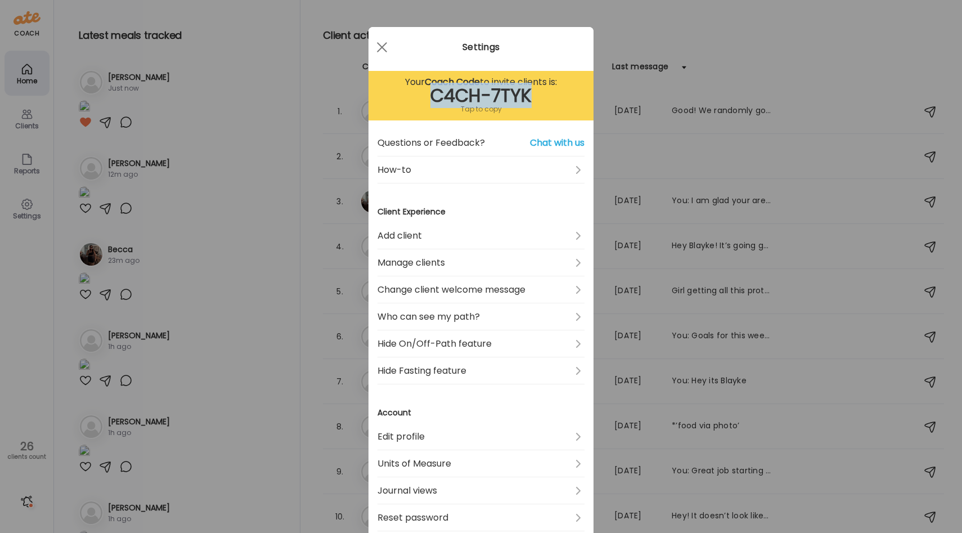
click at [429, 95] on div "C4CH-7TYK" at bounding box center [480, 95] width 207 height 13
click at [384, 46] on span at bounding box center [382, 47] width 10 height 10
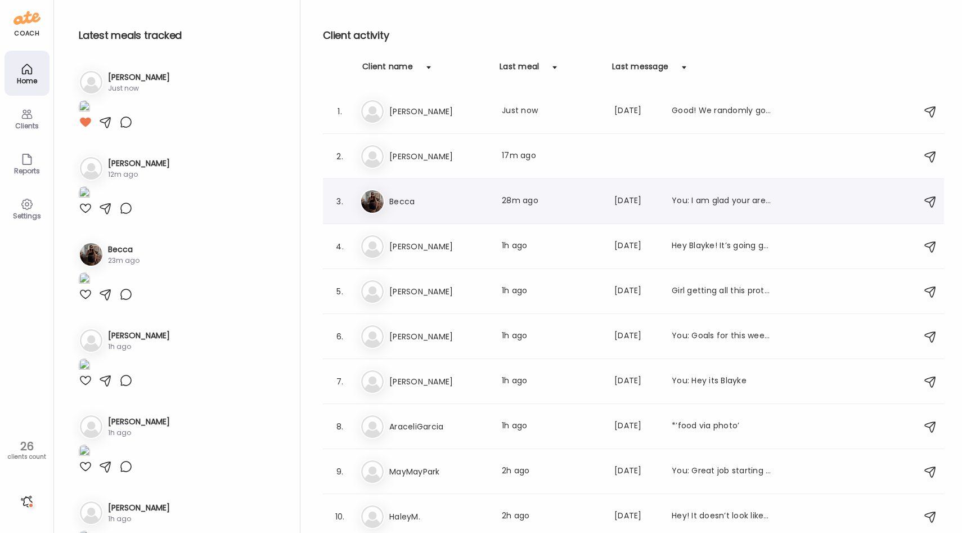
click at [481, 196] on h3 "Becca" at bounding box center [438, 201] width 99 height 13
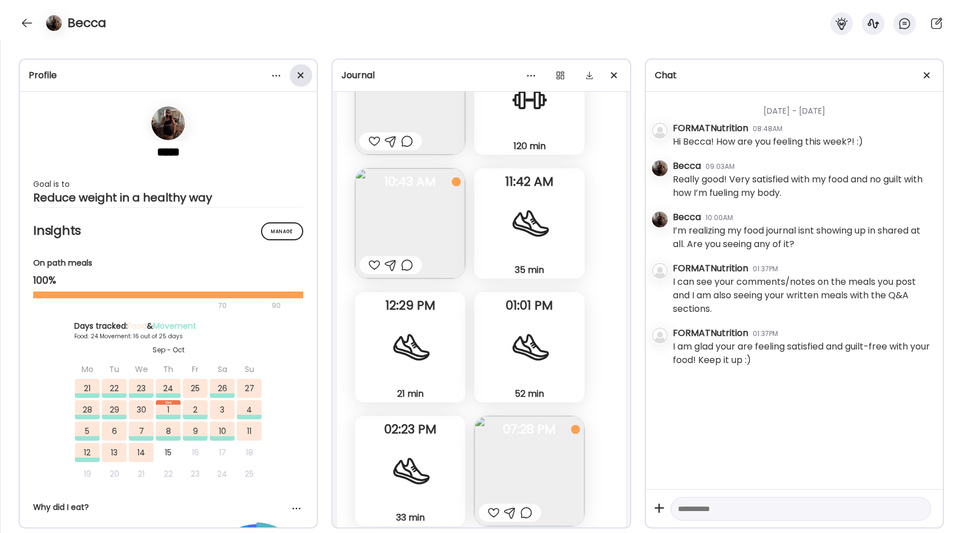
click at [300, 75] on span at bounding box center [301, 75] width 6 height 6
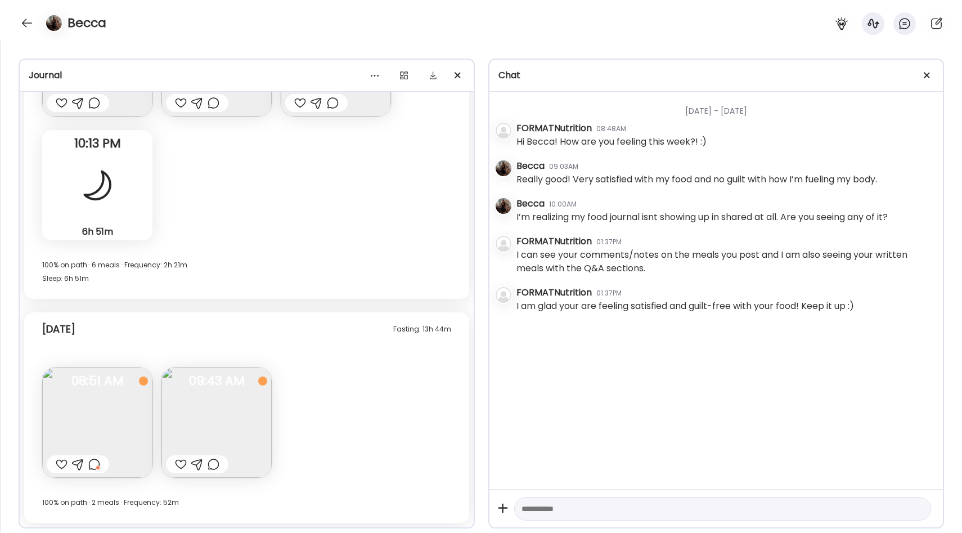
scroll to position [9878, 0]
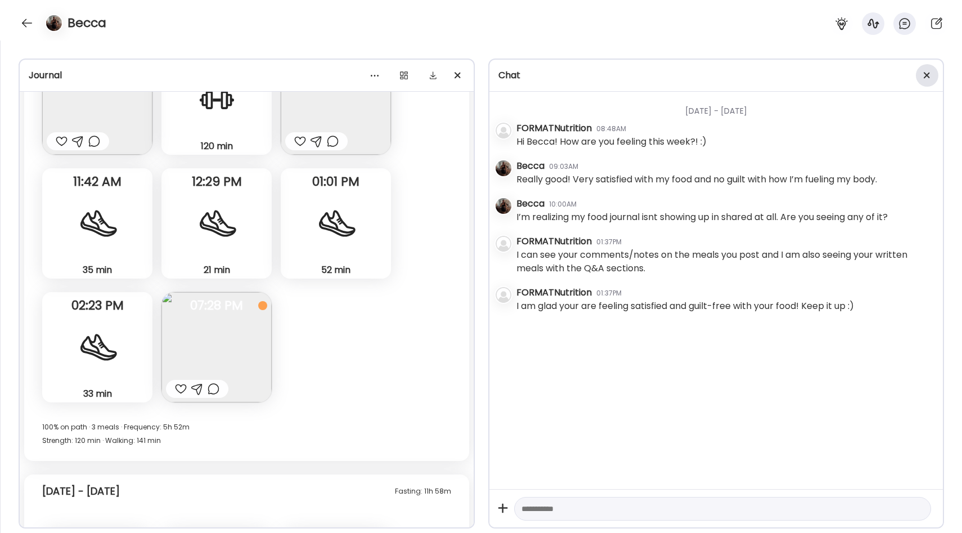
click at [926, 78] on div at bounding box center [927, 75] width 22 height 22
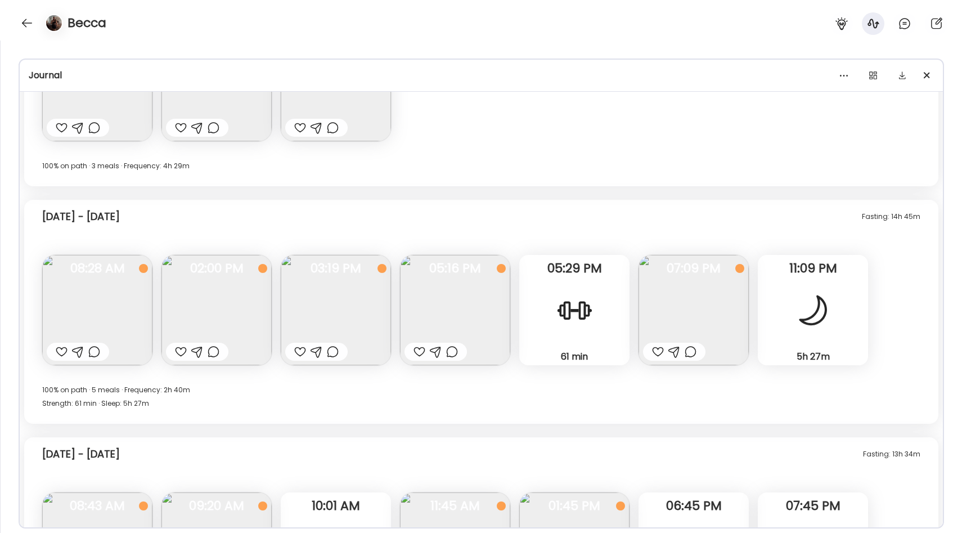
scroll to position [5881, 0]
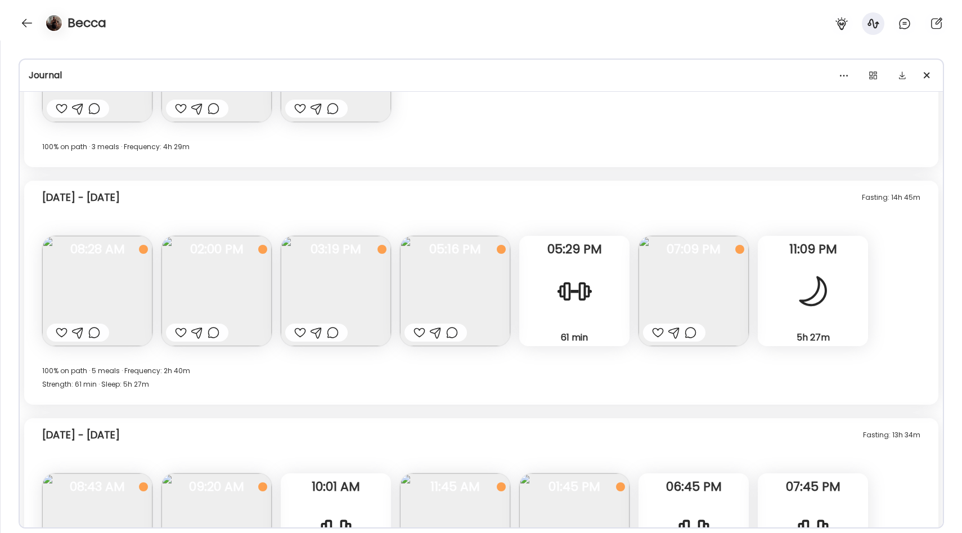
click at [91, 260] on img at bounding box center [97, 291] width 110 height 110
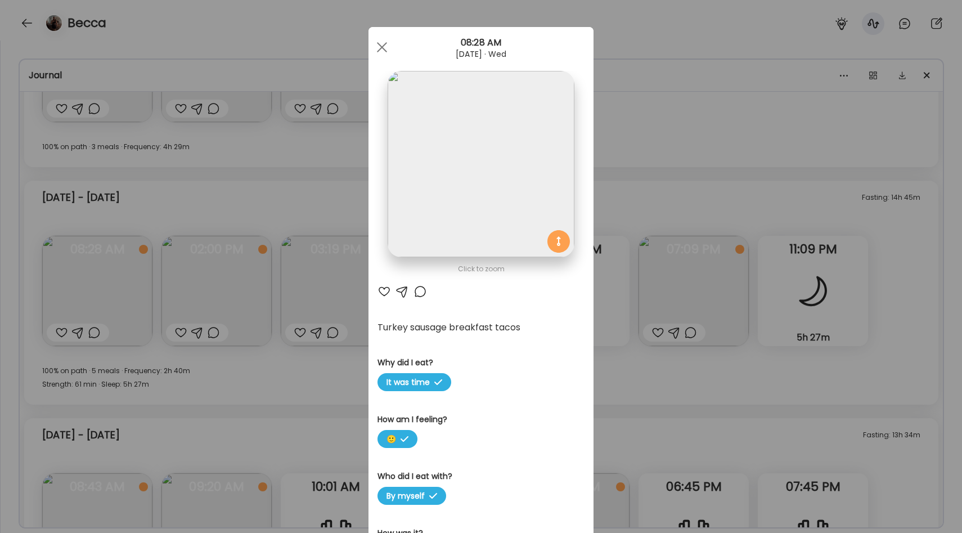
click at [285, 231] on div "Ate Coach Dashboard Wahoo! It’s official Take a moment to set up your Coach Pro…" at bounding box center [481, 266] width 962 height 533
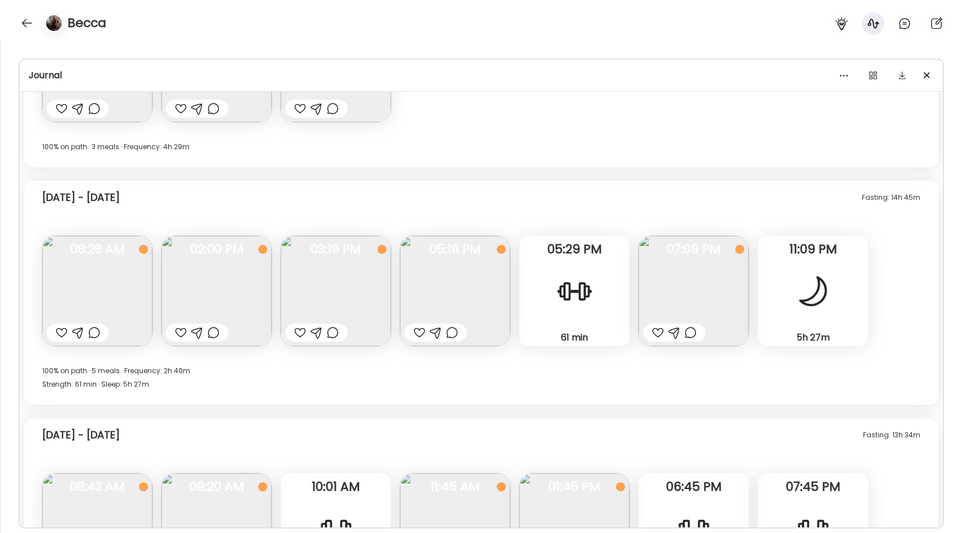
click at [113, 252] on span "08:28 AM" at bounding box center [97, 249] width 110 height 10
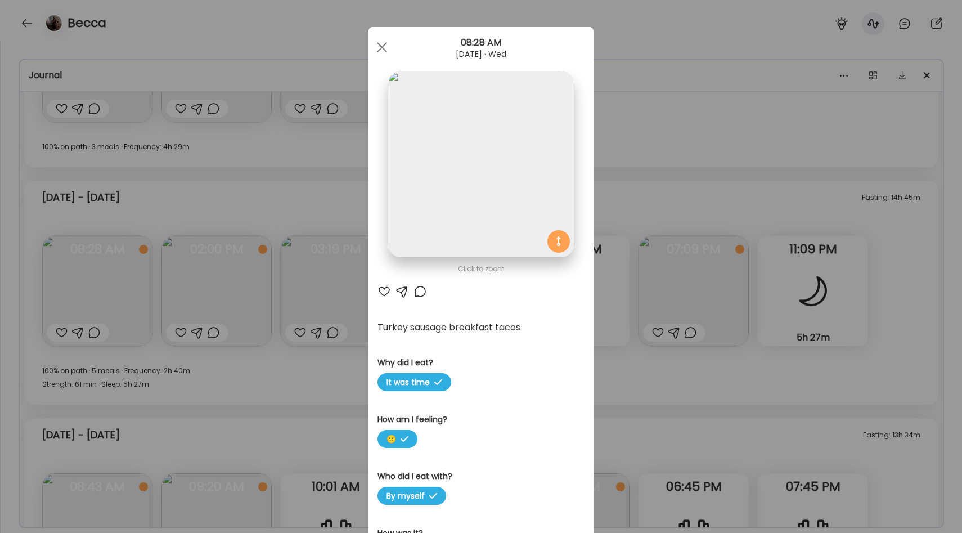
click at [251, 242] on div "Ate Coach Dashboard Wahoo! It’s official Take a moment to set up your Coach Pro…" at bounding box center [481, 266] width 962 height 533
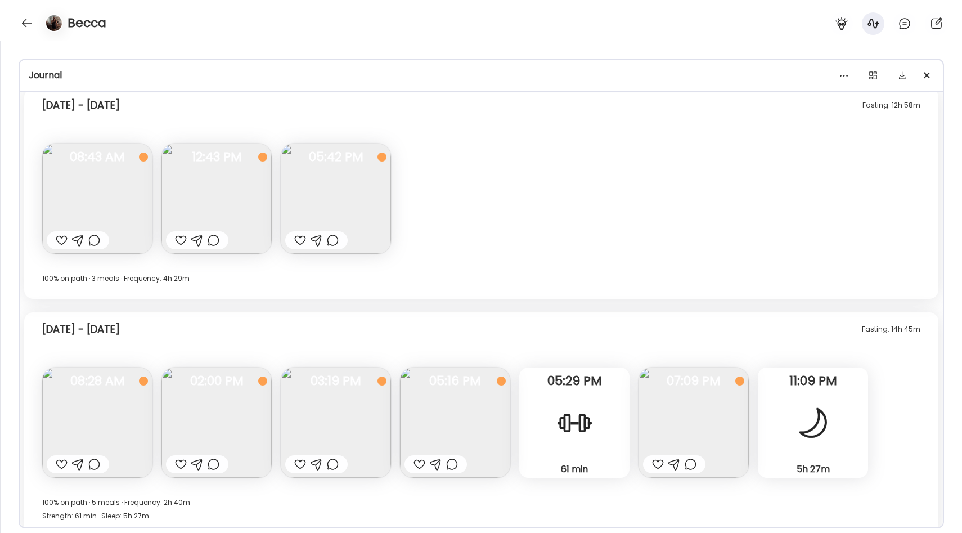
scroll to position [5754, 0]
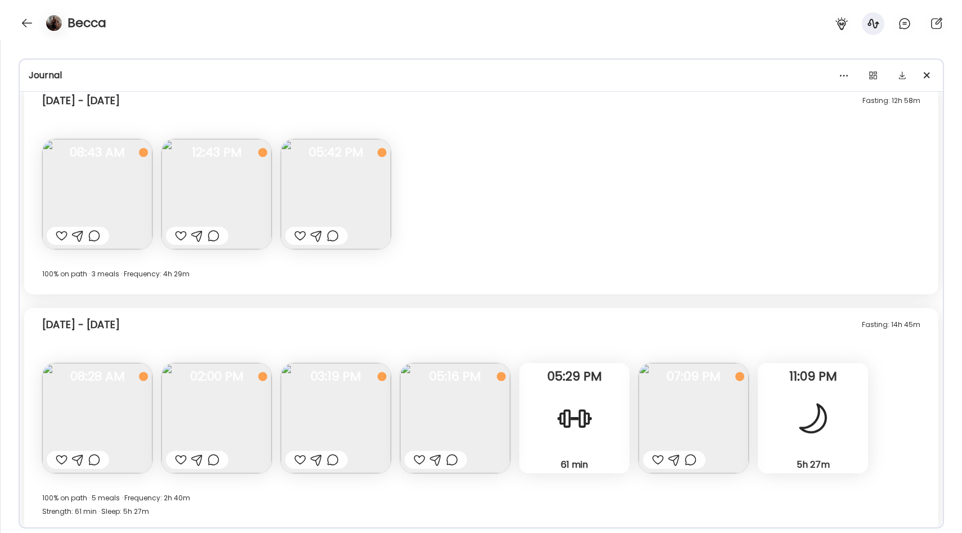
click at [210, 179] on img at bounding box center [216, 194] width 110 height 110
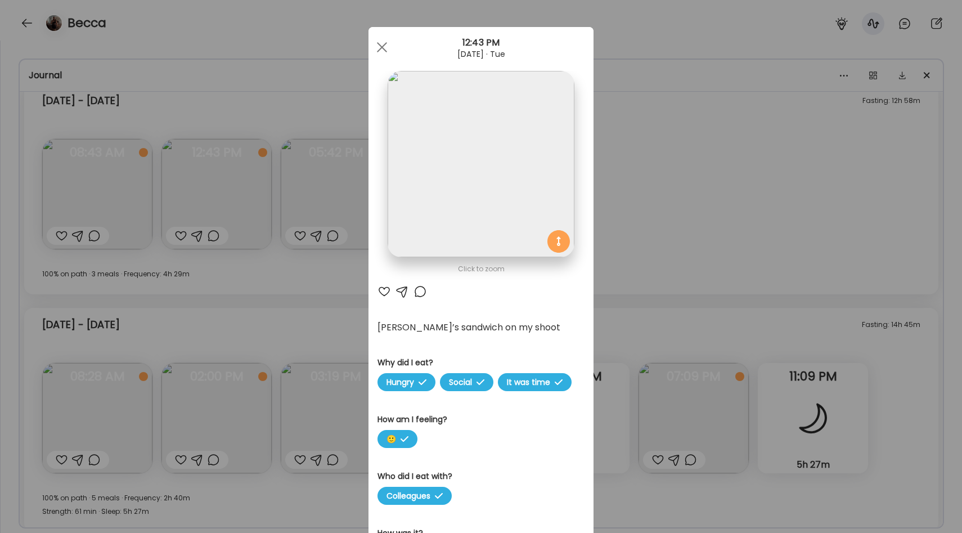
click at [312, 190] on div "Ate Coach Dashboard Wahoo! It’s official Take a moment to set up your Coach Pro…" at bounding box center [481, 266] width 962 height 533
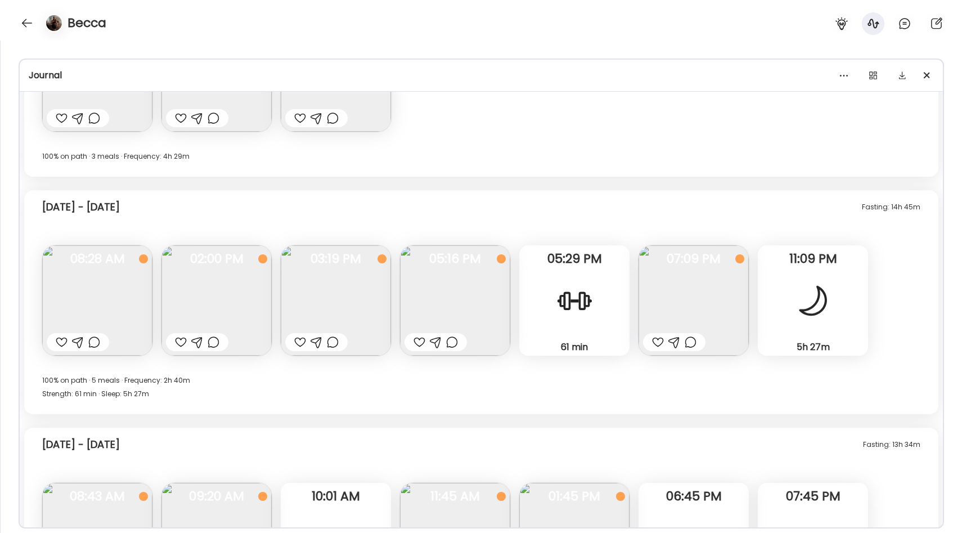
scroll to position [5875, 0]
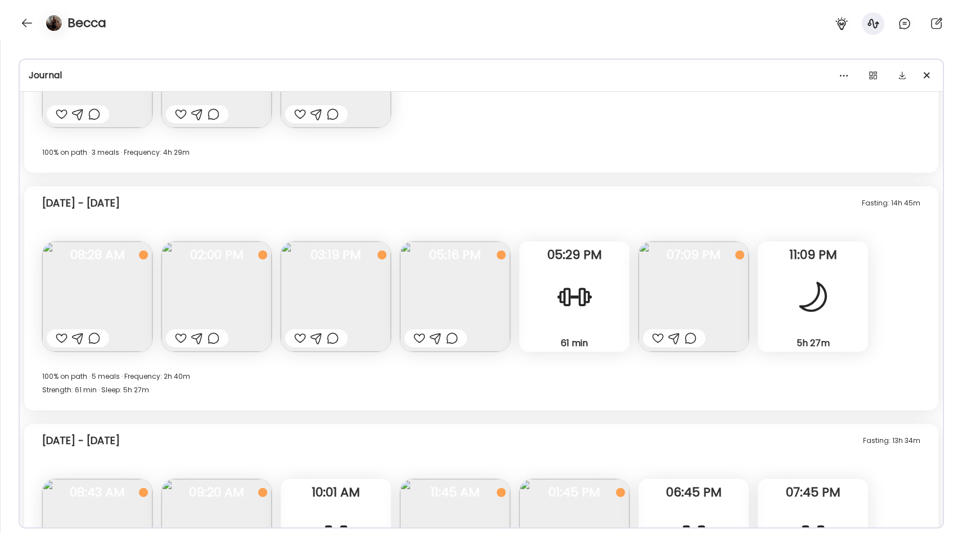
click at [204, 274] on img at bounding box center [216, 296] width 110 height 110
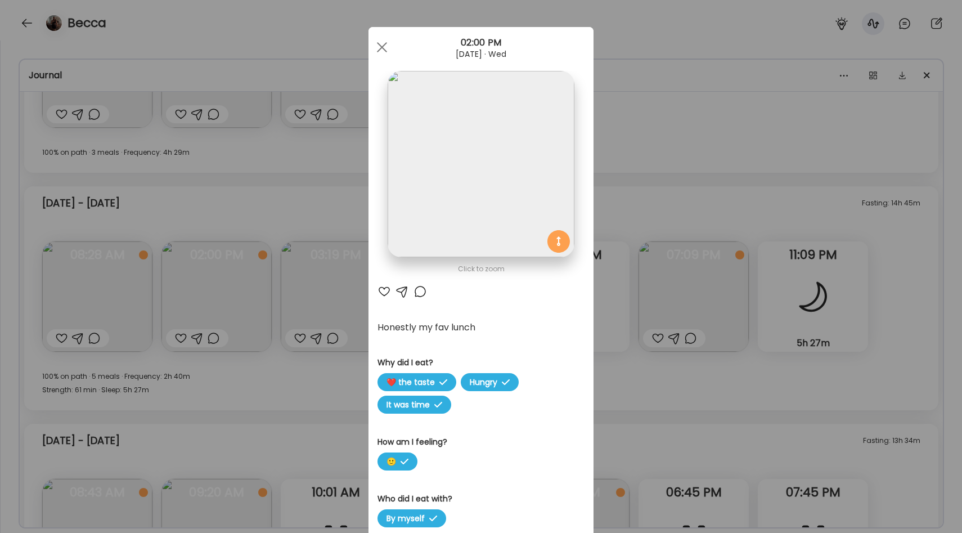
click at [308, 202] on div "Ate Coach Dashboard Wahoo! It’s official Take a moment to set up your Coach Pro…" at bounding box center [481, 266] width 962 height 533
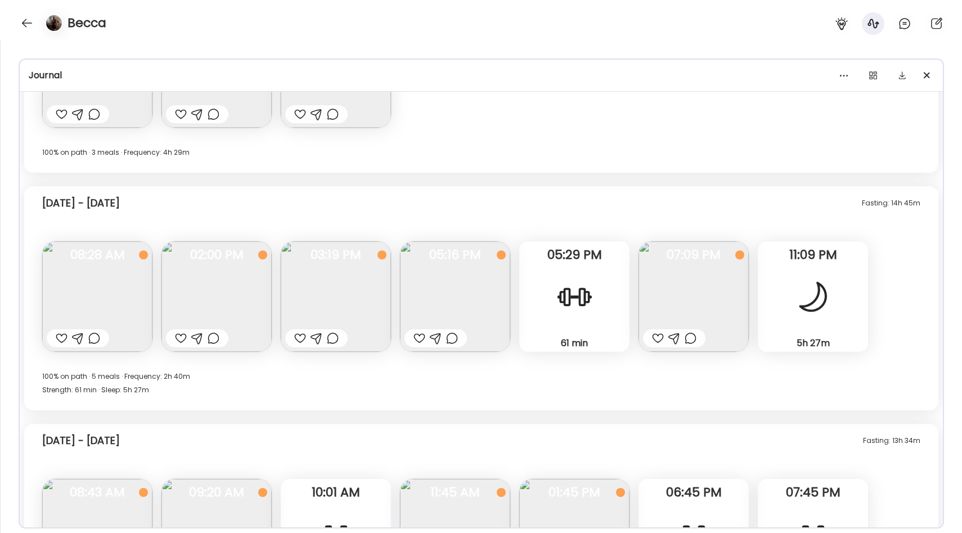
click at [652, 235] on div "Fasting: 14h 45m Wednesday - Oct 08 Turkey sausage breakfast tacos Why did I ea…" at bounding box center [481, 298] width 914 height 224
click at [655, 256] on span "07:09 PM" at bounding box center [693, 255] width 110 height 10
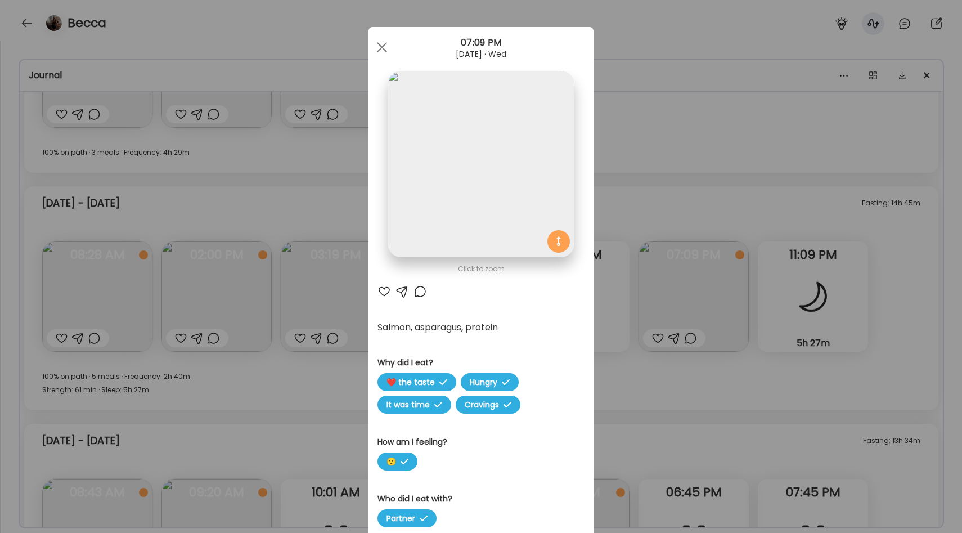
click at [305, 296] on div "Ate Coach Dashboard Wahoo! It’s official Take a moment to set up your Coach Pro…" at bounding box center [481, 266] width 962 height 533
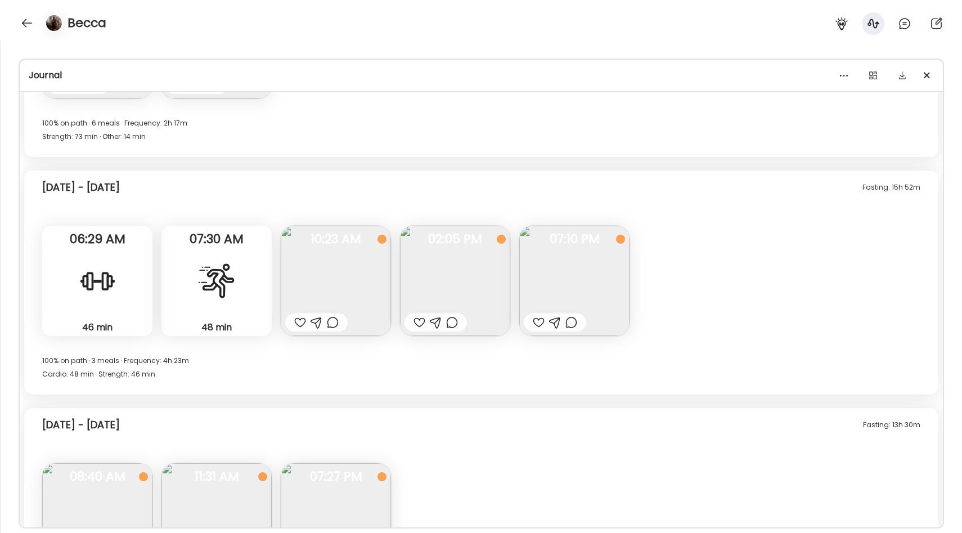
scroll to position [4632, 0]
click at [296, 259] on img at bounding box center [336, 283] width 110 height 110
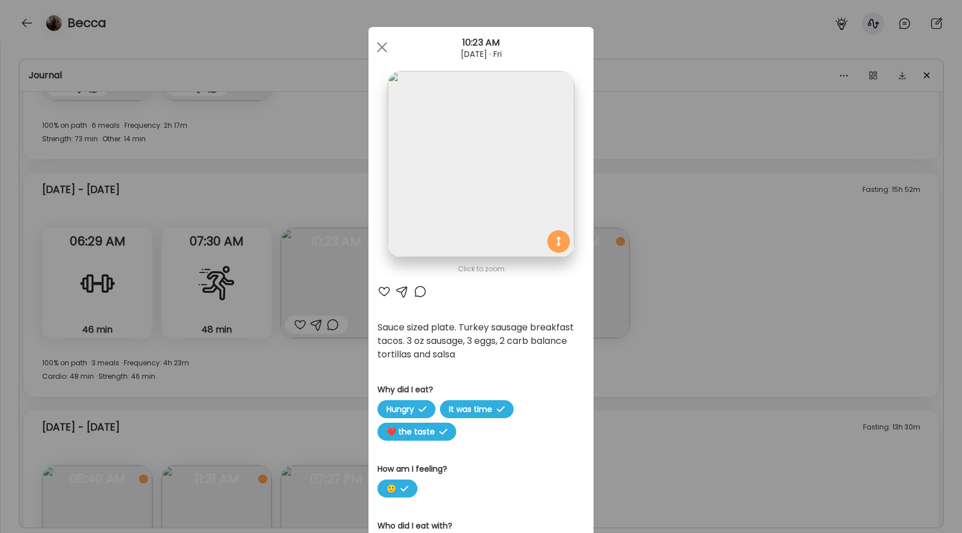
click at [237, 261] on div "Ate Coach Dashboard Wahoo! It’s official Take a moment to set up your Coach Pro…" at bounding box center [481, 266] width 962 height 533
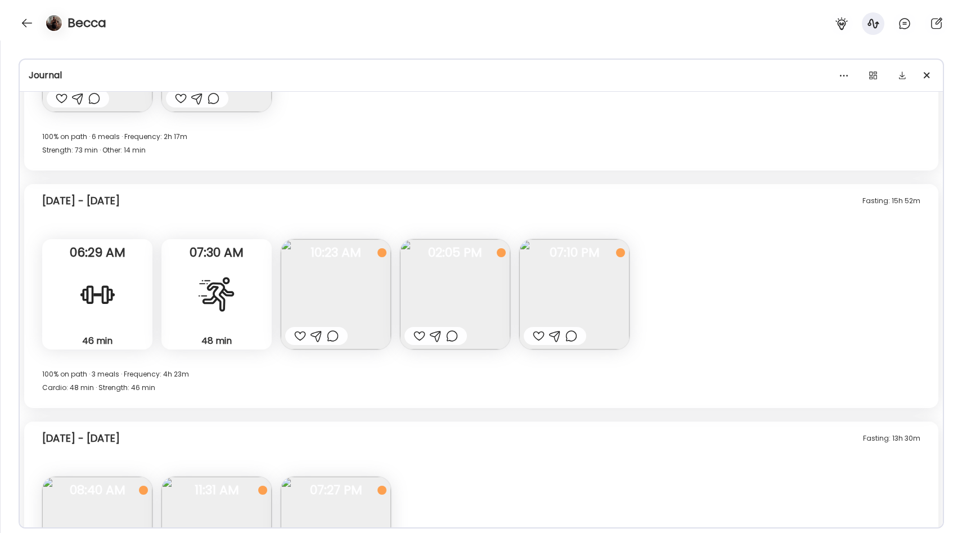
scroll to position [4631, 0]
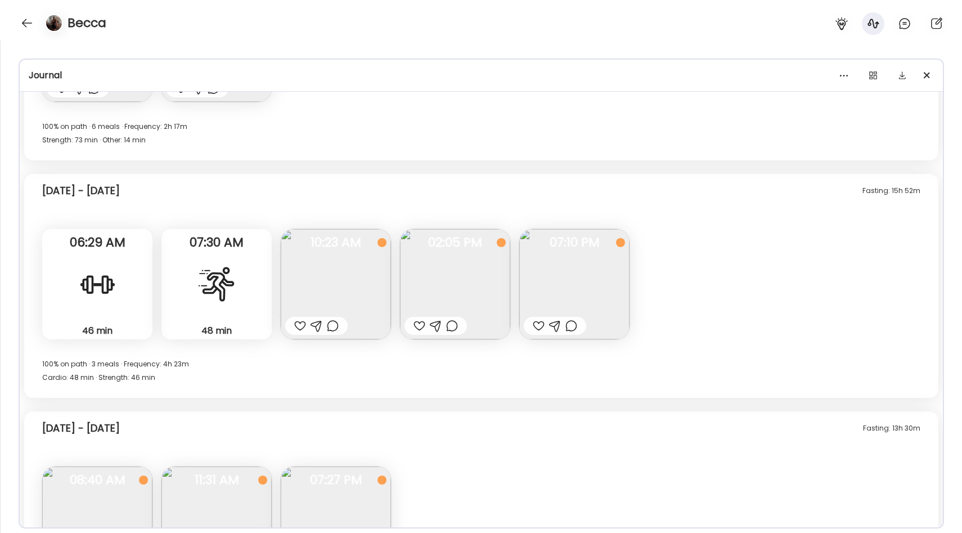
click at [546, 247] on span "07:10 PM" at bounding box center [574, 242] width 110 height 10
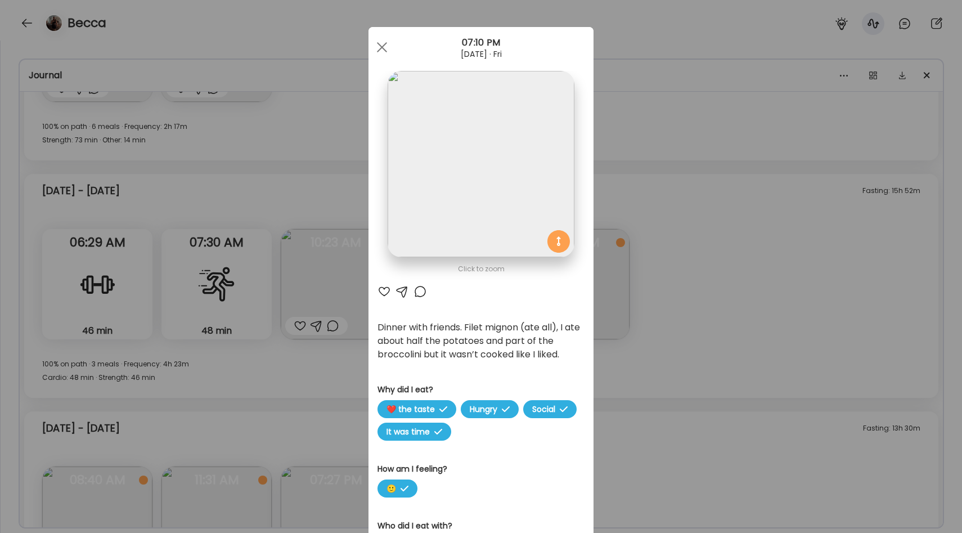
click at [327, 260] on div "Ate Coach Dashboard Wahoo! It’s official Take a moment to set up your Coach Pro…" at bounding box center [481, 266] width 962 height 533
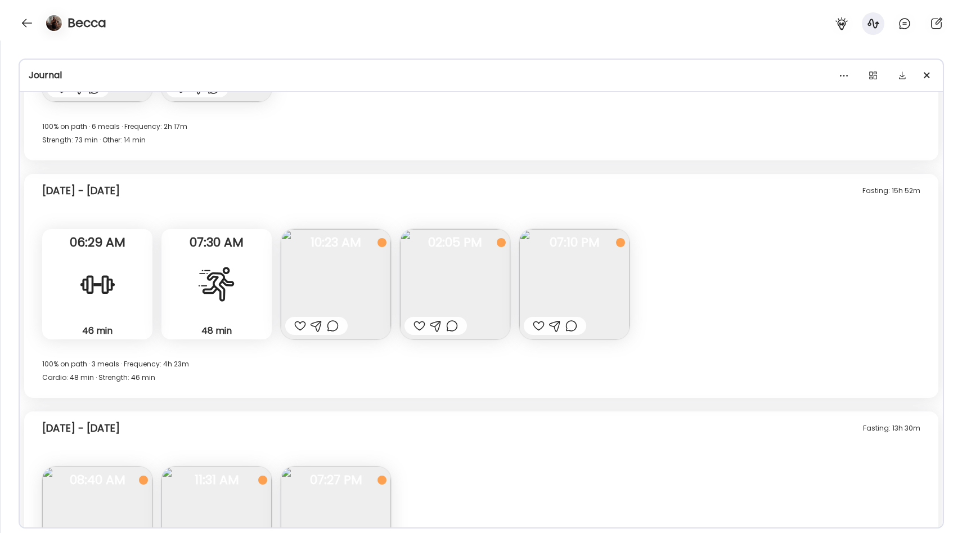
click at [530, 245] on span "07:10 PM" at bounding box center [574, 242] width 110 height 10
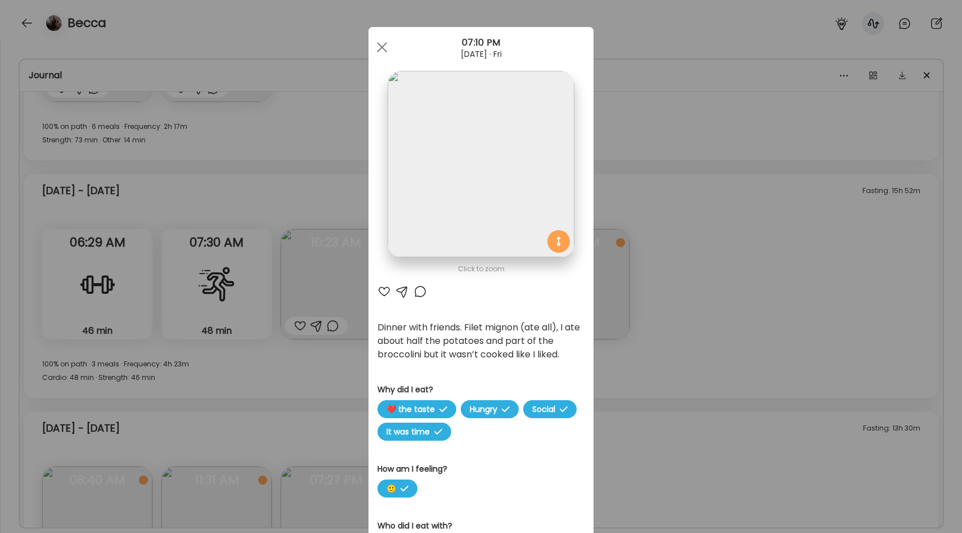
click at [335, 253] on div "Ate Coach Dashboard Wahoo! It’s official Take a moment to set up your Coach Pro…" at bounding box center [481, 266] width 962 height 533
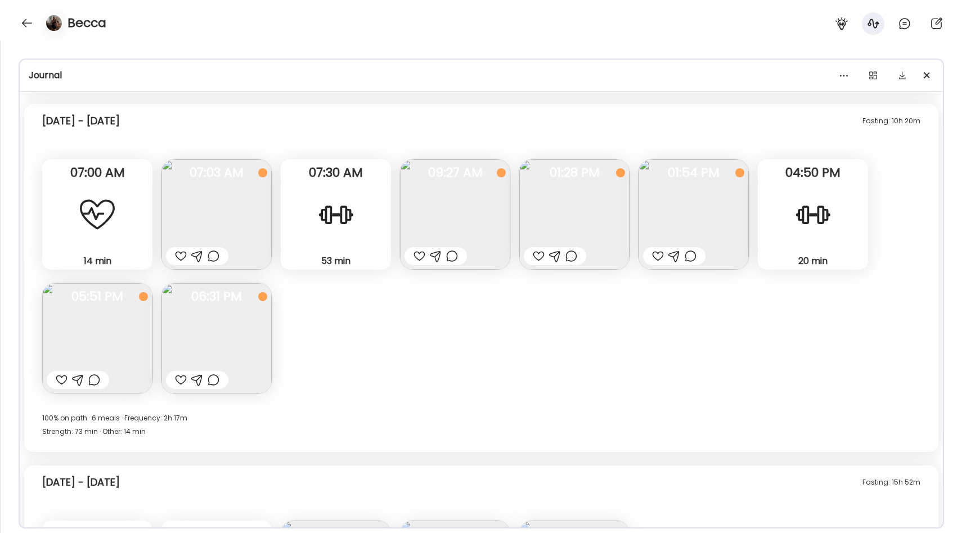
scroll to position [4330, 0]
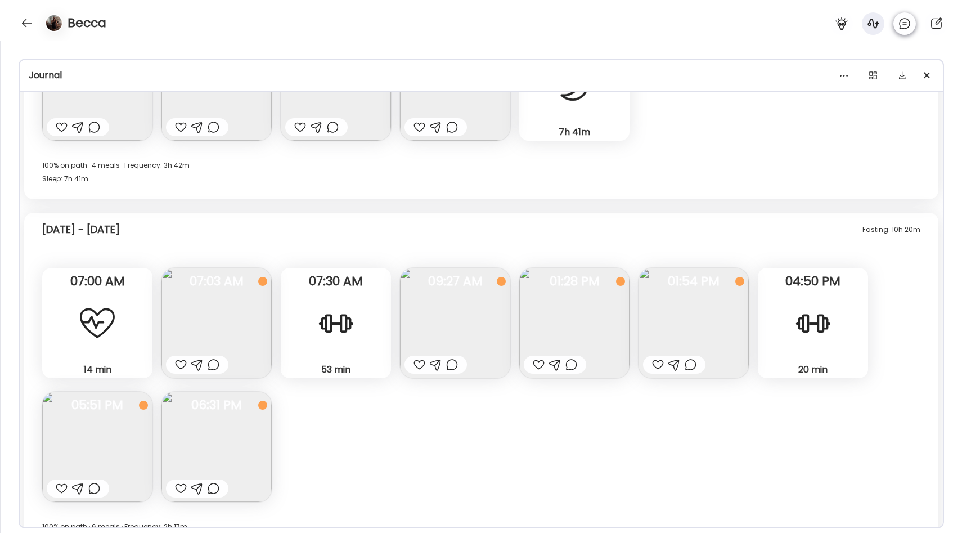
click at [900, 25] on icon at bounding box center [904, 23] width 13 height 13
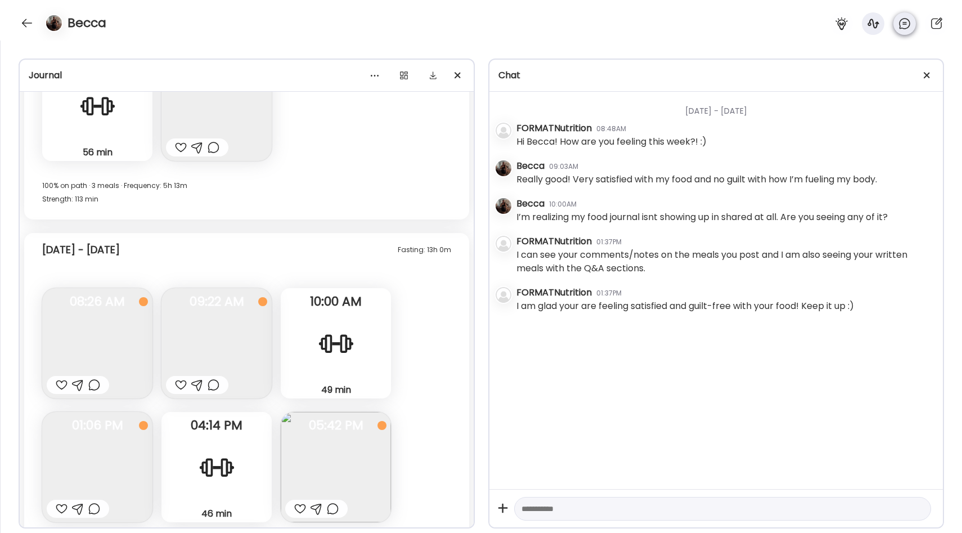
scroll to position [5964, 0]
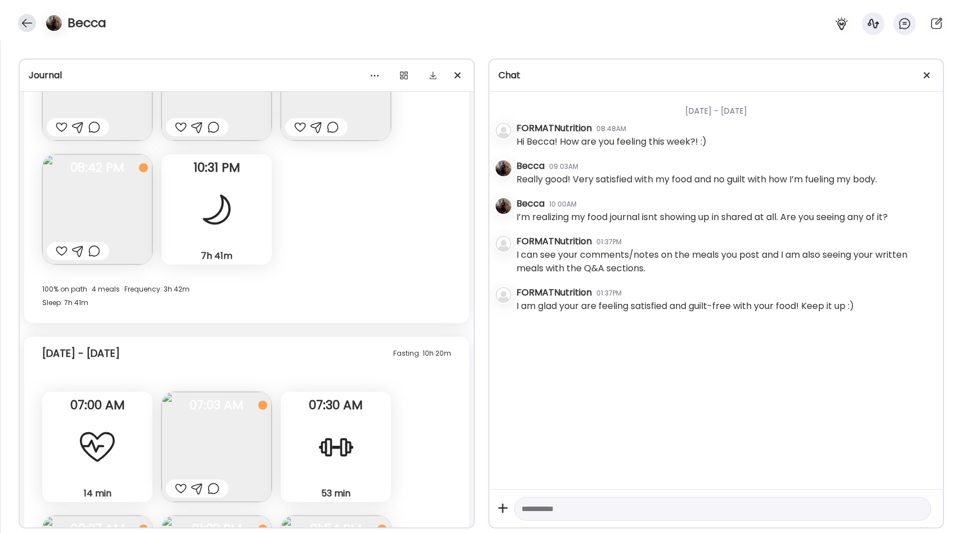
click at [24, 26] on div at bounding box center [27, 23] width 18 height 18
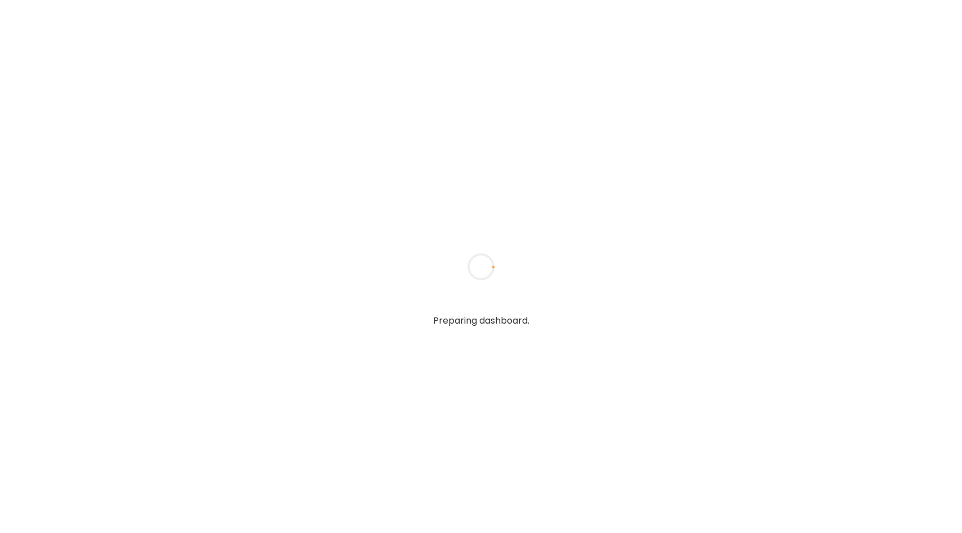
type input "**********"
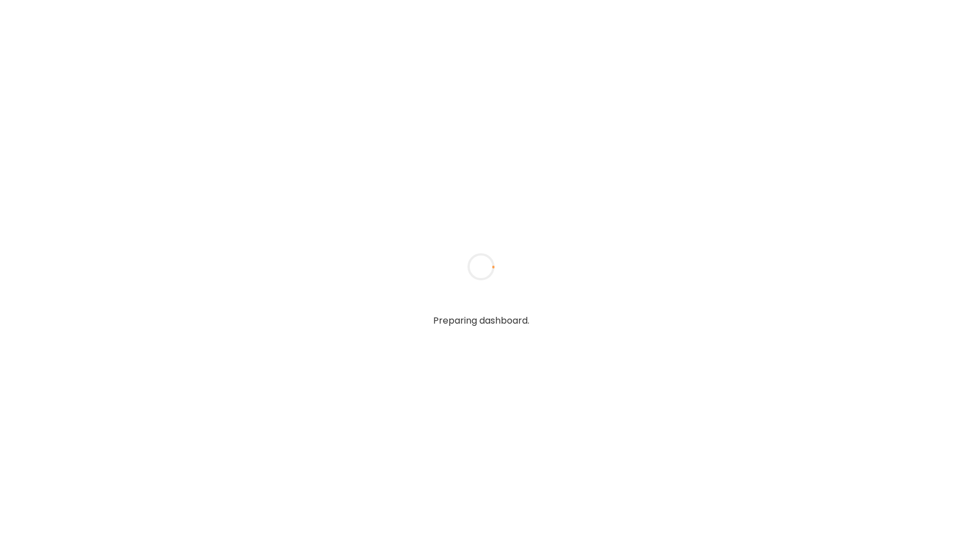
type input "**********"
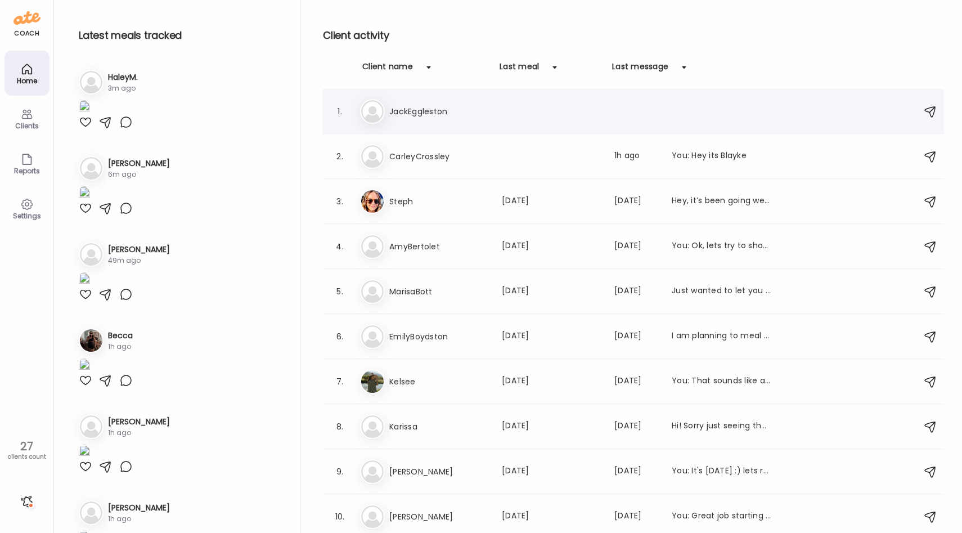
click at [430, 122] on div "[PERSON_NAME] JackEggleston" at bounding box center [635, 111] width 550 height 25
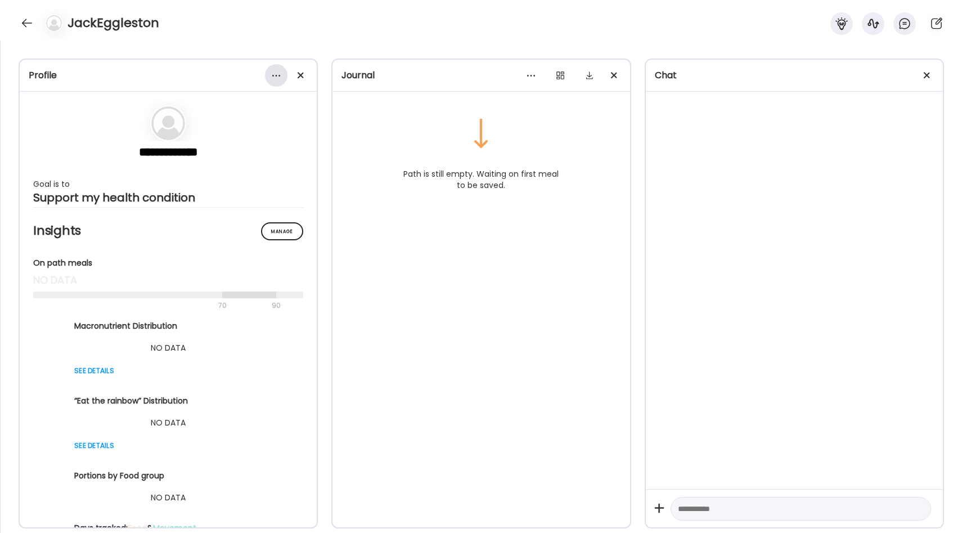
click at [282, 72] on div at bounding box center [276, 75] width 22 height 22
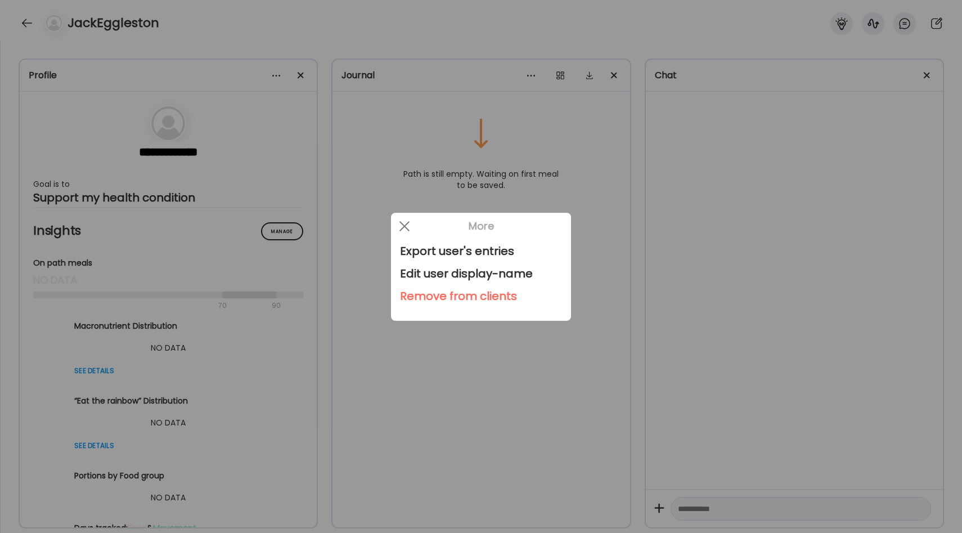
click at [285, 114] on div at bounding box center [481, 266] width 962 height 533
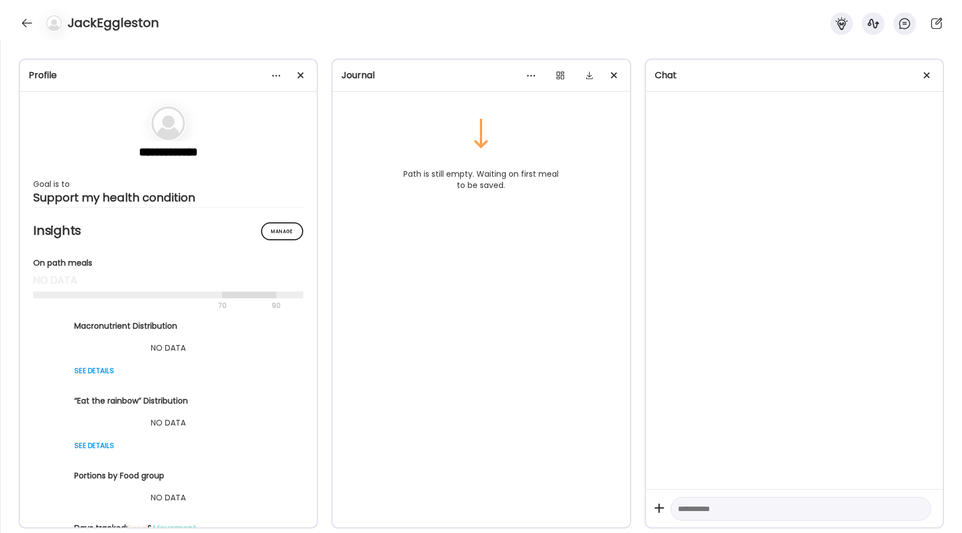
click at [699, 499] on div at bounding box center [800, 509] width 260 height 24
click at [695, 508] on textarea at bounding box center [791, 508] width 226 height 13
drag, startPoint x: 733, startPoint y: 75, endPoint x: 733, endPoint y: 41, distance: 34.3
click at [733, 41] on div "**********" at bounding box center [481, 286] width 962 height 492
click at [711, 58] on div "**********" at bounding box center [481, 286] width 962 height 492
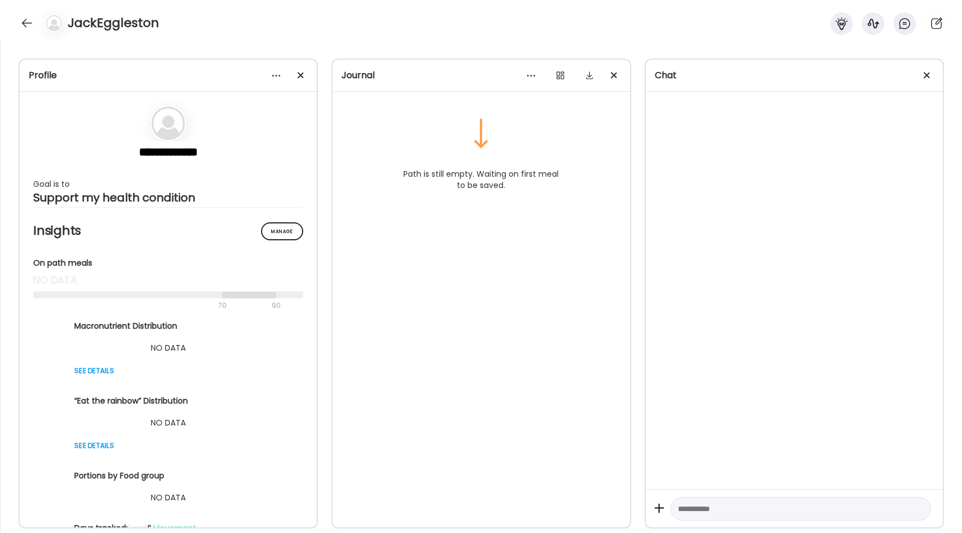
click at [704, 508] on textarea at bounding box center [791, 508] width 226 height 13
type textarea "*"
type textarea "**"
click at [696, 510] on textarea at bounding box center [791, 508] width 226 height 13
click at [927, 73] on div at bounding box center [927, 75] width 22 height 22
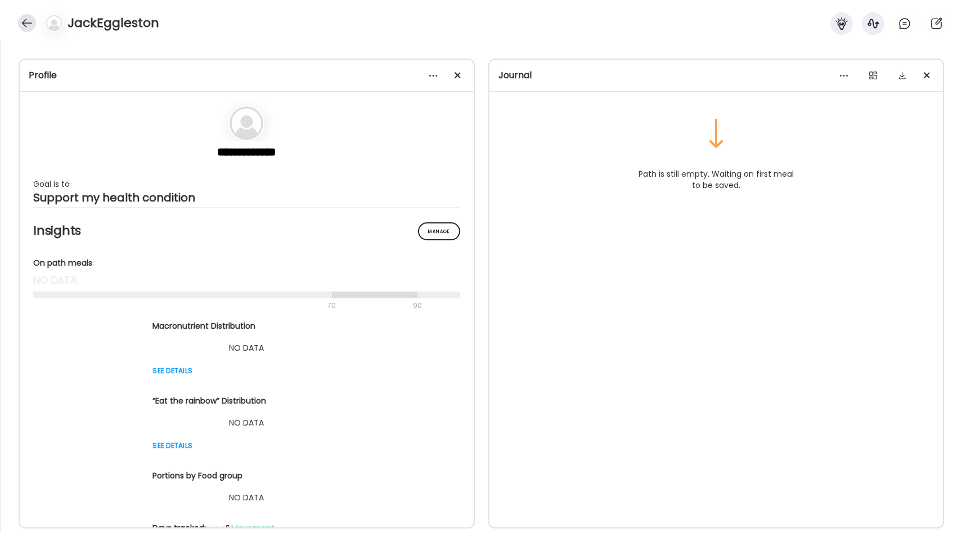
click at [25, 18] on div at bounding box center [27, 23] width 18 height 18
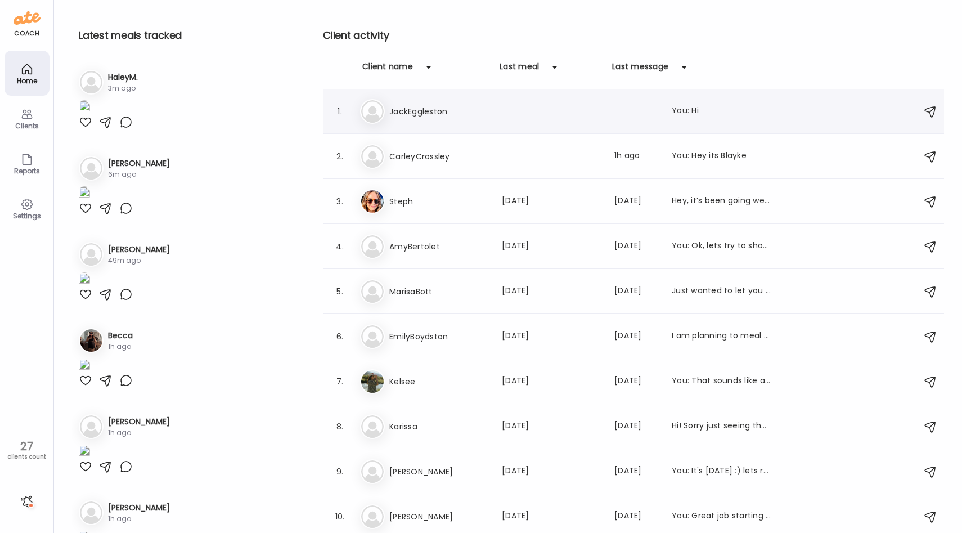
click at [477, 110] on h3 "JackEggleston" at bounding box center [438, 111] width 99 height 13
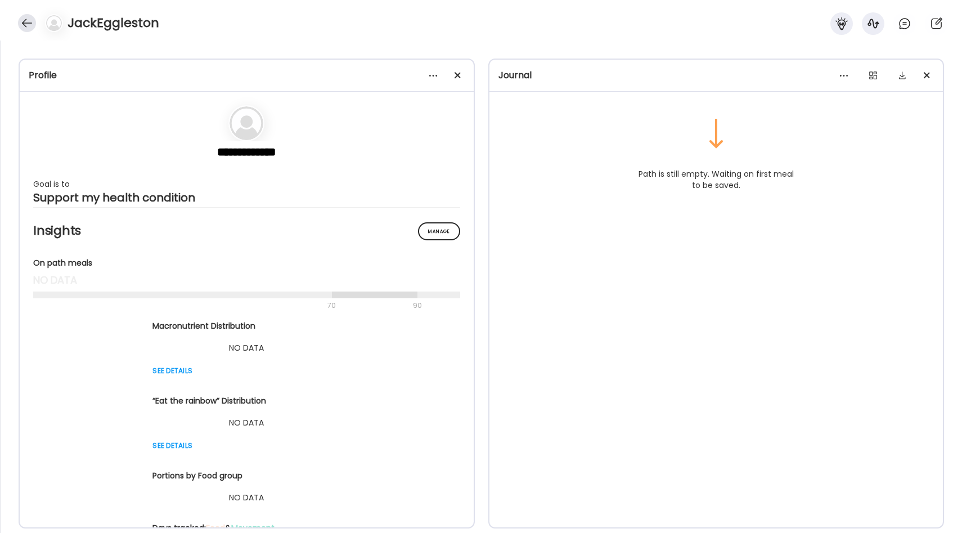
click at [26, 25] on div at bounding box center [27, 23] width 18 height 18
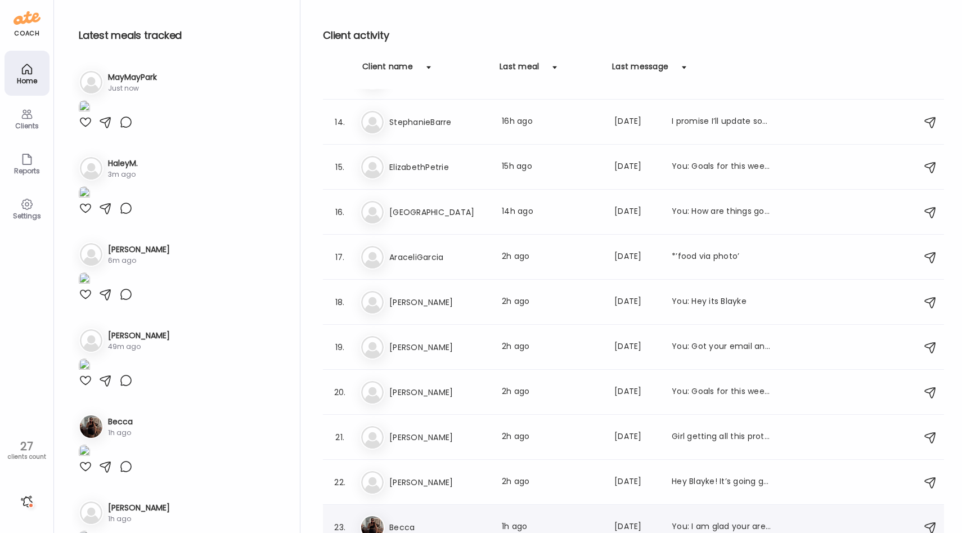
scroll to position [548, 0]
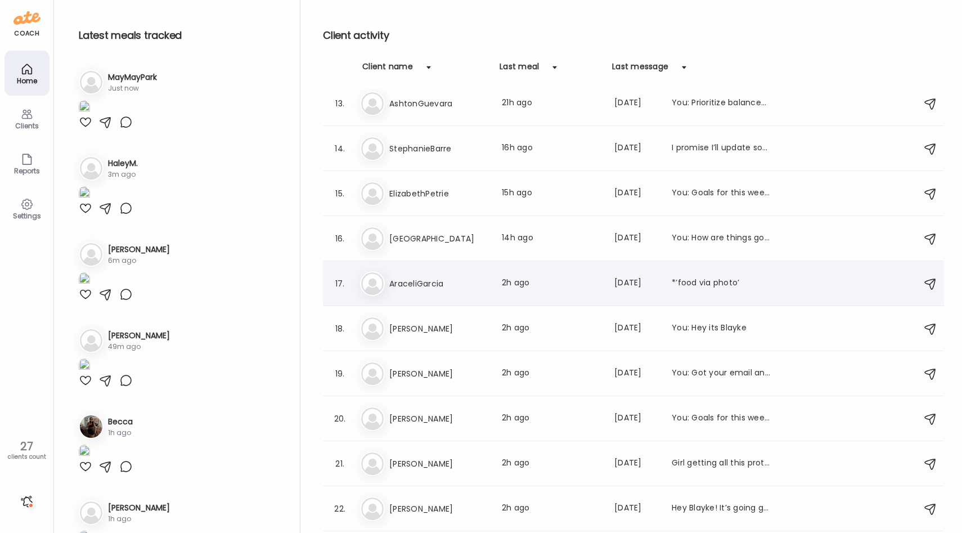
click at [461, 287] on h3 "AraceliGarcia" at bounding box center [438, 283] width 99 height 13
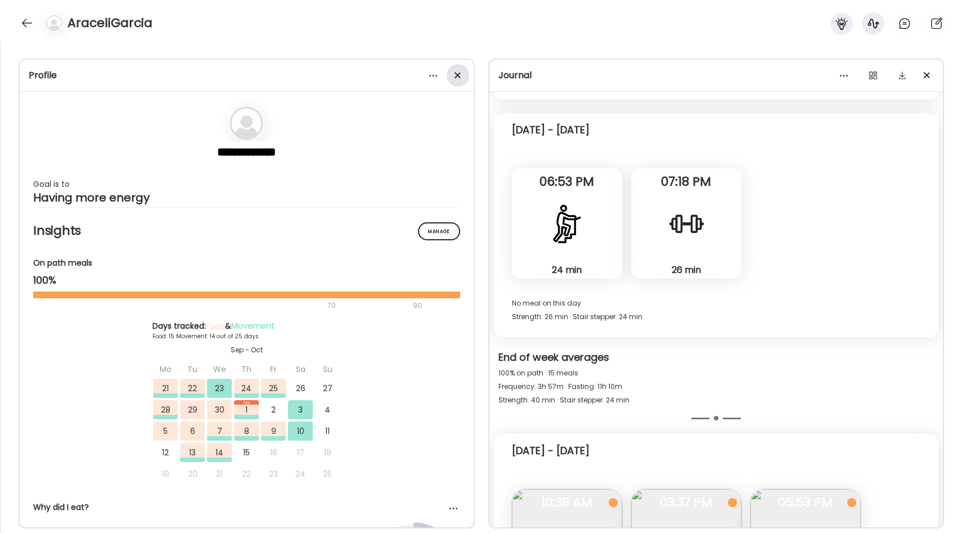
scroll to position [13828, 0]
click at [459, 77] on span at bounding box center [457, 75] width 6 height 6
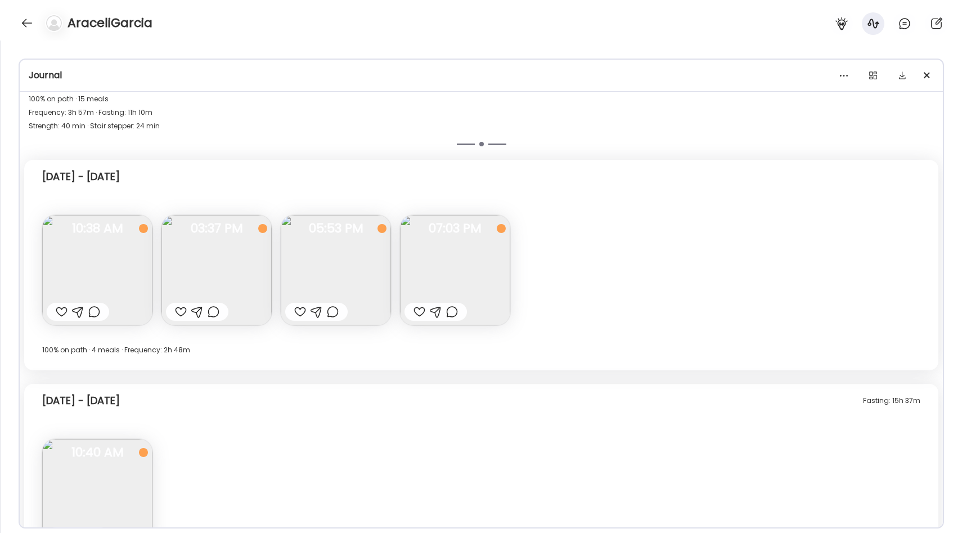
scroll to position [4384, 0]
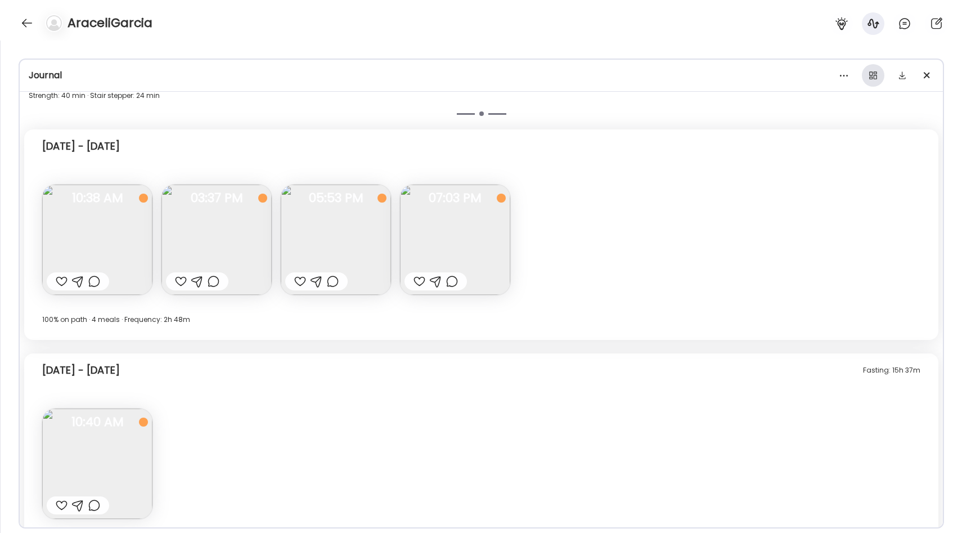
click at [874, 80] on div at bounding box center [873, 75] width 22 height 22
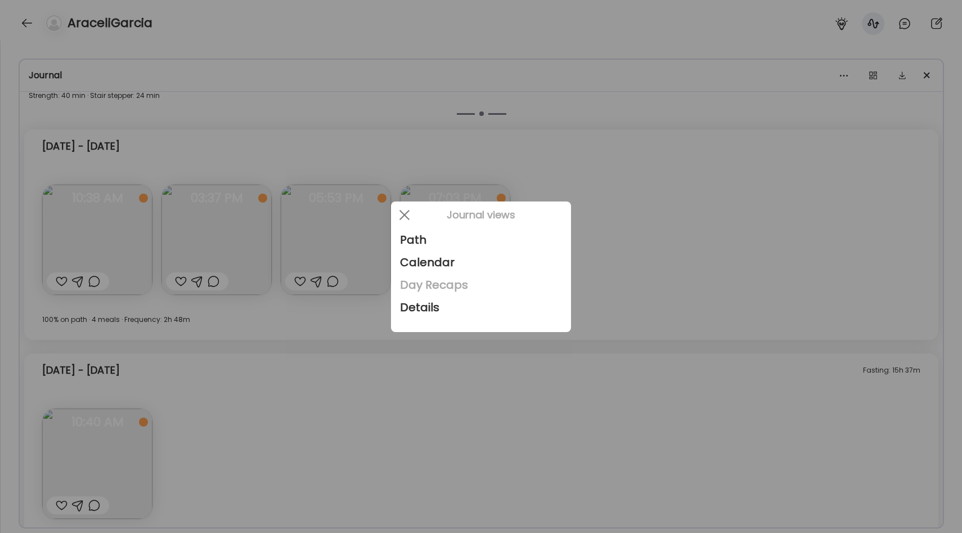
click at [463, 286] on div "Day Recaps" at bounding box center [481, 284] width 162 height 22
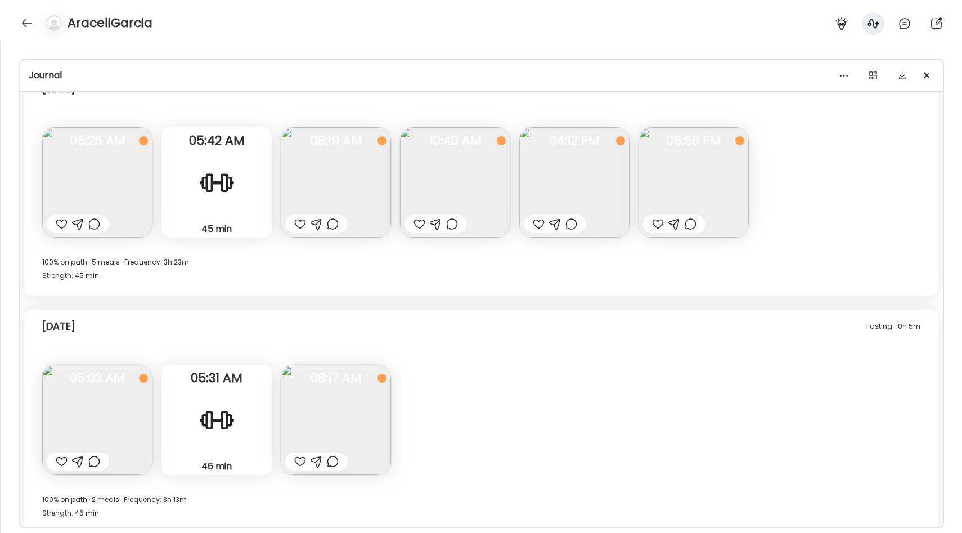
scroll to position [5933, 0]
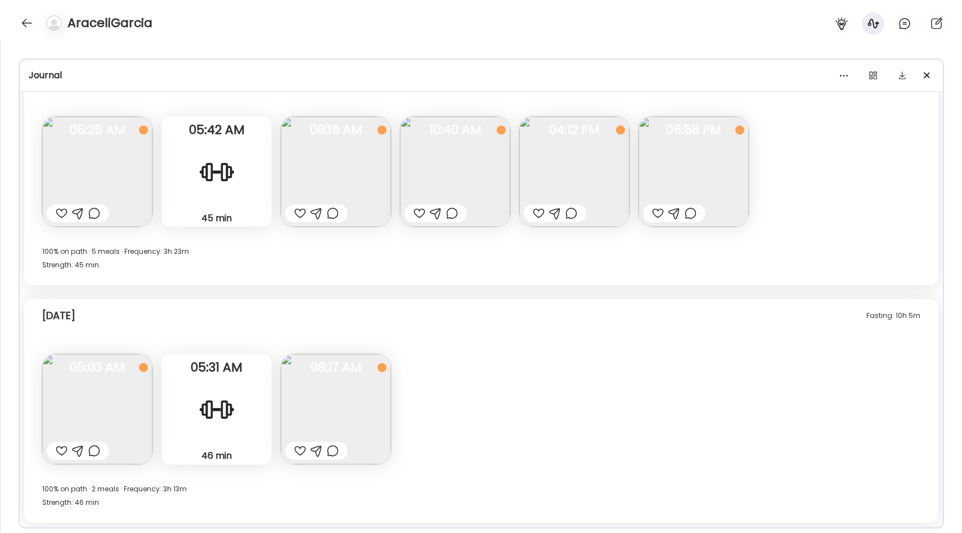
click at [110, 148] on img at bounding box center [97, 171] width 110 height 110
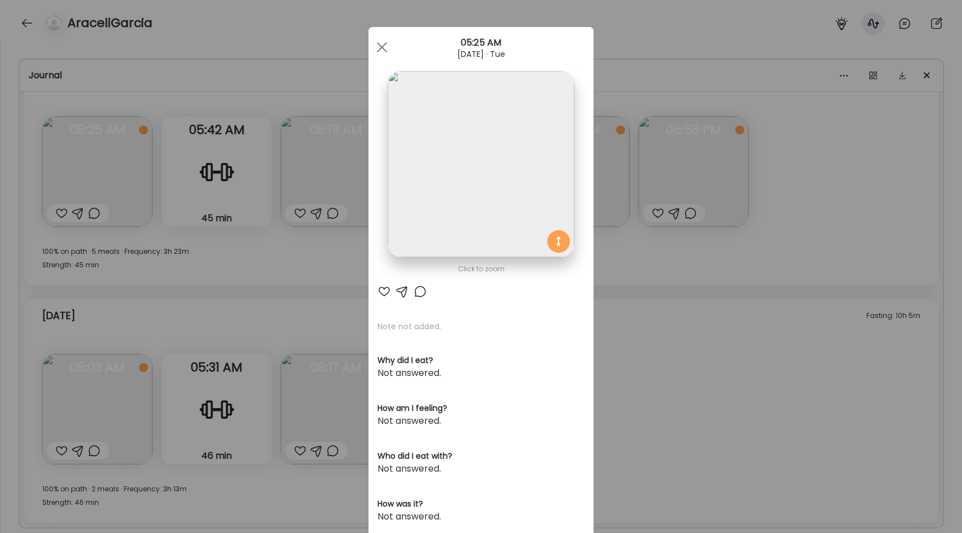
click at [299, 292] on div "Ate Coach Dashboard Wahoo! It’s official Take a moment to set up your Coach Pro…" at bounding box center [481, 266] width 962 height 533
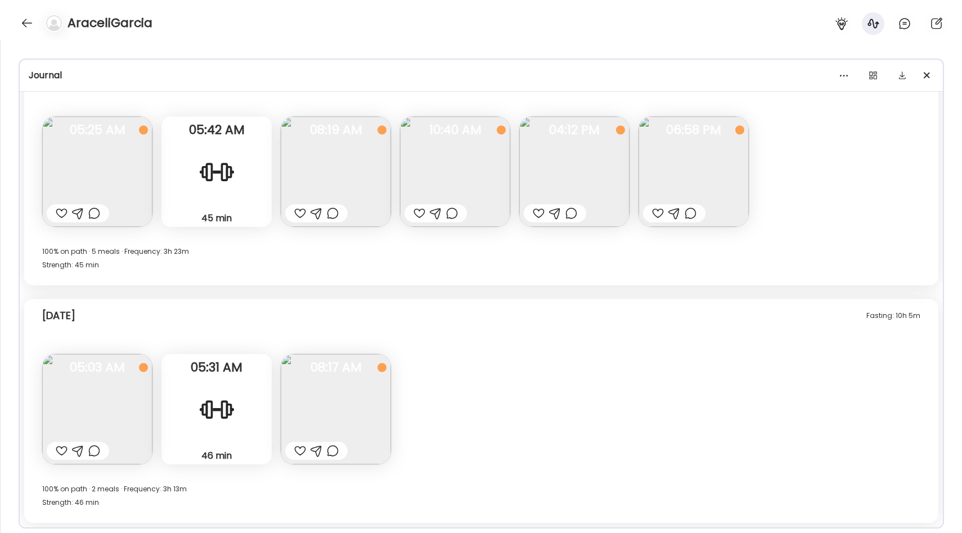
click at [105, 403] on img at bounding box center [97, 409] width 110 height 110
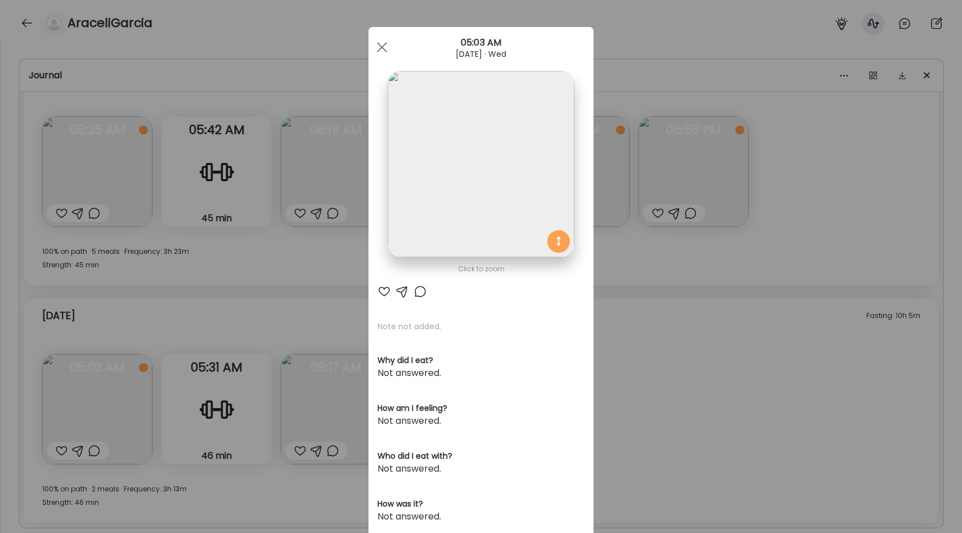
click at [290, 294] on div "Ate Coach Dashboard Wahoo! It’s official Take a moment to set up your Coach Pro…" at bounding box center [481, 266] width 962 height 533
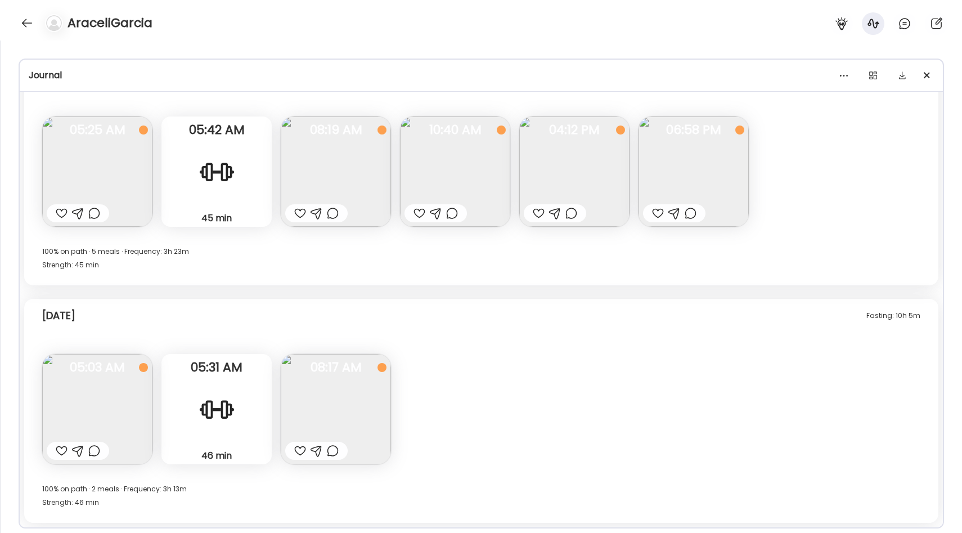
click at [340, 182] on img at bounding box center [336, 171] width 110 height 110
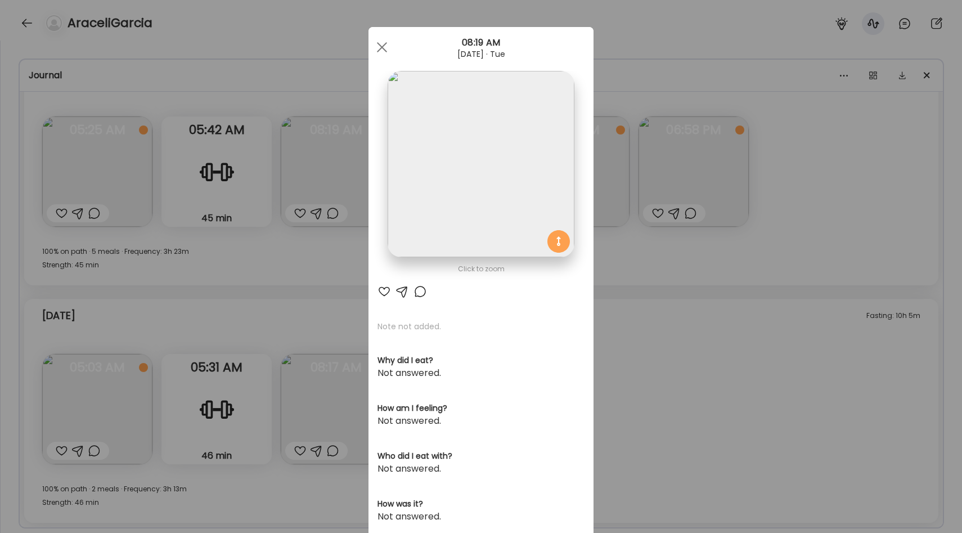
click at [329, 259] on div "Ate Coach Dashboard Wahoo! It’s official Take a moment to set up your Coach Pro…" at bounding box center [481, 266] width 962 height 533
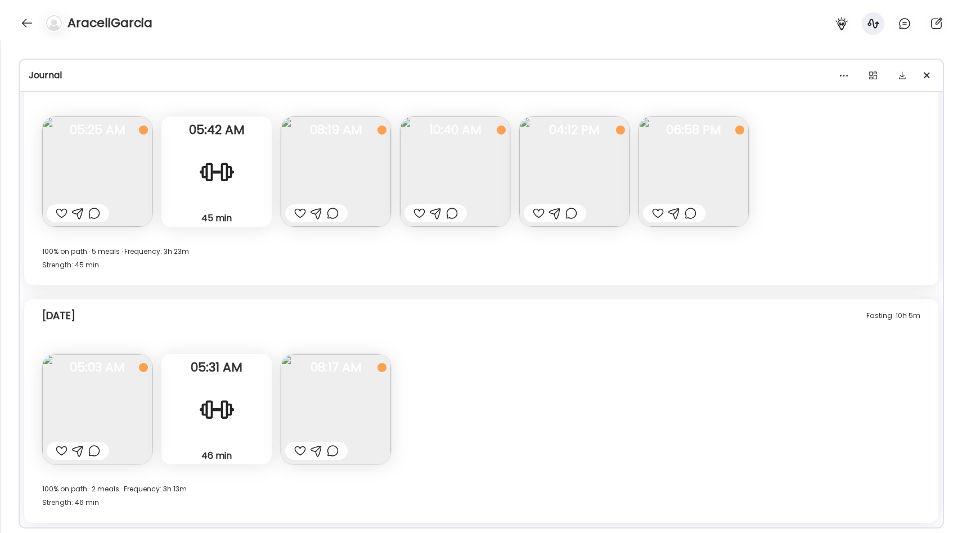
click at [445, 159] on img at bounding box center [455, 171] width 110 height 110
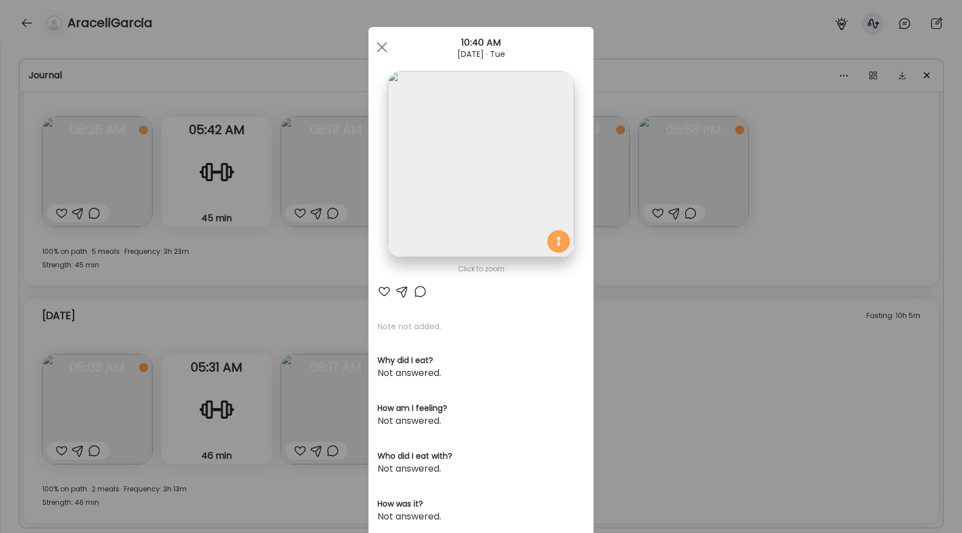
click at [341, 242] on div "Ate Coach Dashboard Wahoo! It’s official Take a moment to set up your Coach Pro…" at bounding box center [481, 266] width 962 height 533
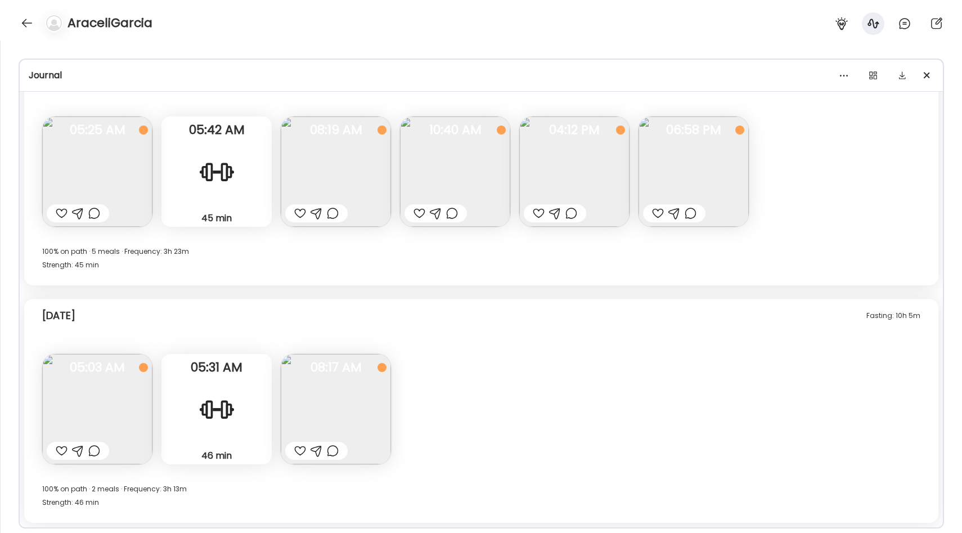
click at [562, 195] on img at bounding box center [574, 171] width 110 height 110
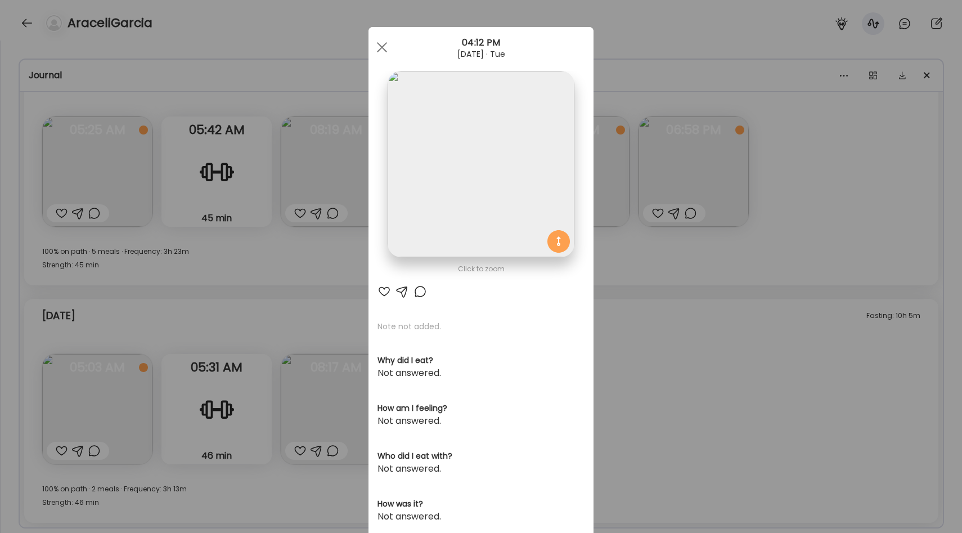
click at [631, 247] on div "Ate Coach Dashboard Wahoo! It’s official Take a moment to set up your Coach Pro…" at bounding box center [481, 266] width 962 height 533
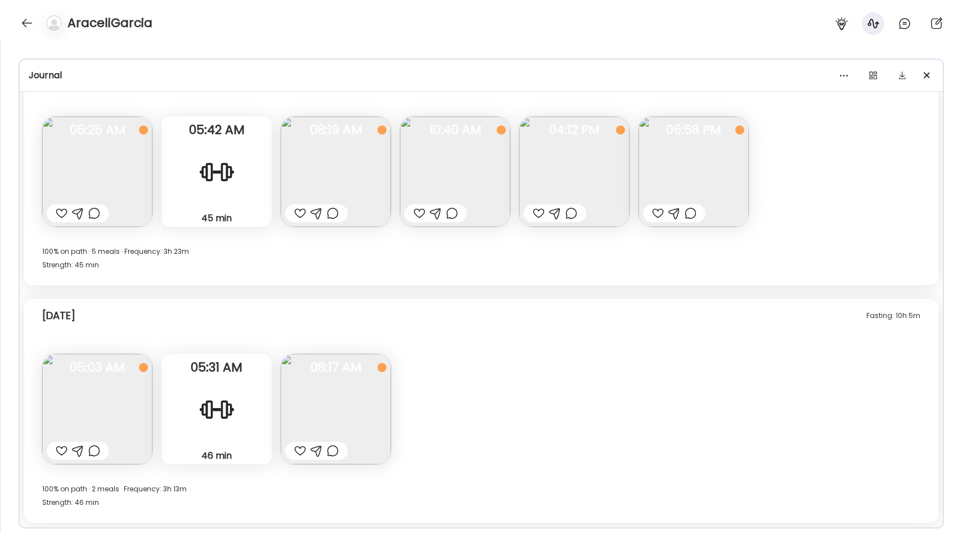
click at [682, 175] on img at bounding box center [693, 171] width 110 height 110
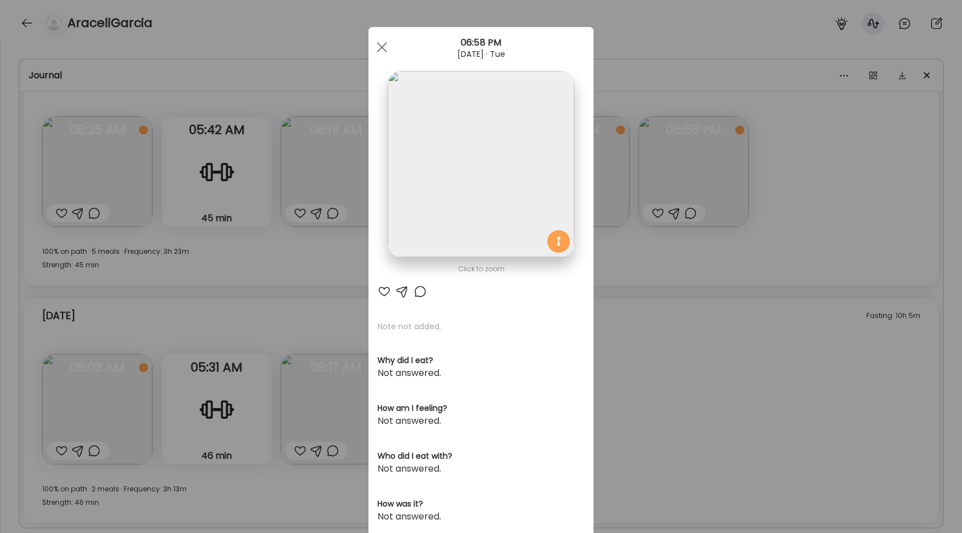
click at [654, 242] on div "Ate Coach Dashboard Wahoo! It’s official Take a moment to set up your Coach Pro…" at bounding box center [481, 266] width 962 height 533
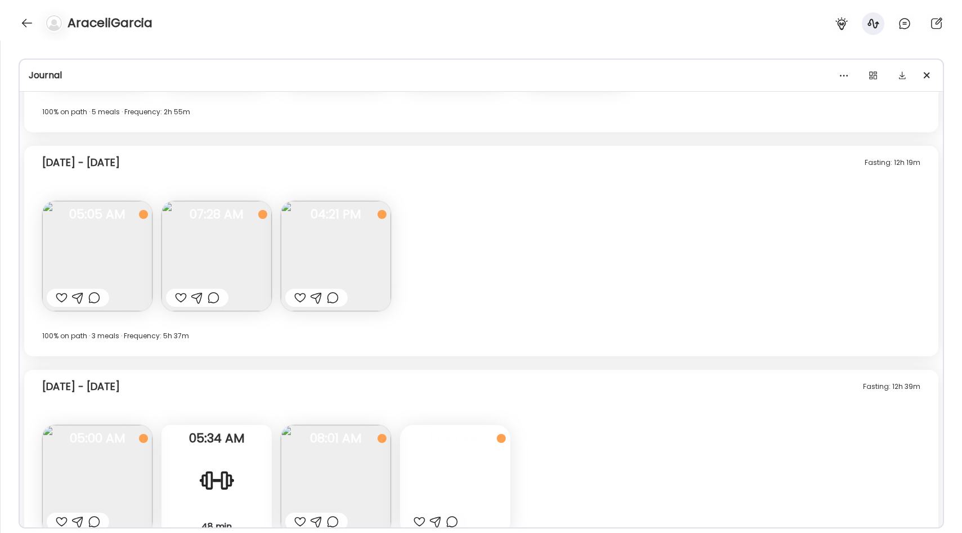
scroll to position [3550, 0]
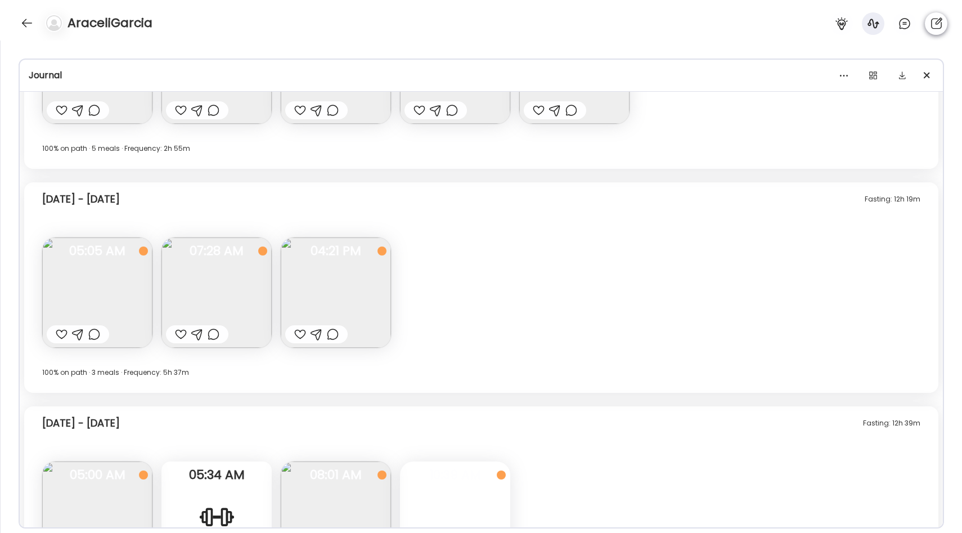
click at [931, 27] on icon at bounding box center [936, 22] width 11 height 11
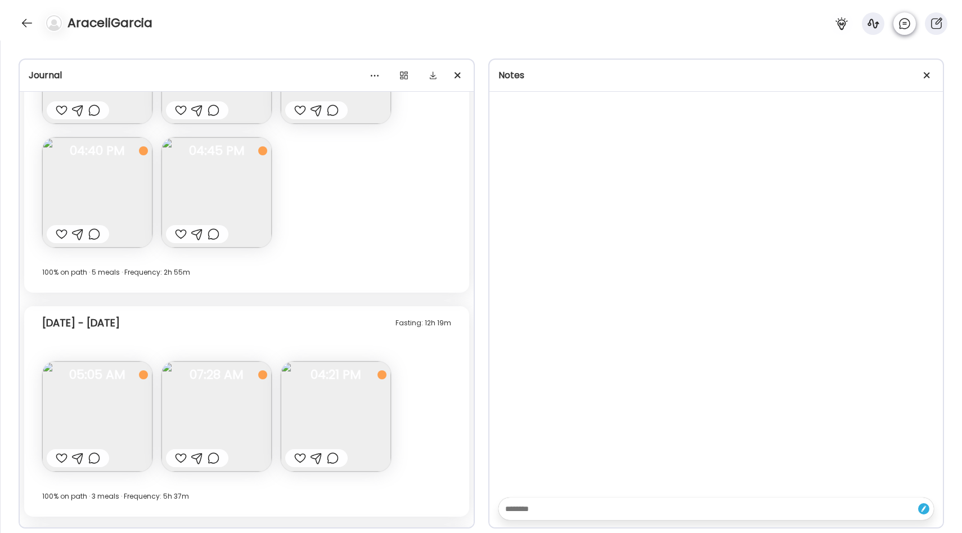
click at [908, 26] on icon at bounding box center [904, 24] width 10 height 10
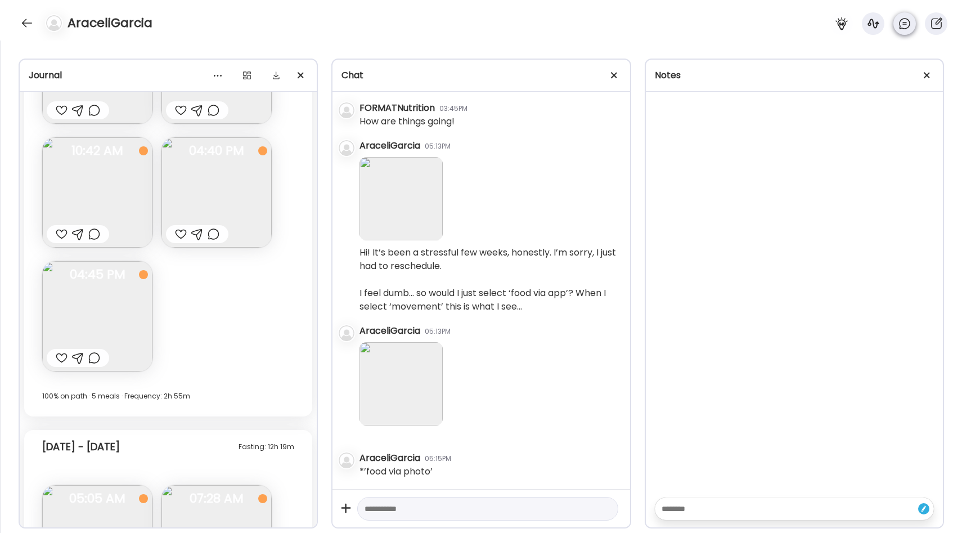
scroll to position [858, 0]
click at [928, 73] on span at bounding box center [927, 75] width 6 height 6
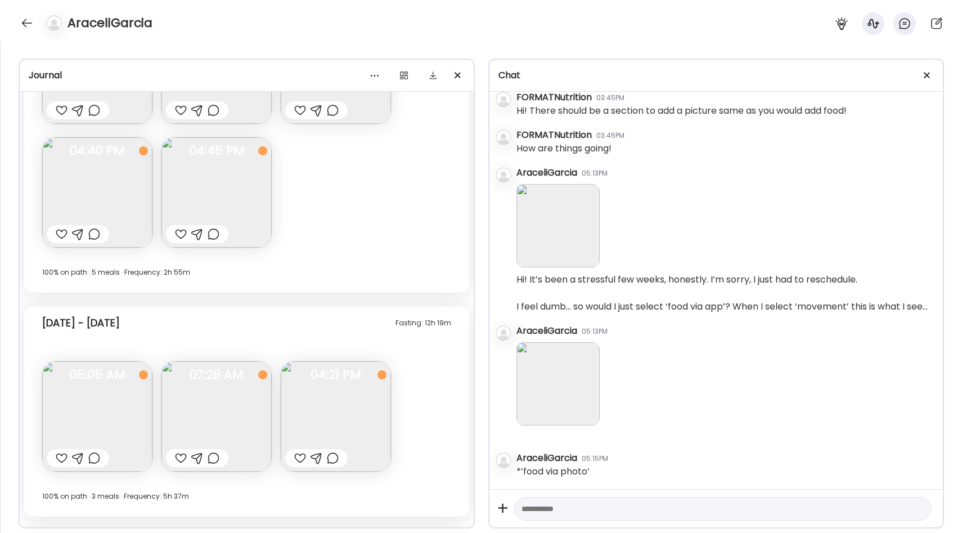
scroll to position [763, 0]
click at [564, 244] on img at bounding box center [557, 225] width 83 height 83
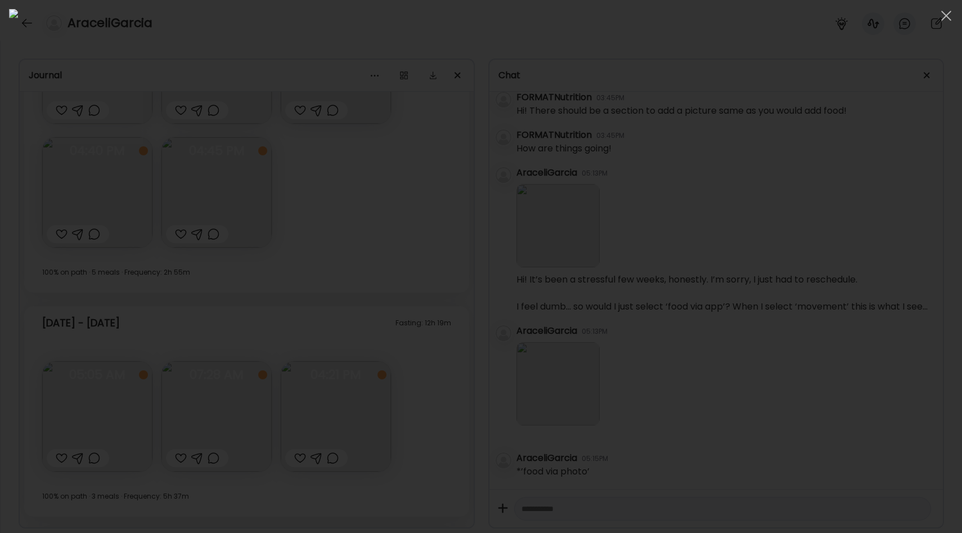
click at [796, 238] on div at bounding box center [481, 266] width 944 height 515
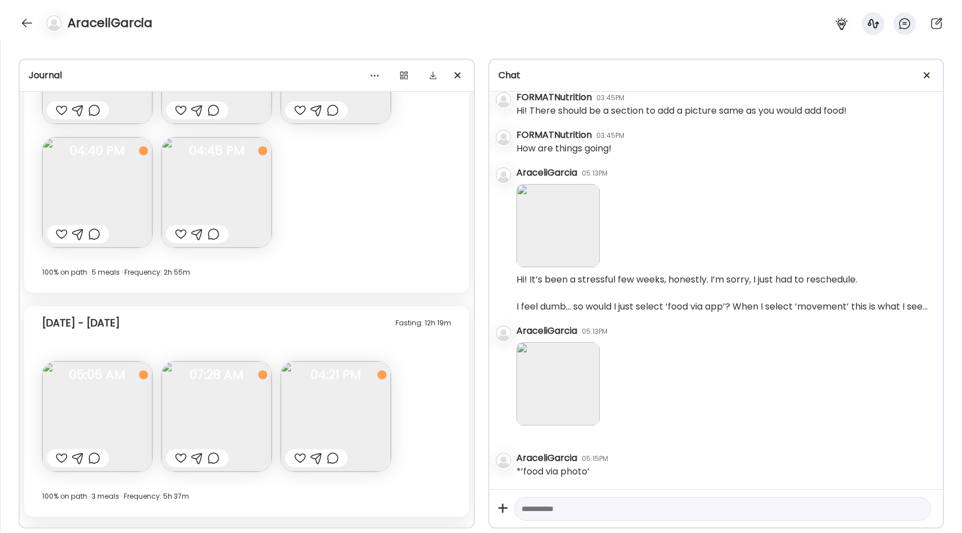
click at [572, 235] on img at bounding box center [557, 225] width 83 height 83
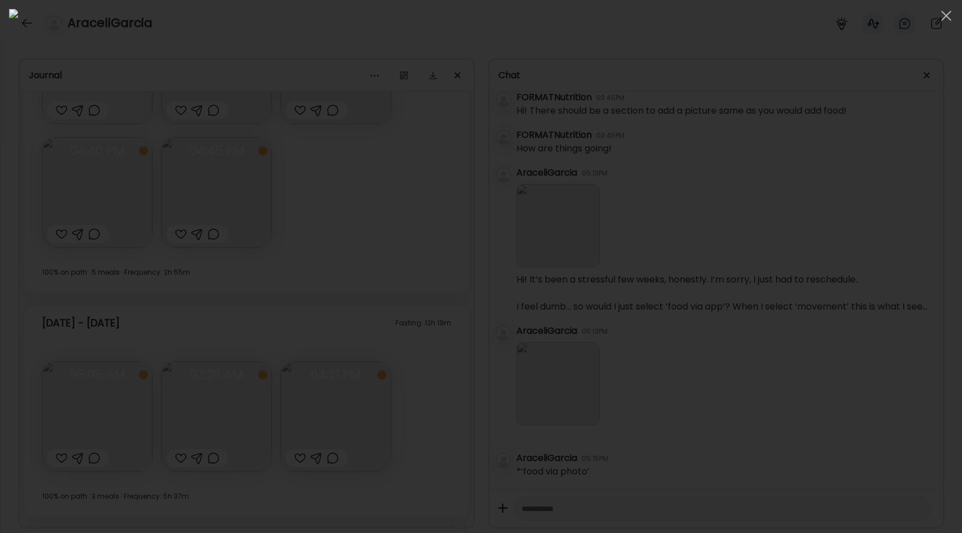
click at [769, 242] on div at bounding box center [481, 266] width 944 height 515
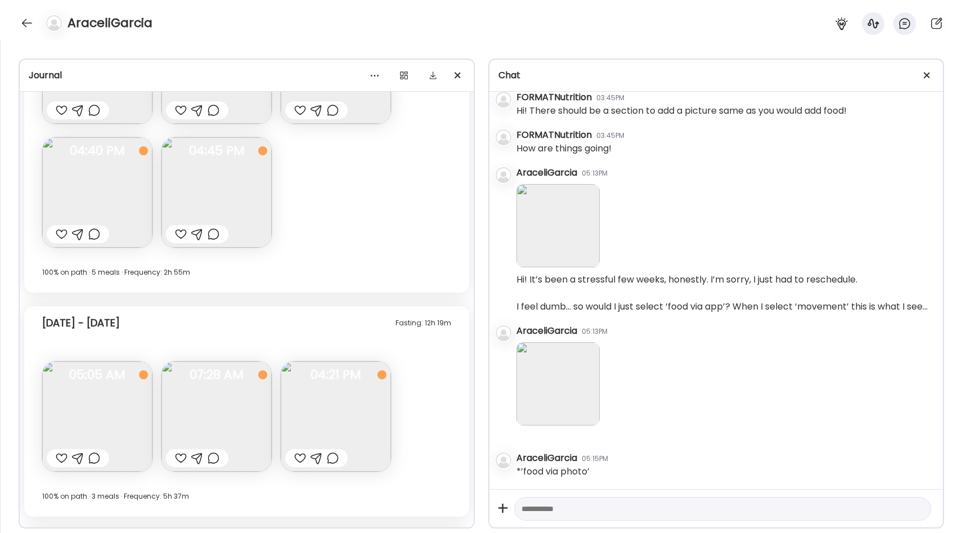
click at [552, 376] on img at bounding box center [557, 383] width 83 height 83
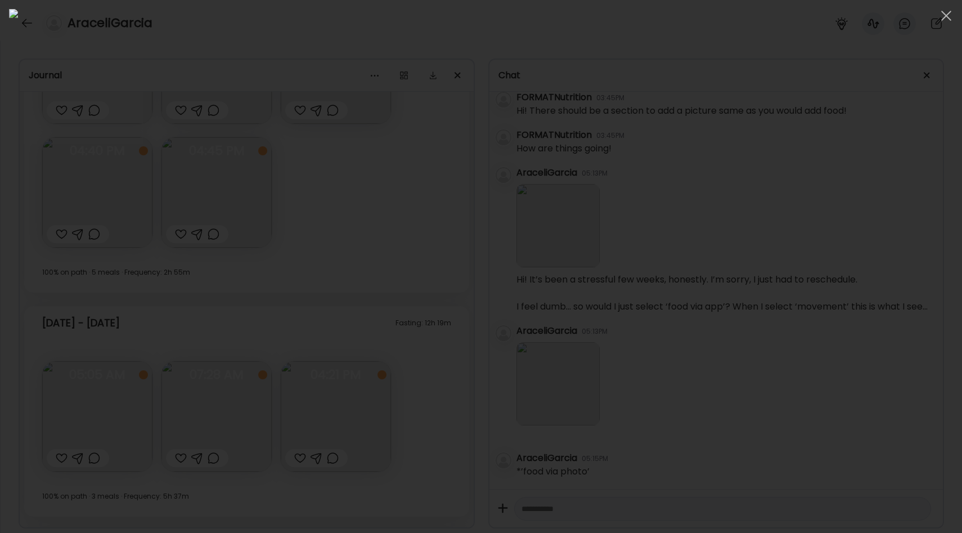
click at [783, 314] on div at bounding box center [481, 266] width 944 height 515
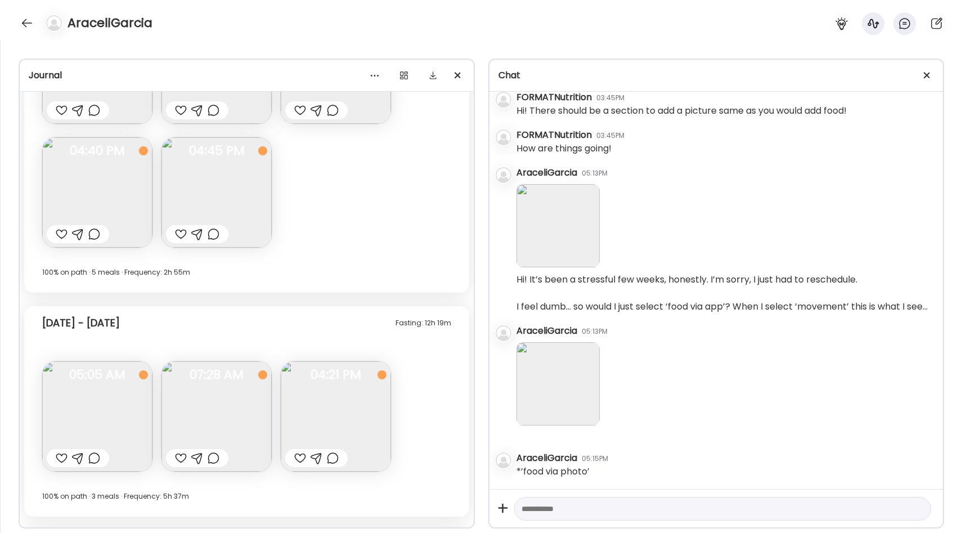
click at [564, 506] on textarea at bounding box center [712, 508] width 382 height 13
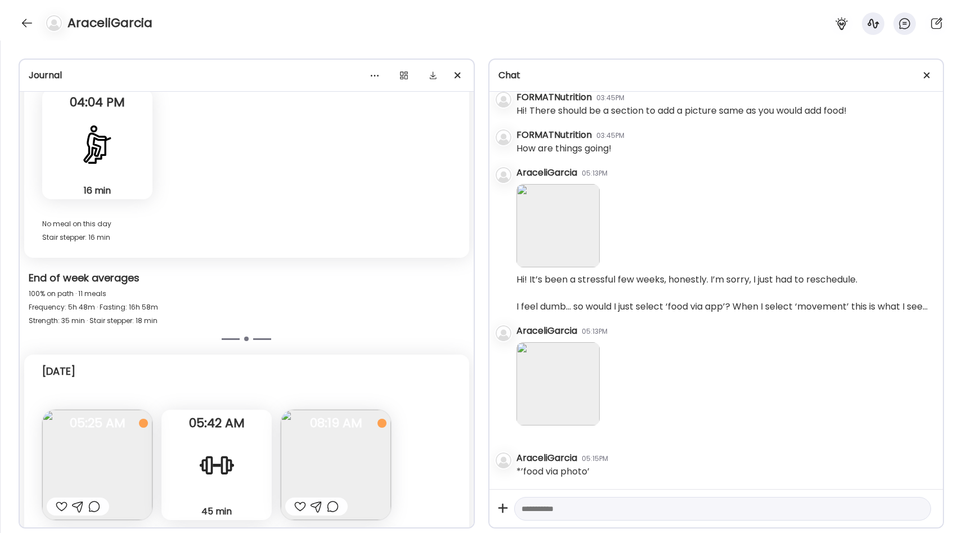
scroll to position [7541, 0]
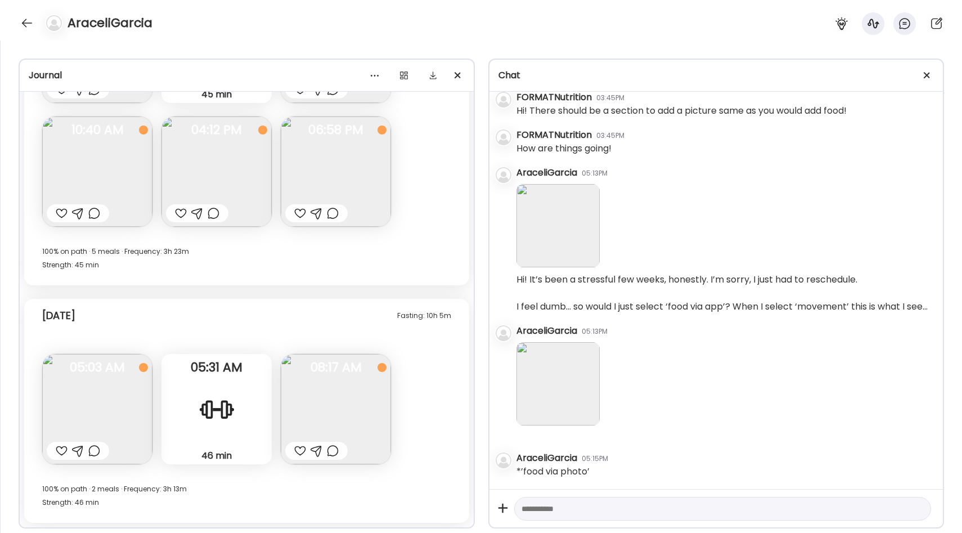
click at [547, 513] on textarea at bounding box center [712, 508] width 382 height 13
type textarea "**********"
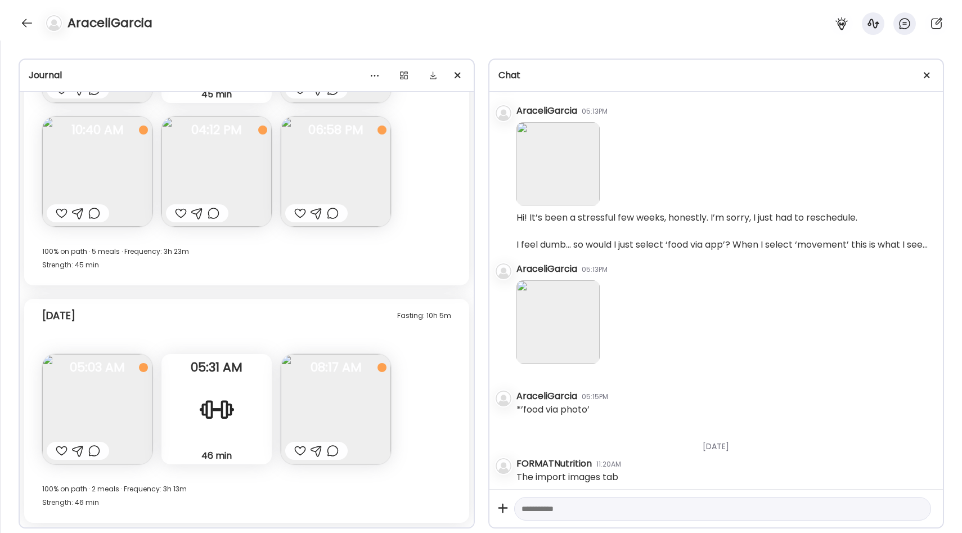
scroll to position [831, 0]
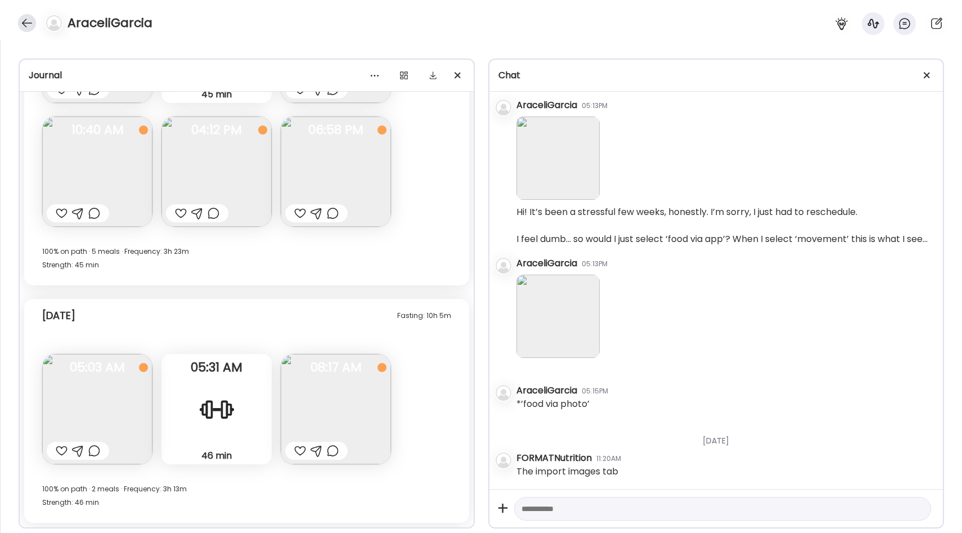
click at [30, 17] on div at bounding box center [27, 23] width 18 height 18
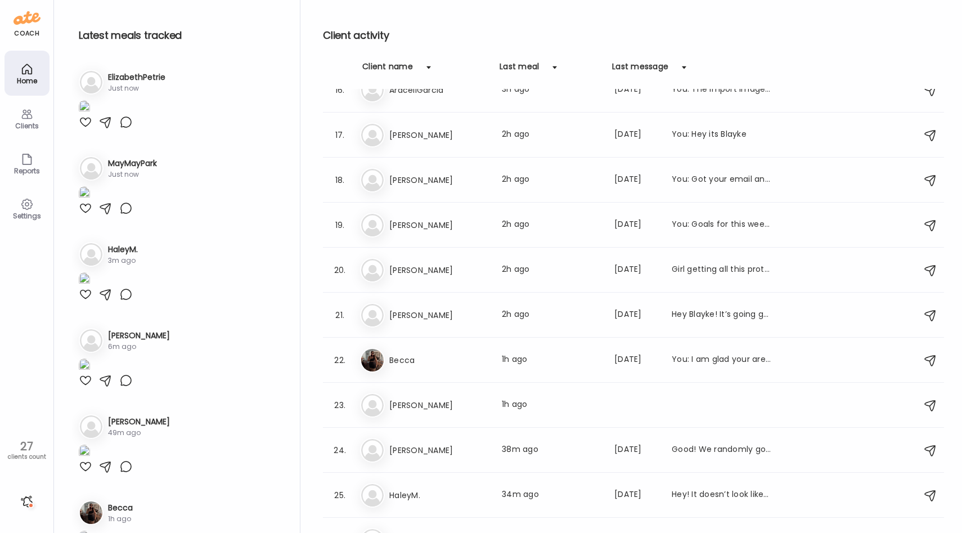
scroll to position [765, 0]
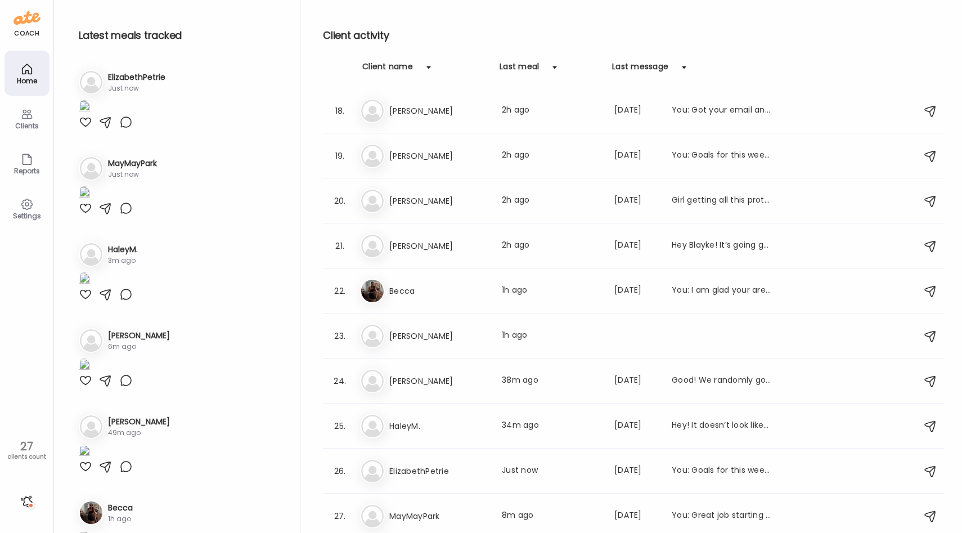
click at [403, 69] on div "Client name" at bounding box center [387, 70] width 51 height 18
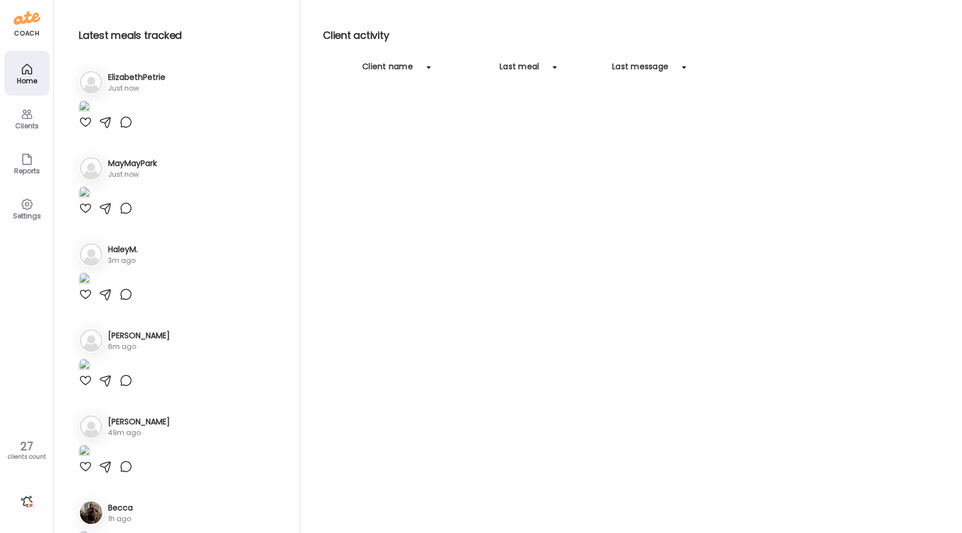
scroll to position [0, 0]
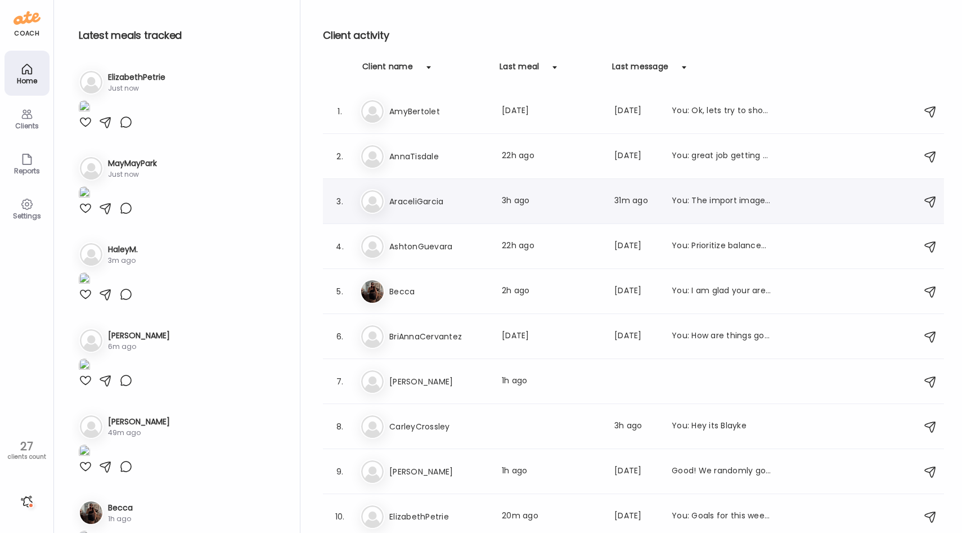
click at [433, 202] on h3 "AraceliGarcia" at bounding box center [438, 201] width 99 height 13
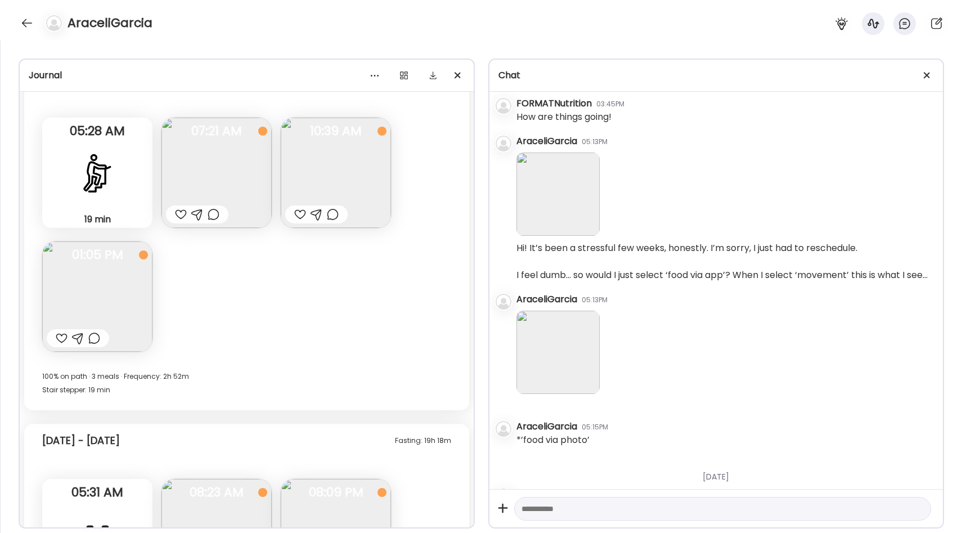
scroll to position [831, 0]
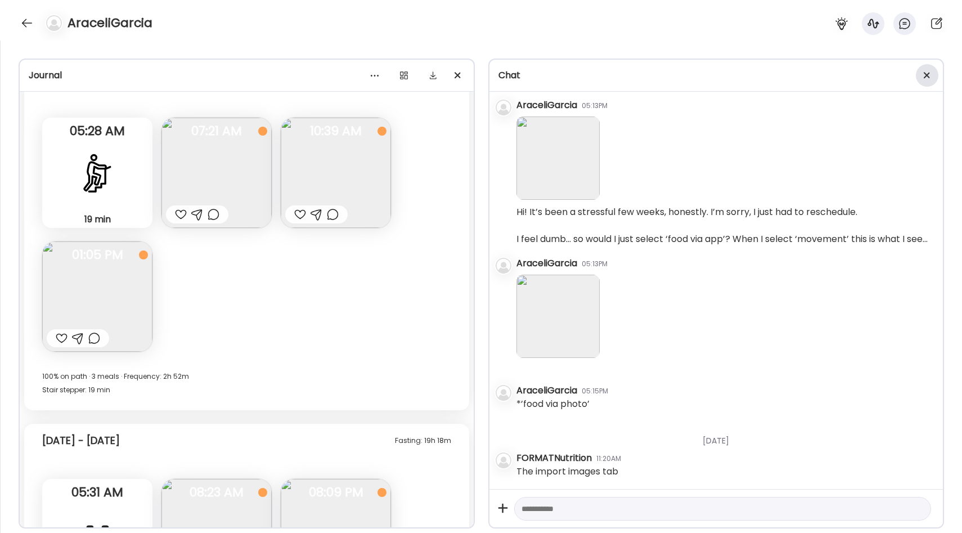
click at [927, 72] on div at bounding box center [927, 75] width 22 height 22
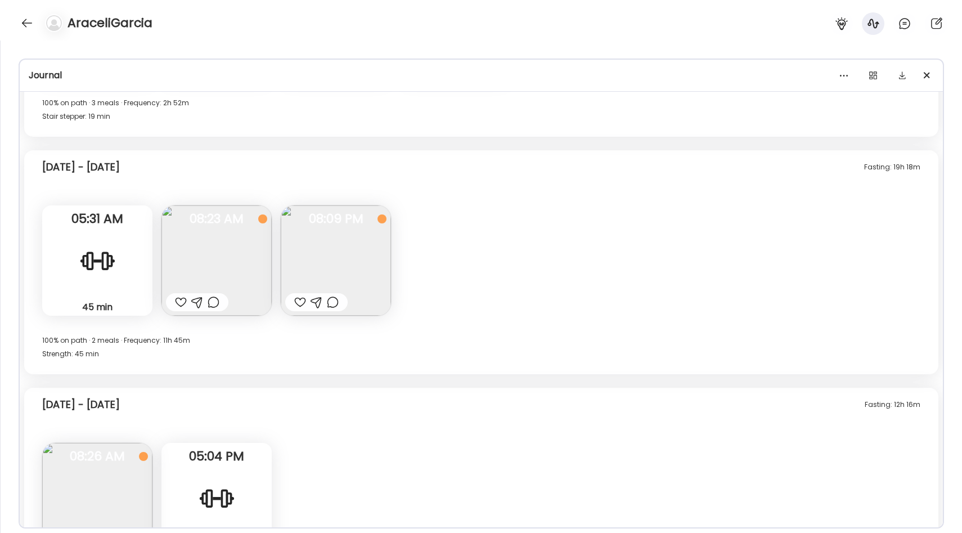
scroll to position [5052, 0]
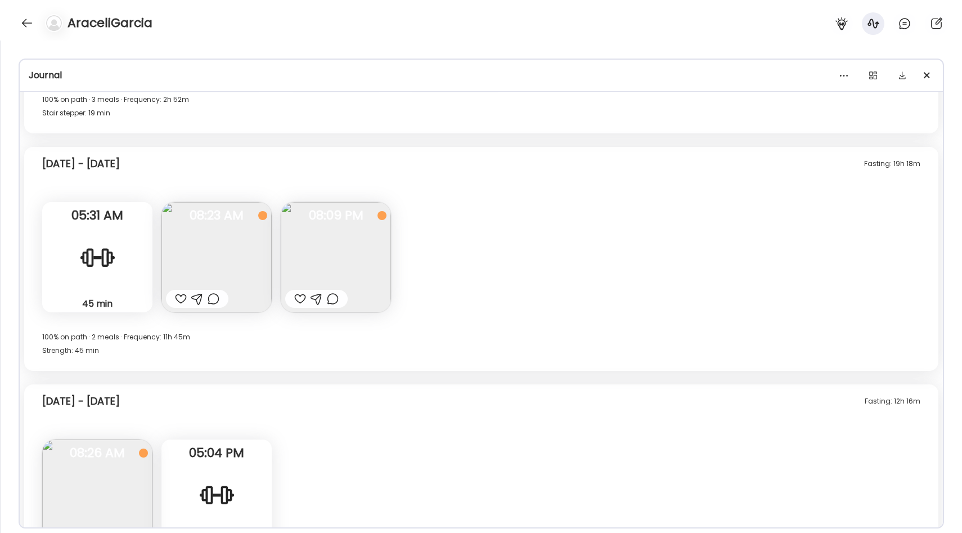
click at [336, 244] on img at bounding box center [336, 257] width 110 height 110
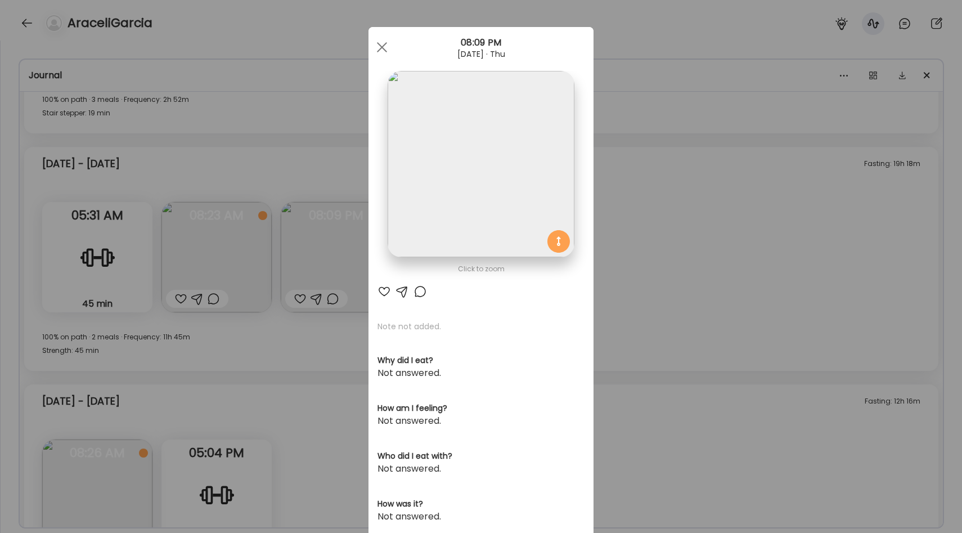
click at [465, 170] on img at bounding box center [481, 164] width 186 height 186
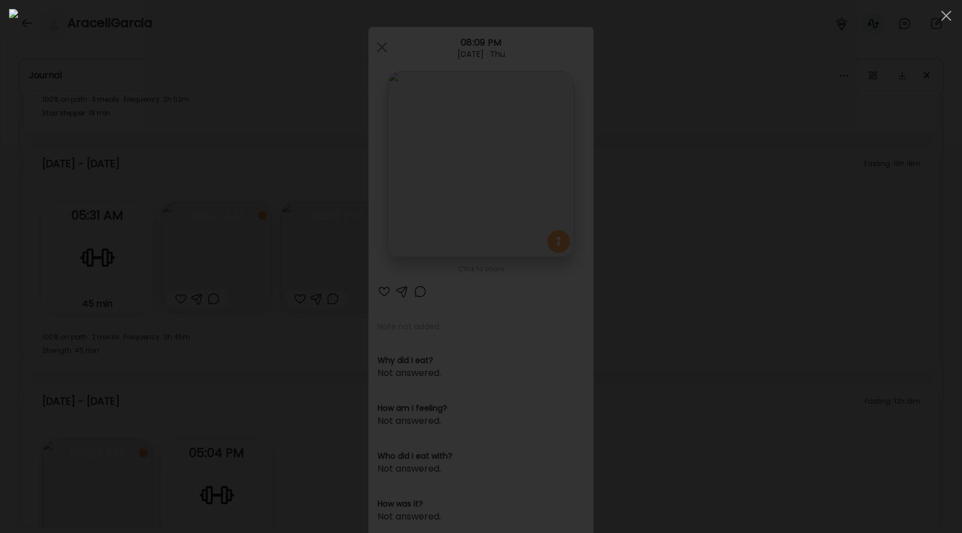
click at [751, 210] on div at bounding box center [481, 266] width 944 height 515
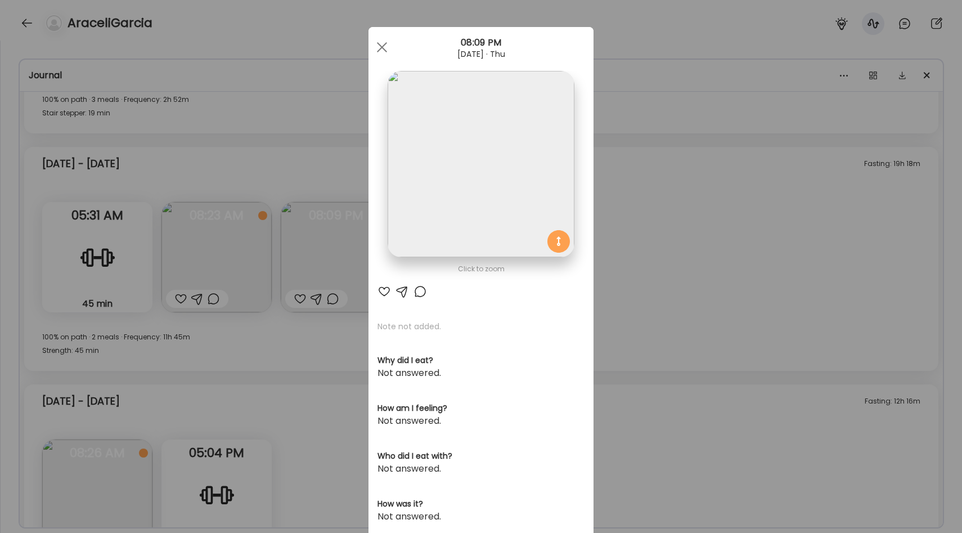
click at [308, 354] on div "Ate Coach Dashboard Wahoo! It’s official Take a moment to set up your Coach Pro…" at bounding box center [481, 266] width 962 height 533
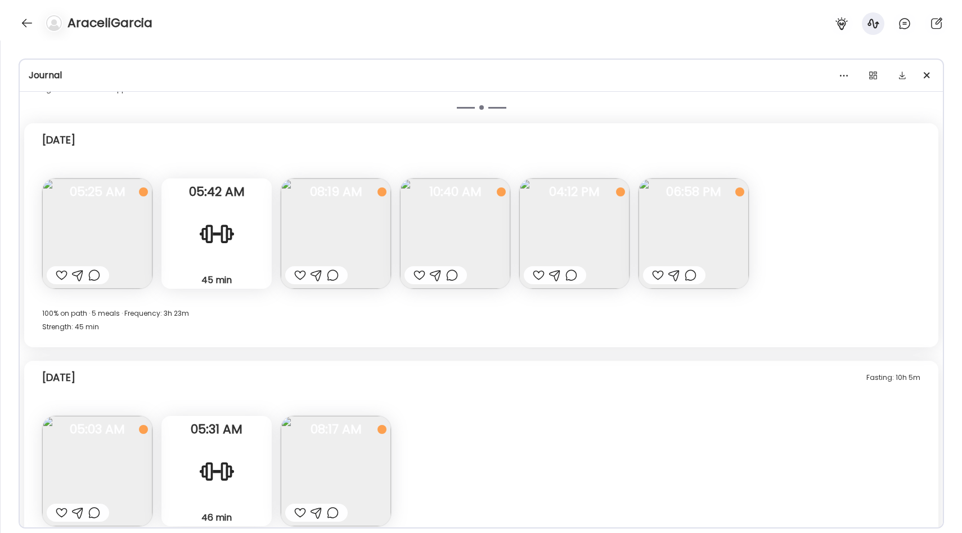
scroll to position [5910, 0]
